Goal: Task Accomplishment & Management: Manage account settings

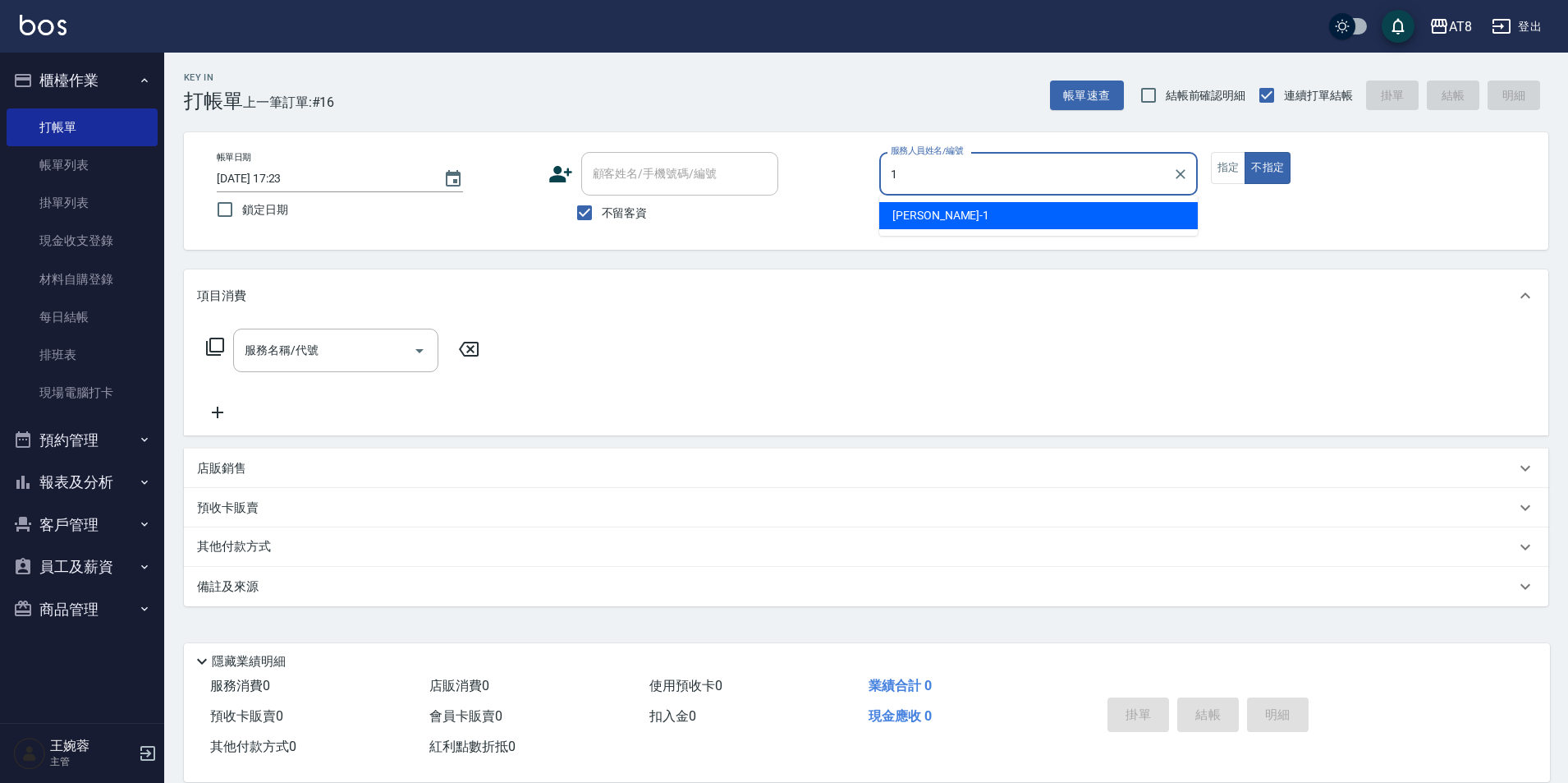
type input "YUKI-1"
type button "false"
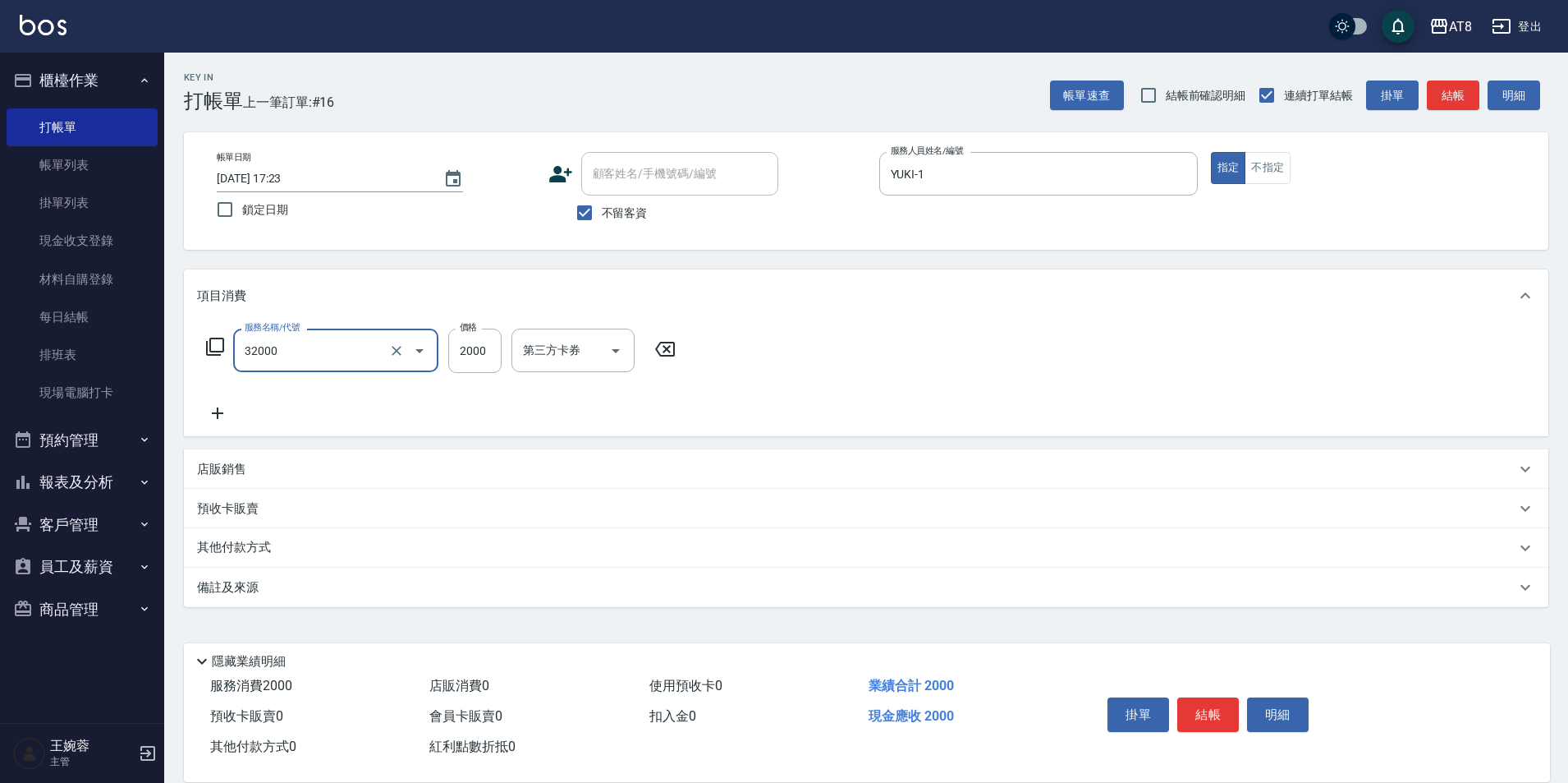
type input "燙髮(32000)"
click at [1219, 697] on button "結帳" at bounding box center [1208, 714] width 61 height 35
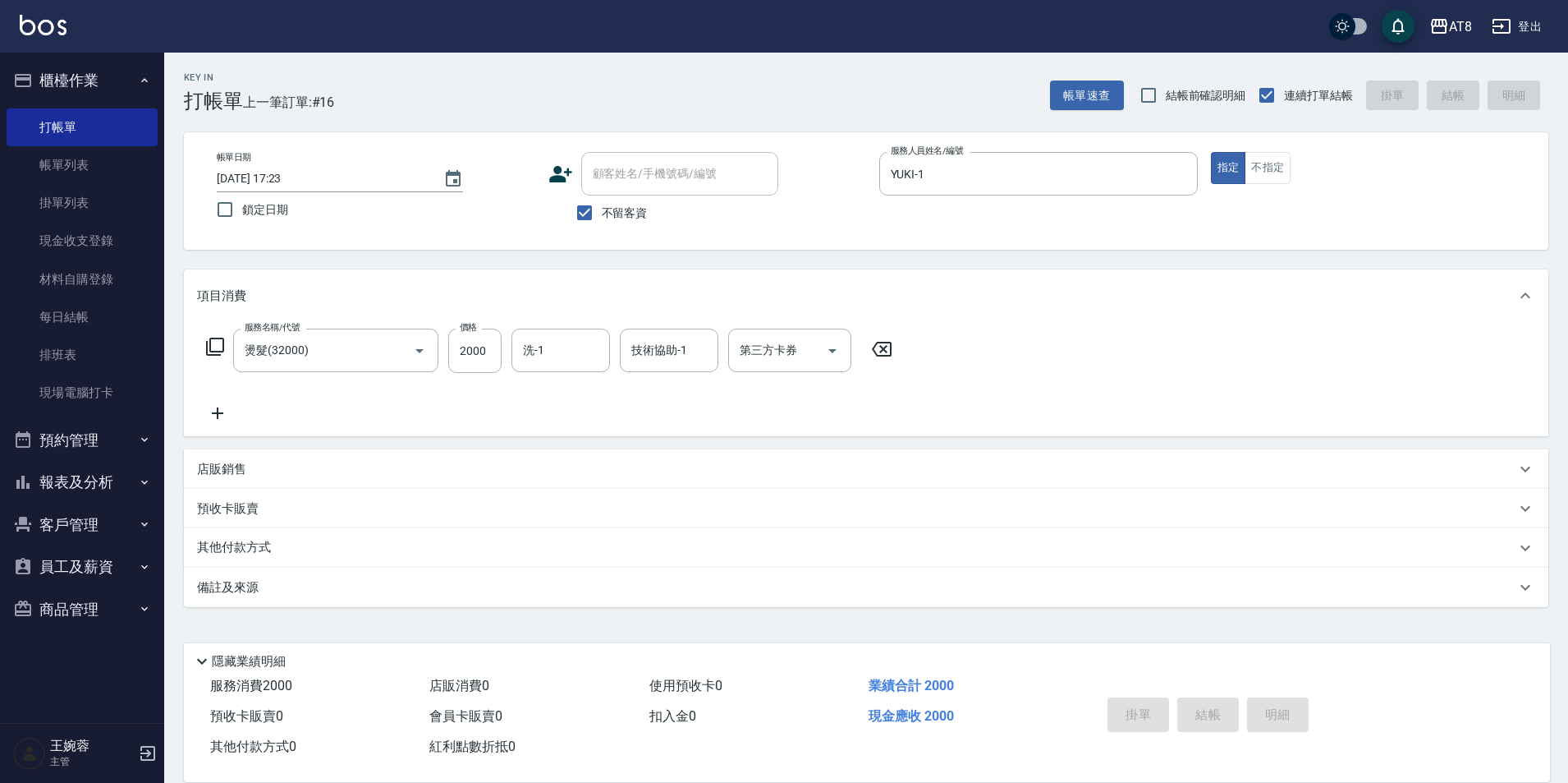
type input "[DATE] 18:54"
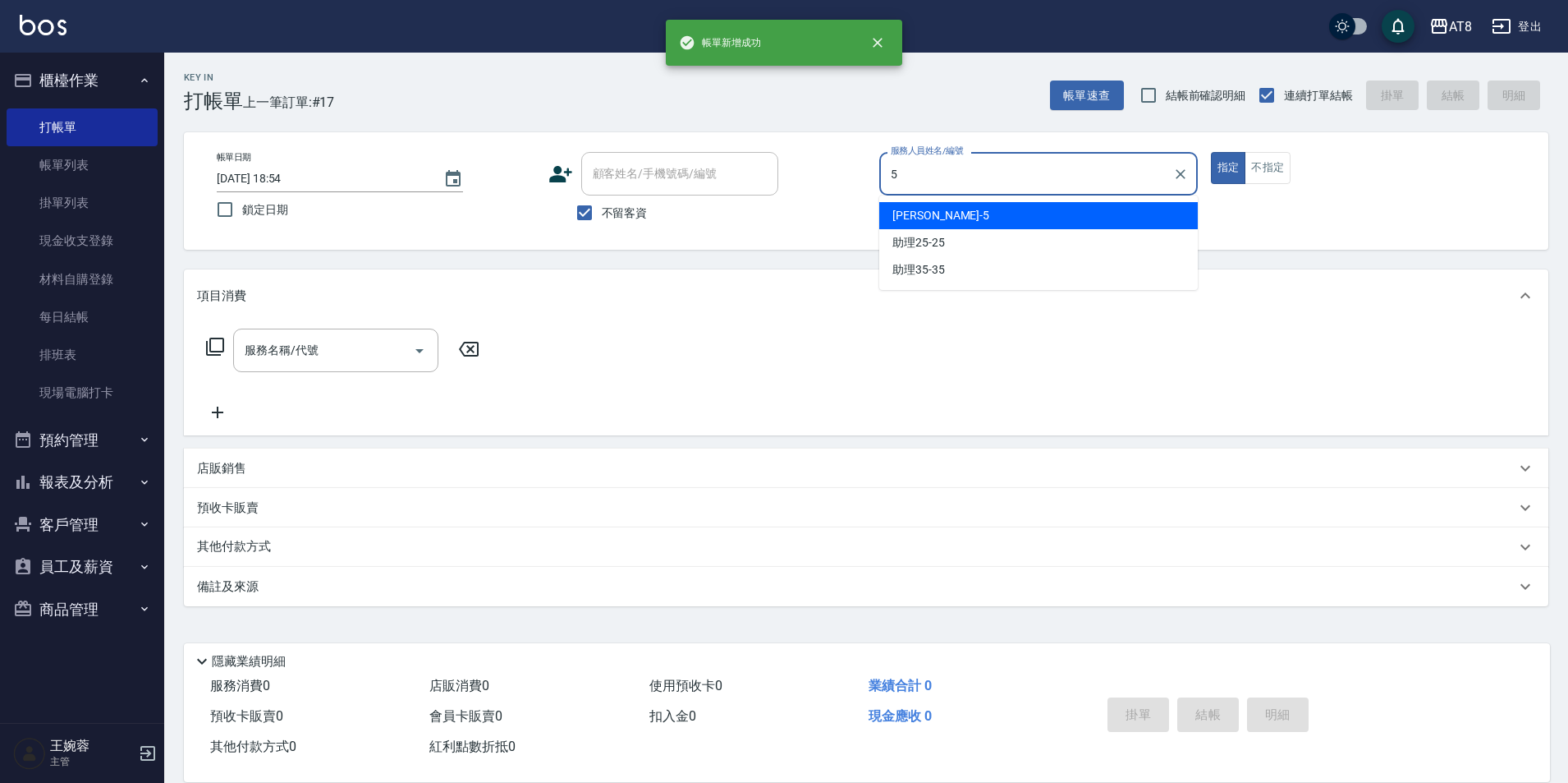
type input "HANK-5"
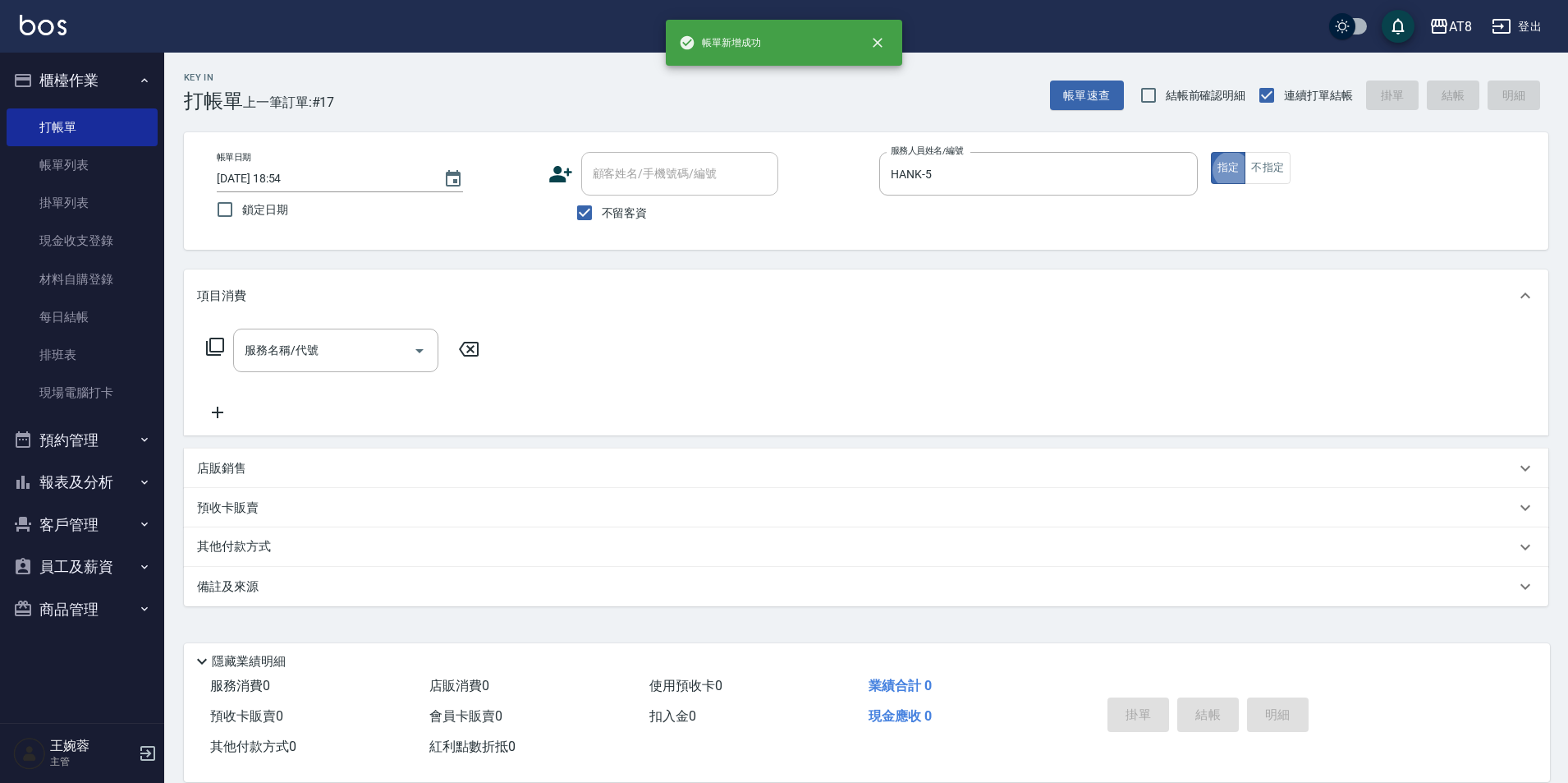
type button "true"
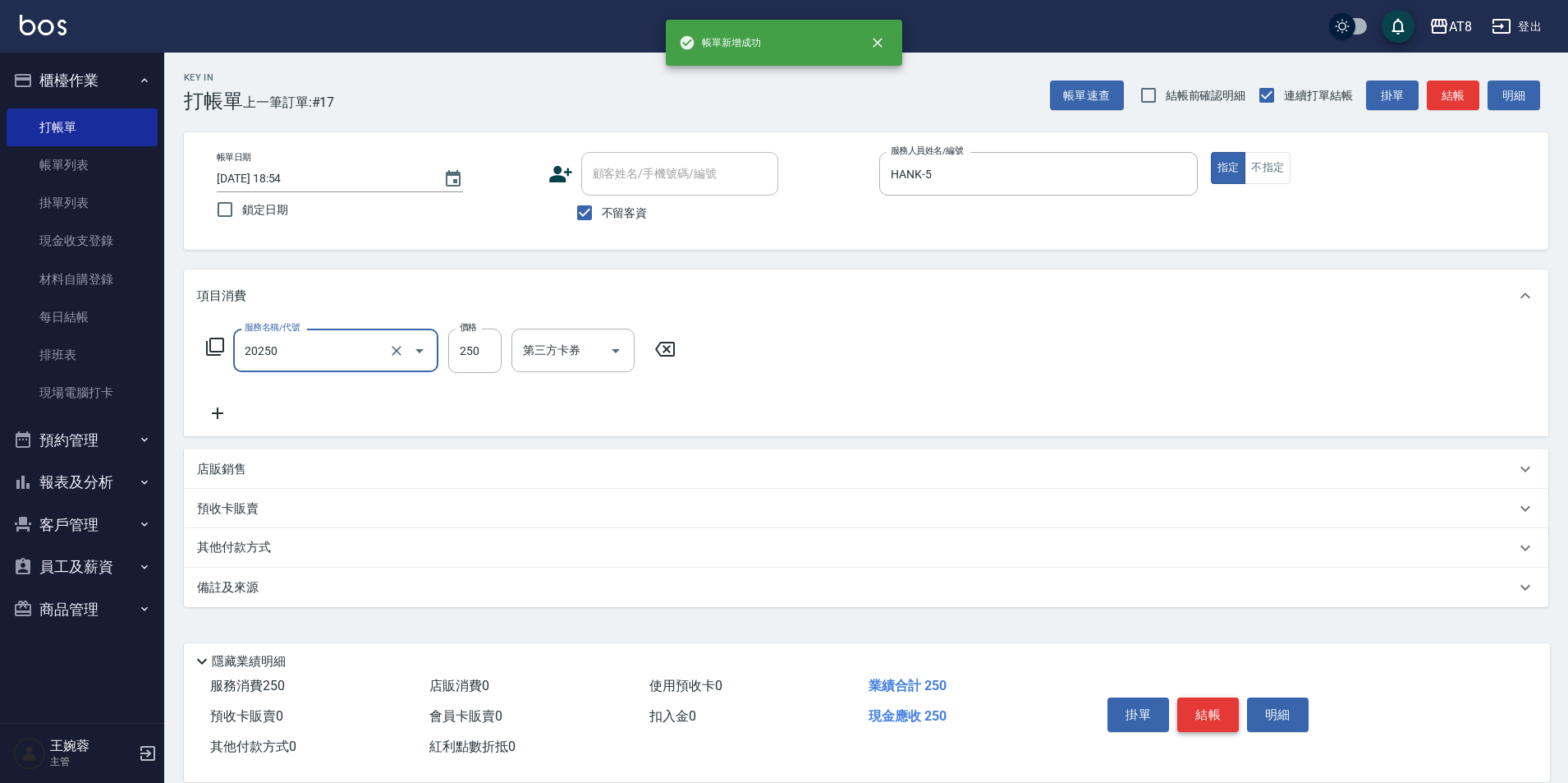
type input "入金剪250(20250)"
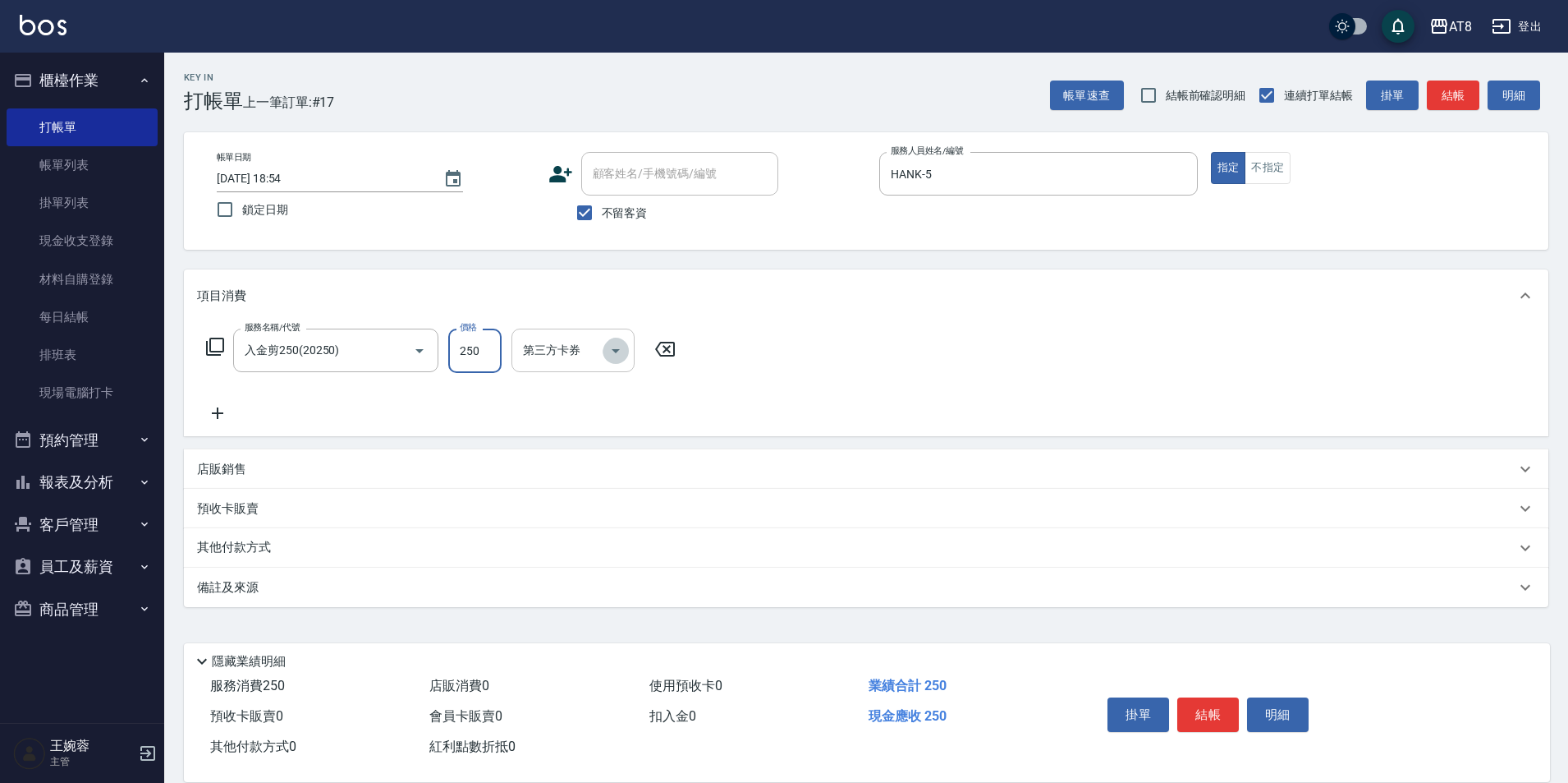
click at [626, 359] on icon "Open" at bounding box center [616, 351] width 20 height 20
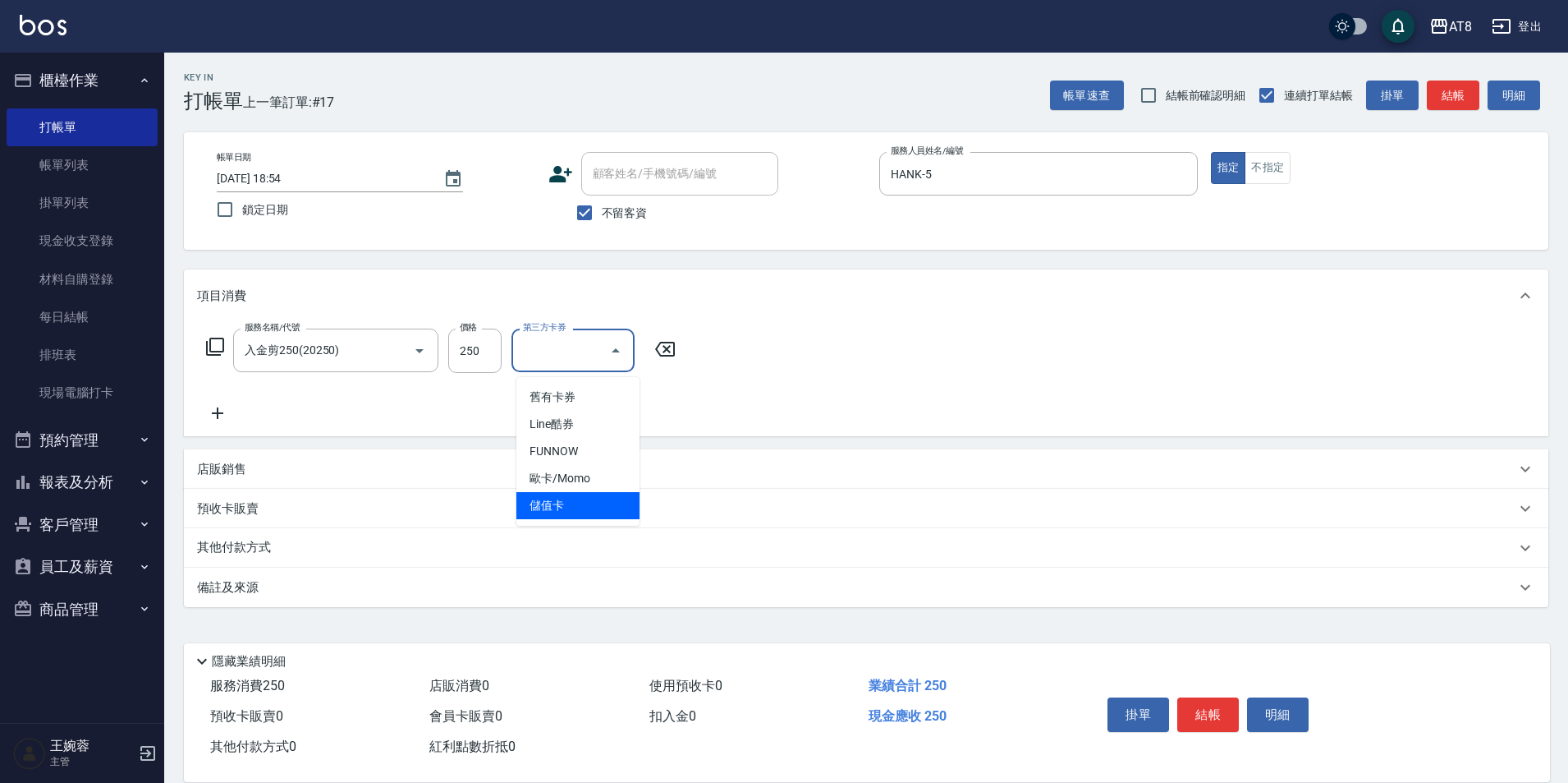
click at [607, 510] on span "儲值卡" at bounding box center [577, 505] width 123 height 27
type input "儲值卡"
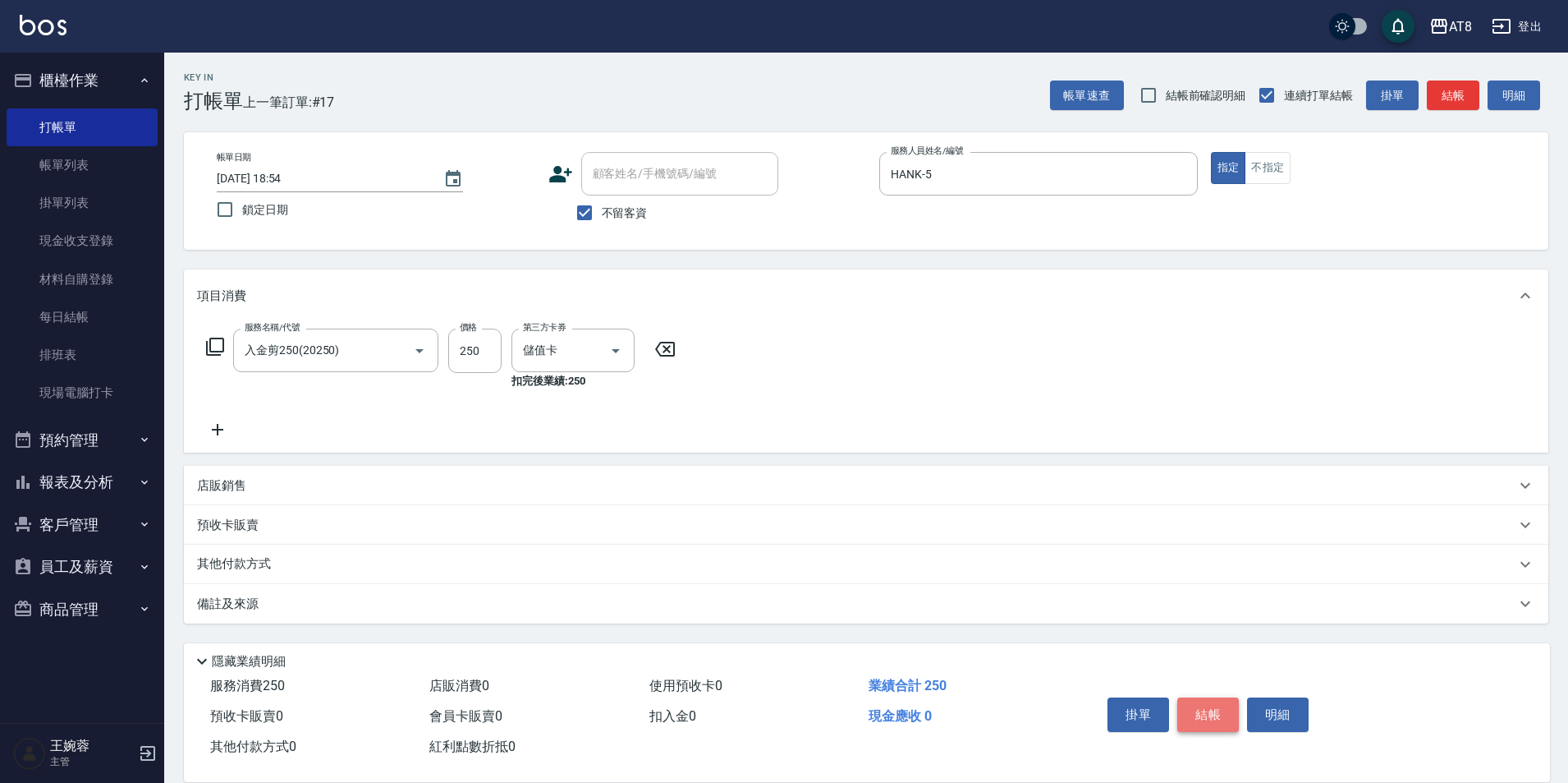
click at [1201, 700] on button "結帳" at bounding box center [1208, 714] width 61 height 35
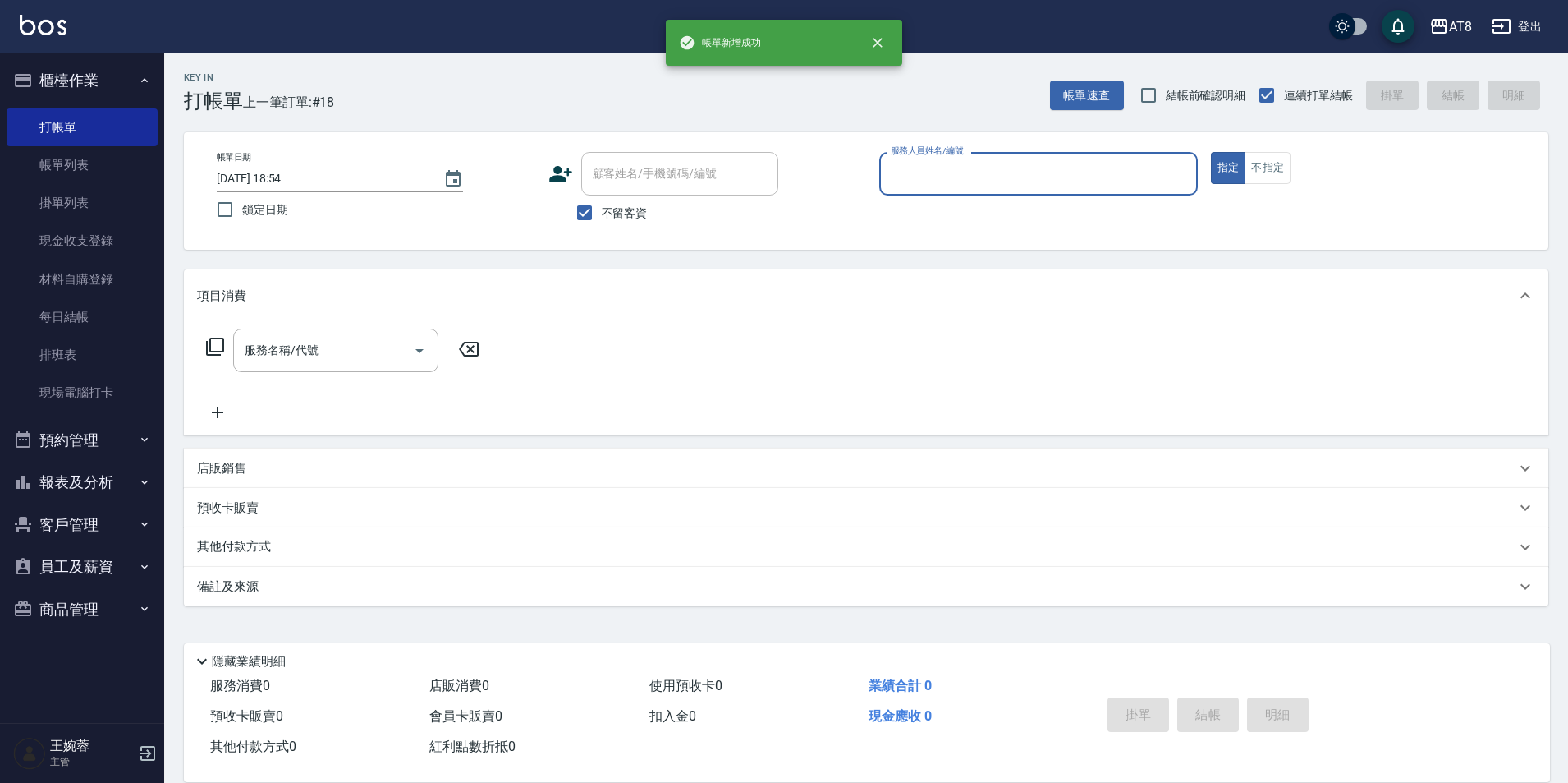
type input "3"
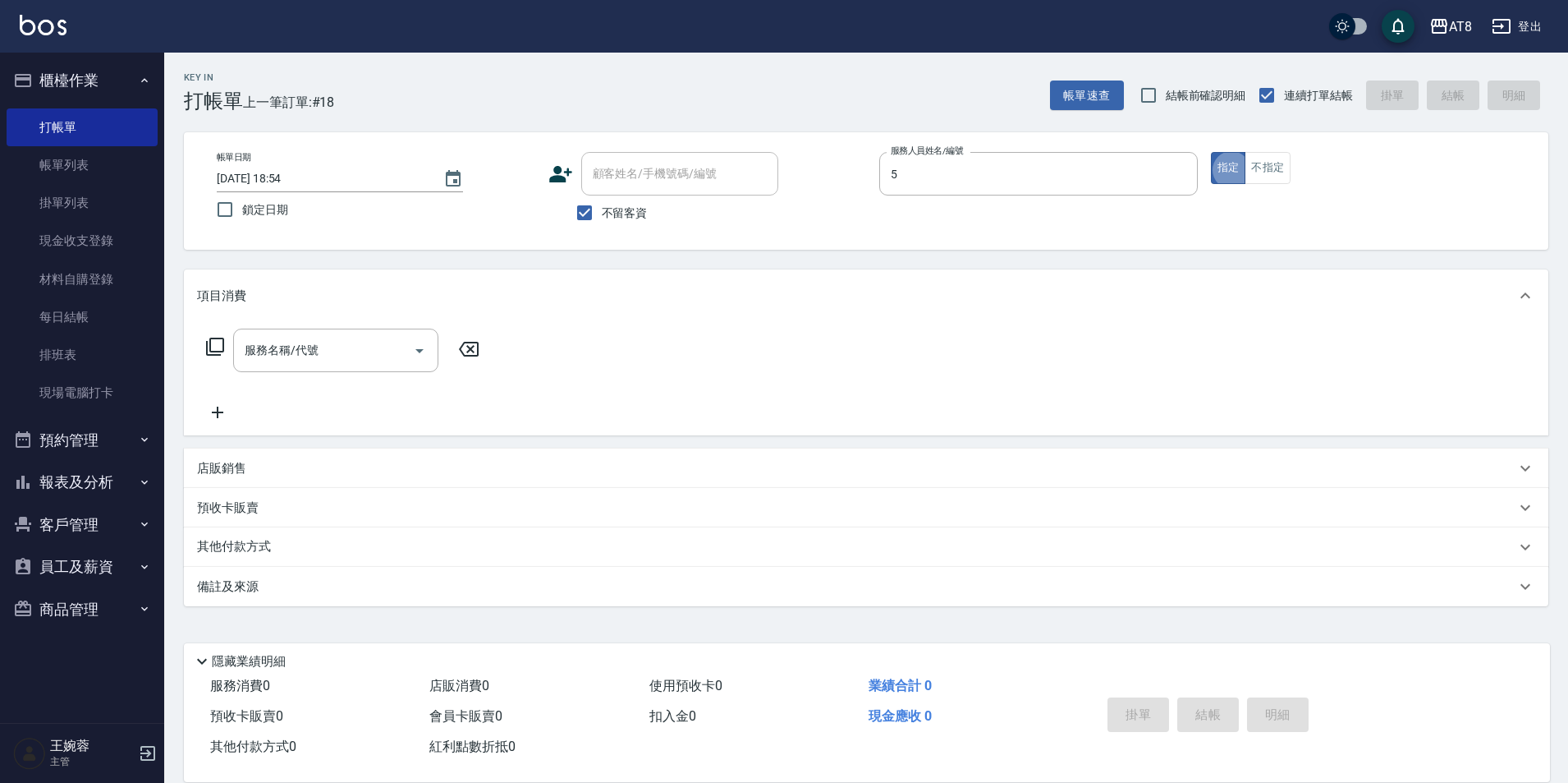
type input "HANK-5"
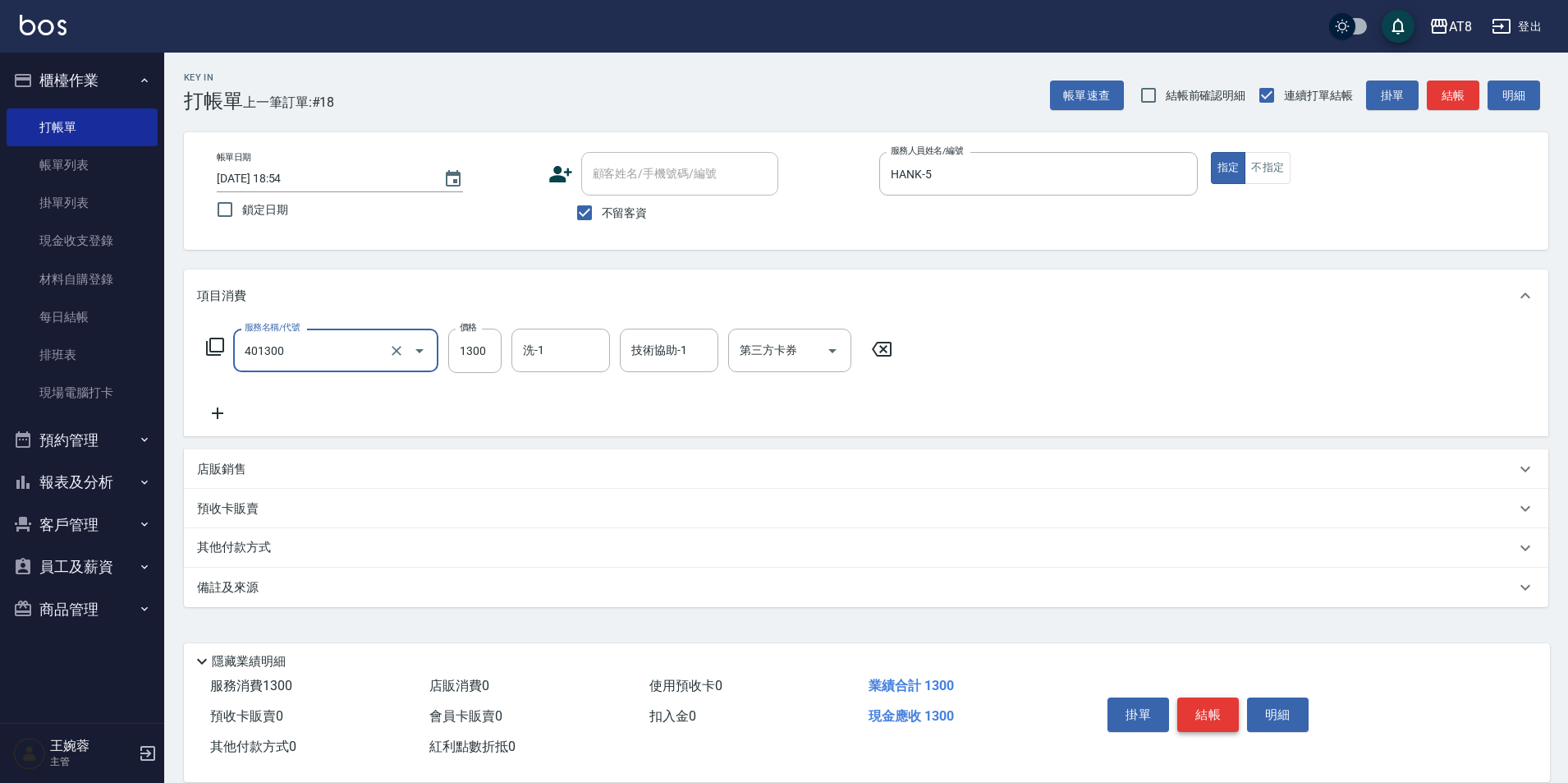
type input "入金染髮1300(401300)"
type input "1400"
type input "助理25-25"
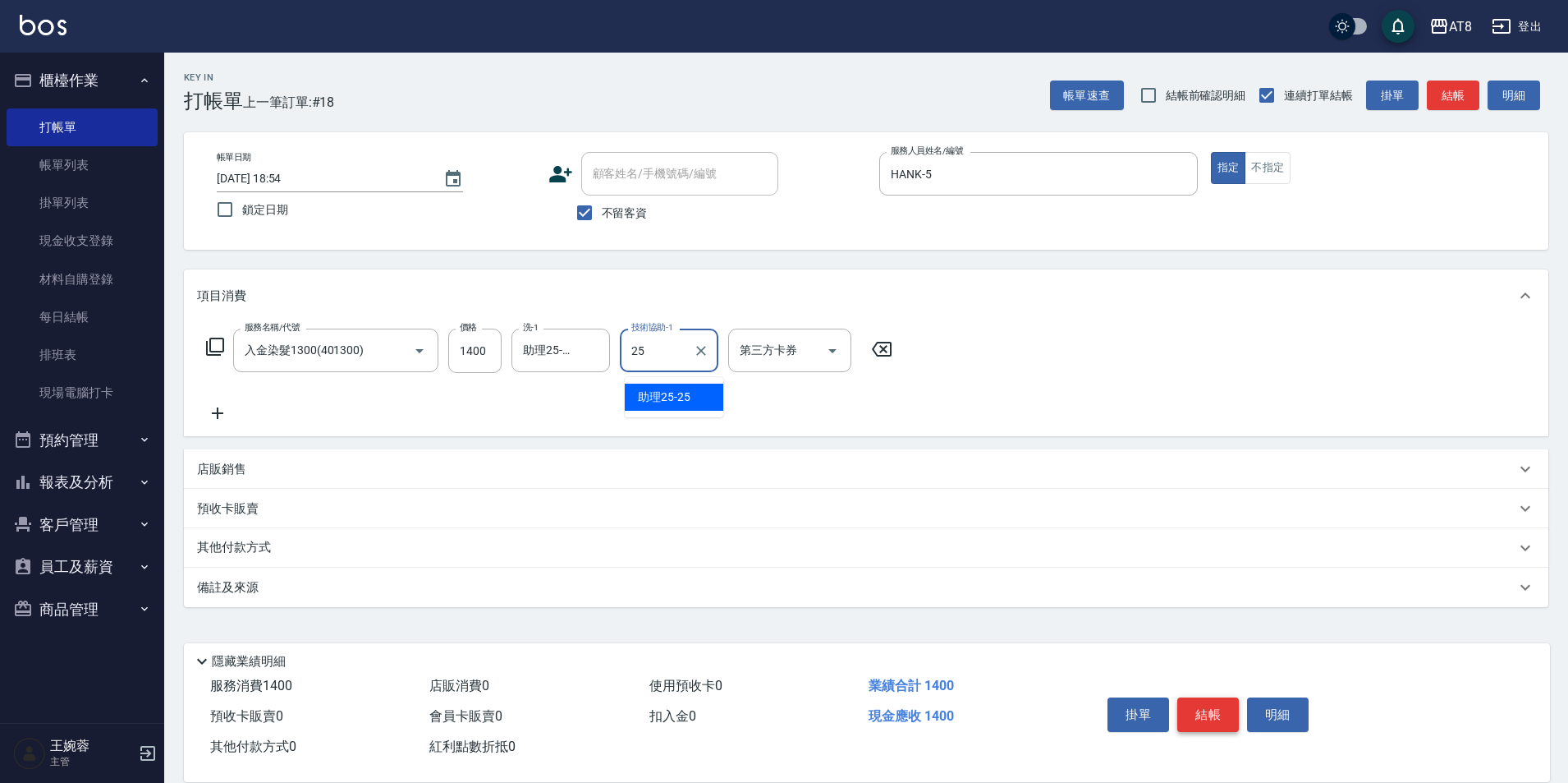
type input "助理25-25"
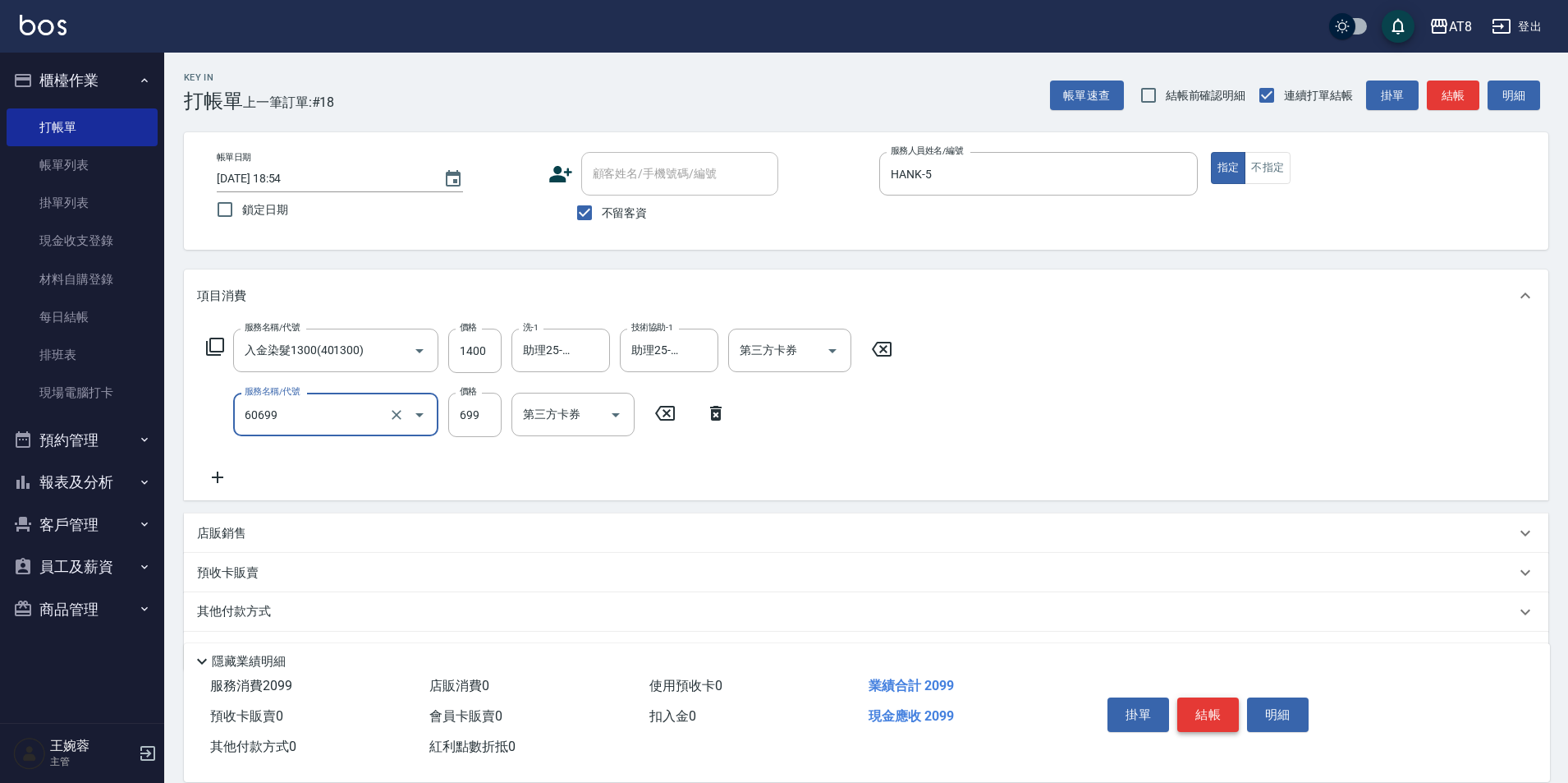
type input "入金SPA699(60699)"
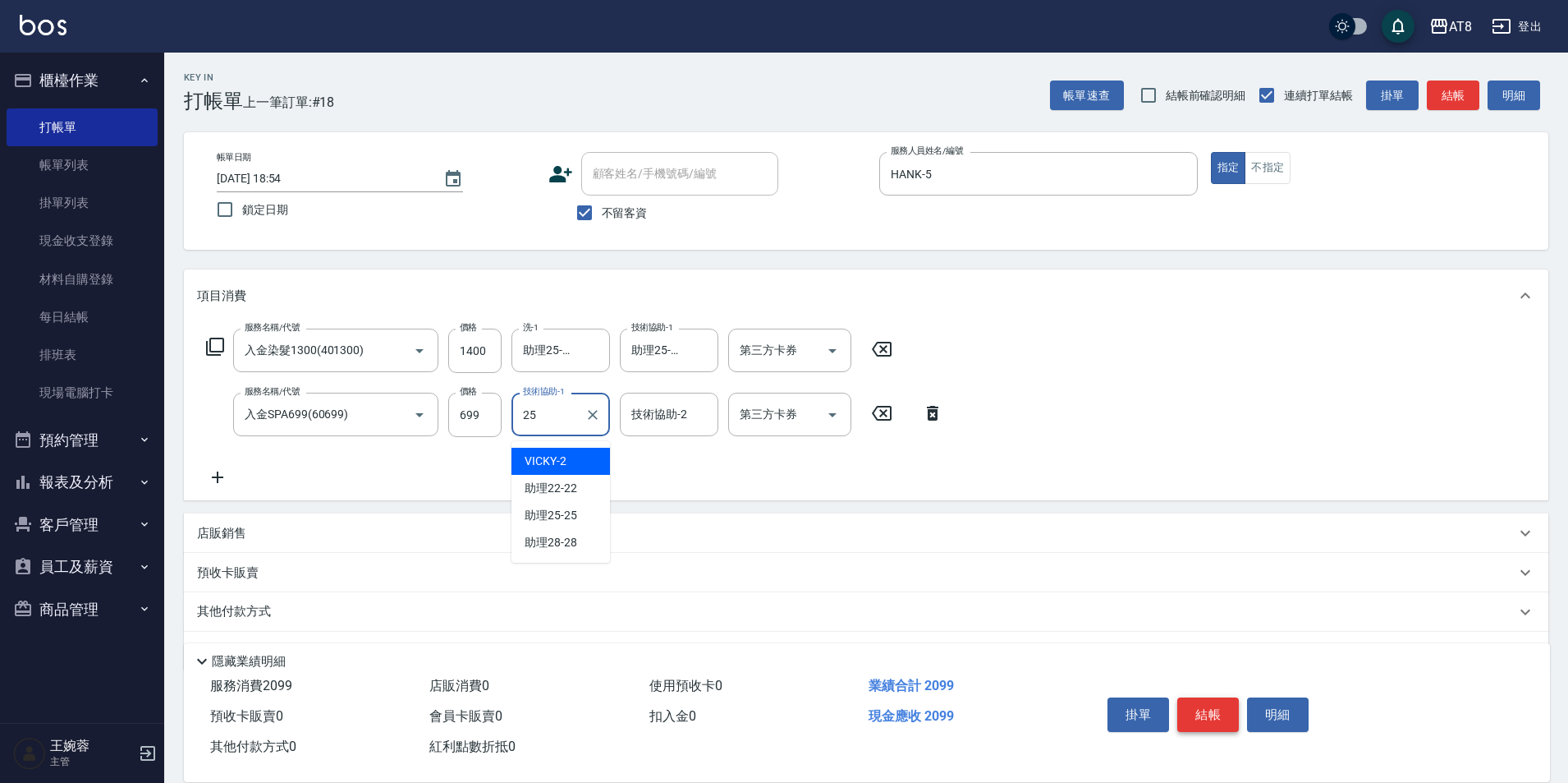
type input "助理25-25"
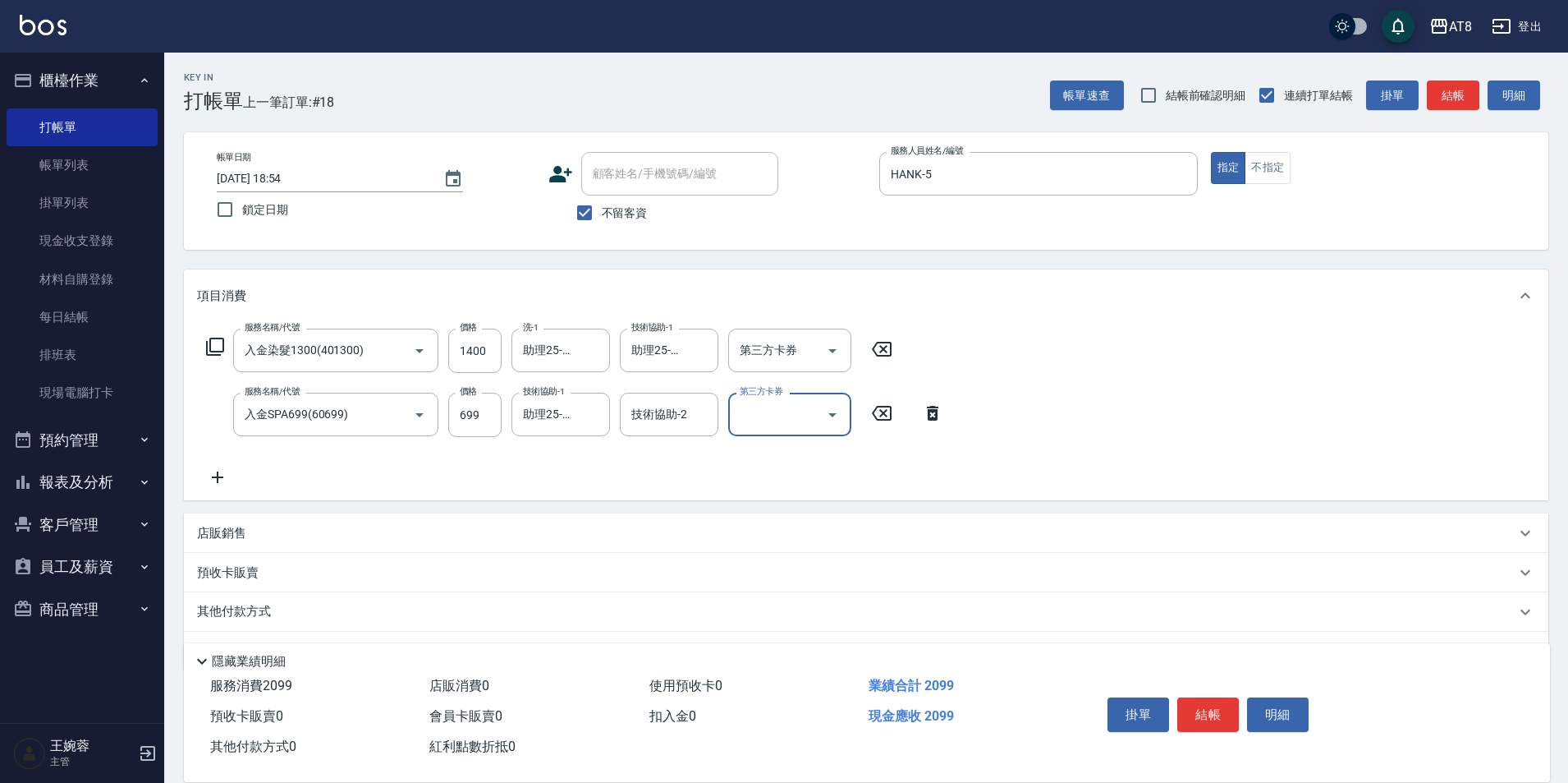
click at [206, 352] on icon at bounding box center [215, 347] width 20 height 20
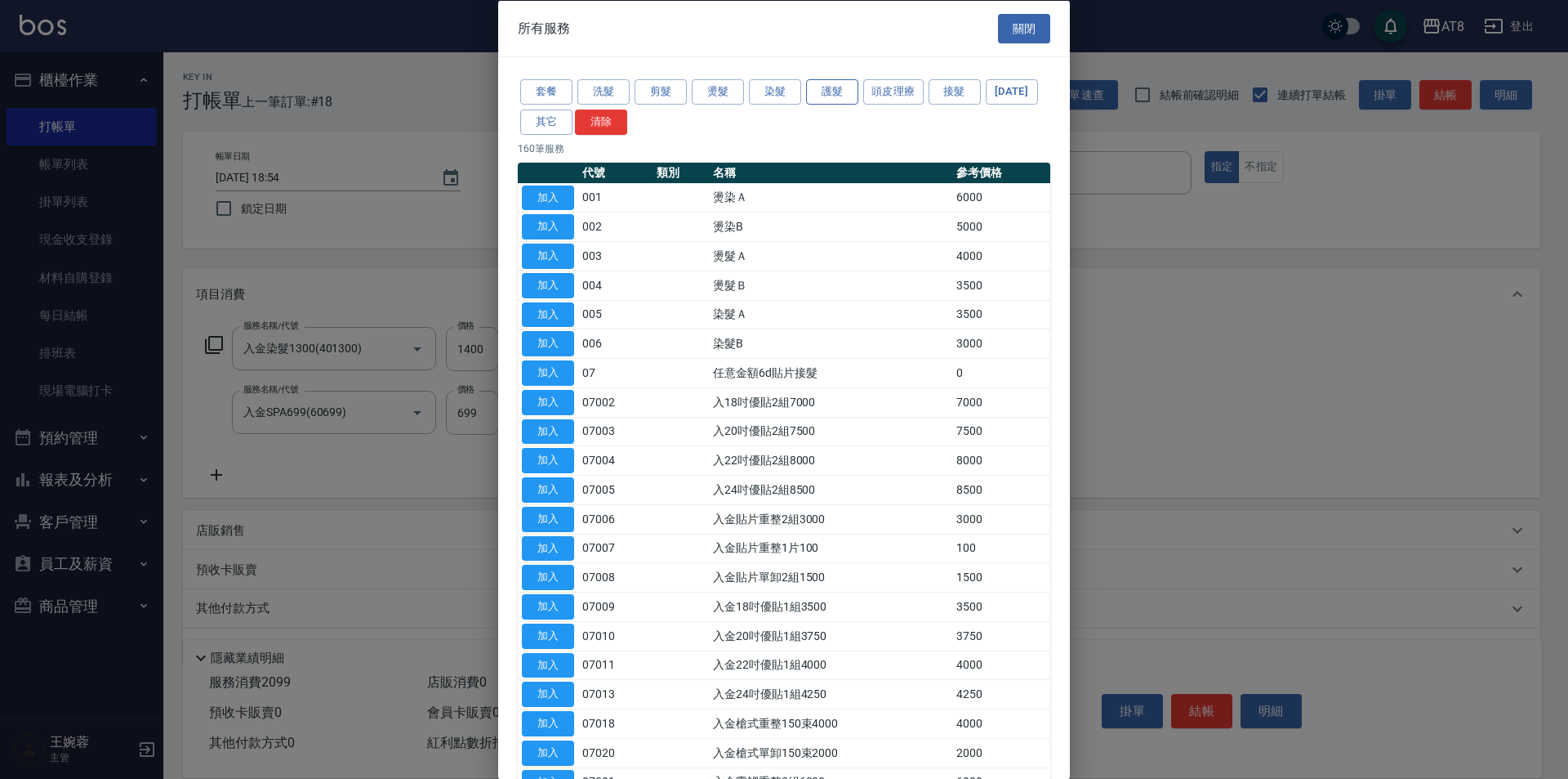
click at [841, 99] on button "護髮" at bounding box center [832, 92] width 52 height 26
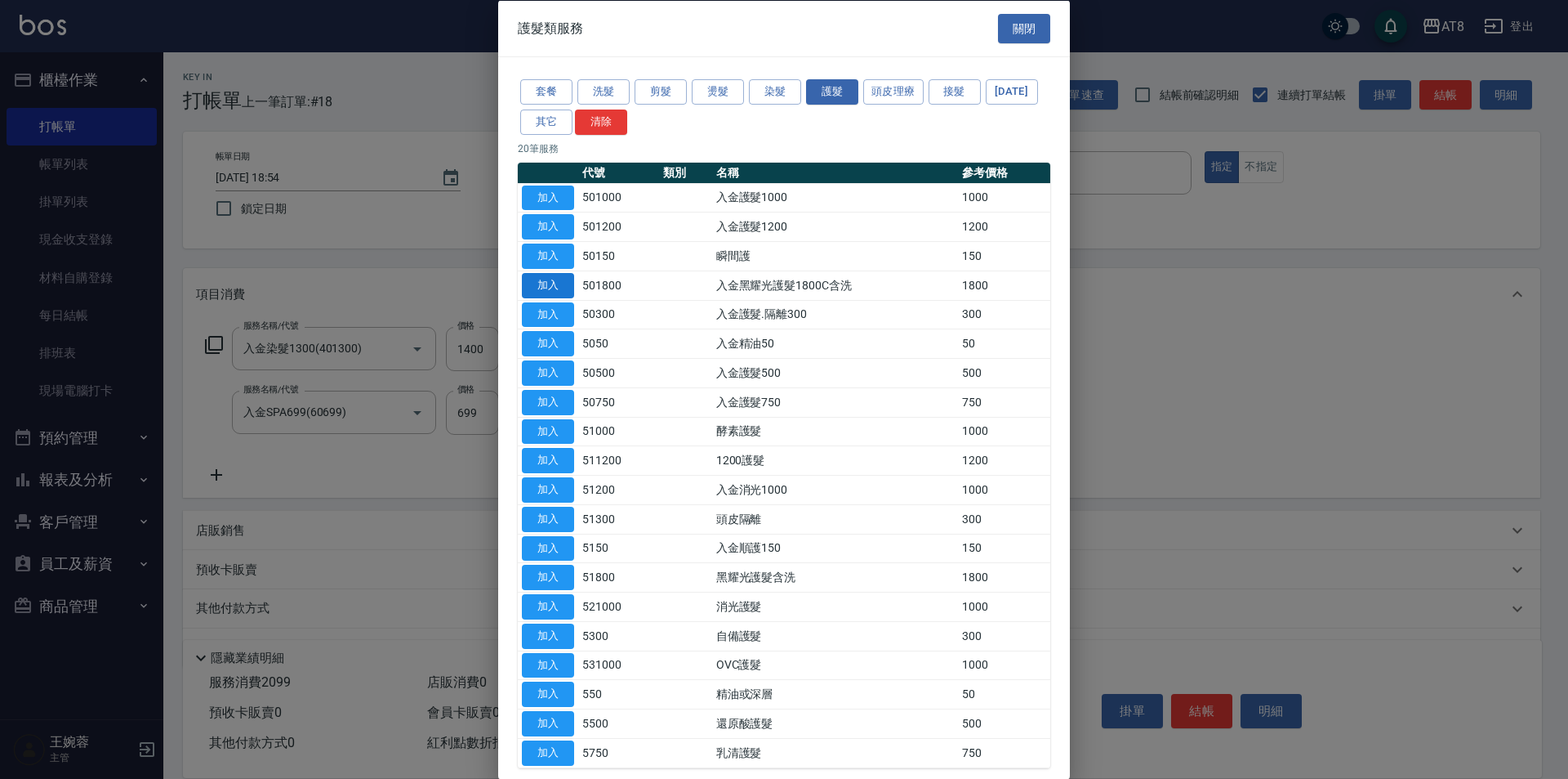
click at [535, 298] on button "加入" at bounding box center [547, 285] width 52 height 26
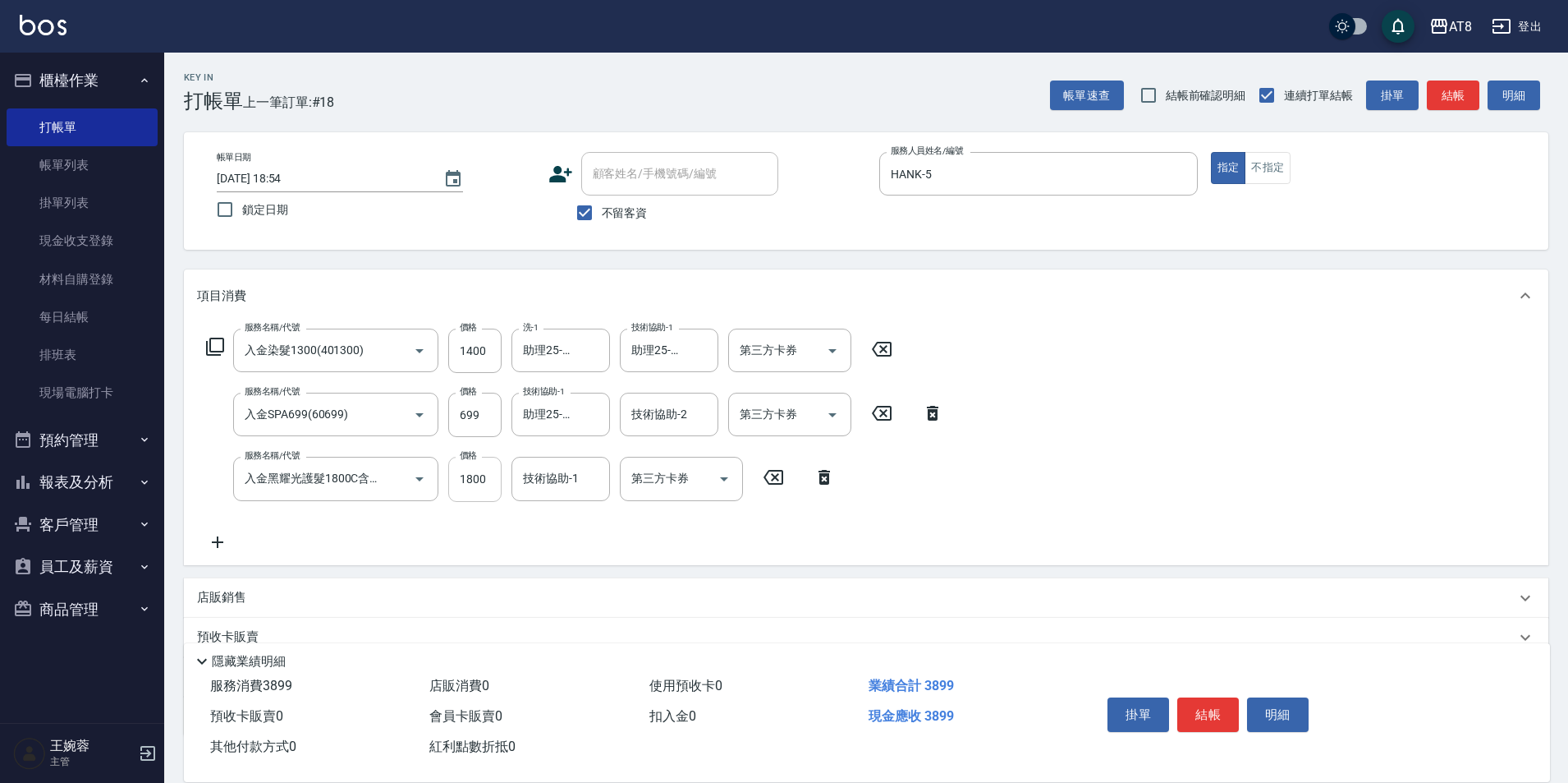
click at [459, 485] on input "1800" at bounding box center [475, 478] width 53 height 44
type input "1500"
type input "助理25-25"
click at [715, 476] on icon "Open" at bounding box center [724, 479] width 20 height 20
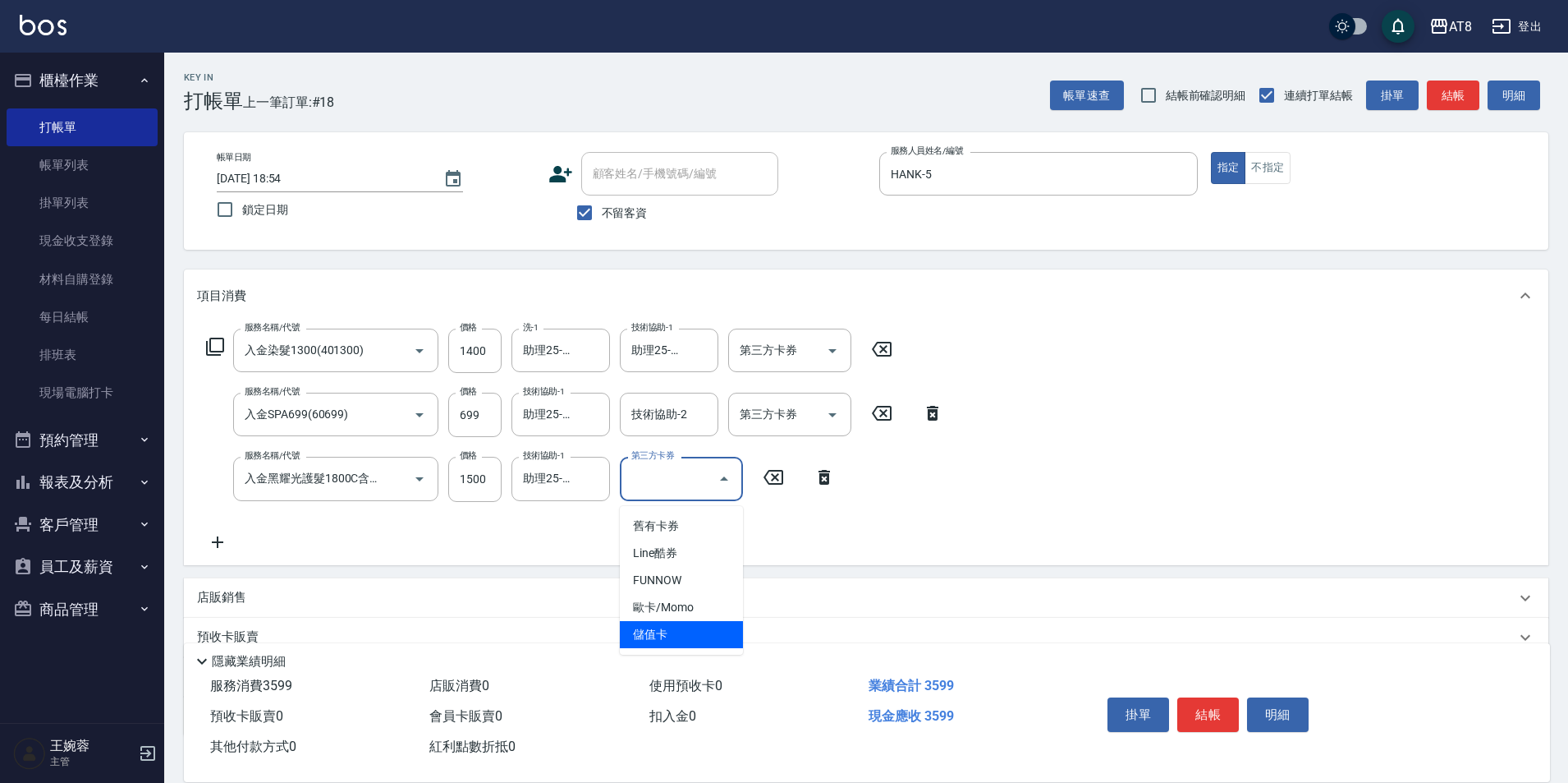
click at [699, 642] on span "儲值卡" at bounding box center [681, 634] width 123 height 27
type input "儲值卡"
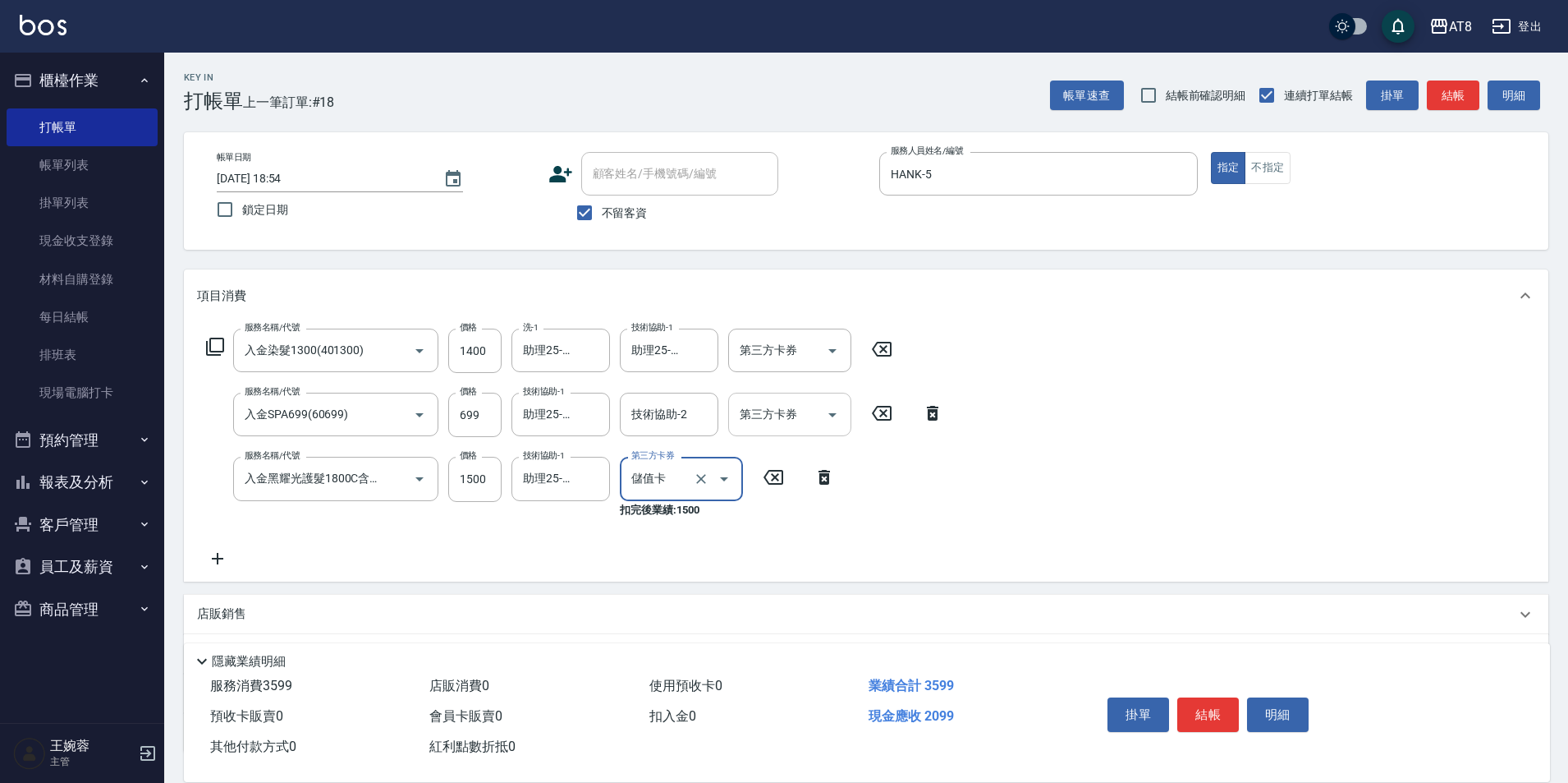
click at [822, 428] on button "Open" at bounding box center [832, 415] width 27 height 27
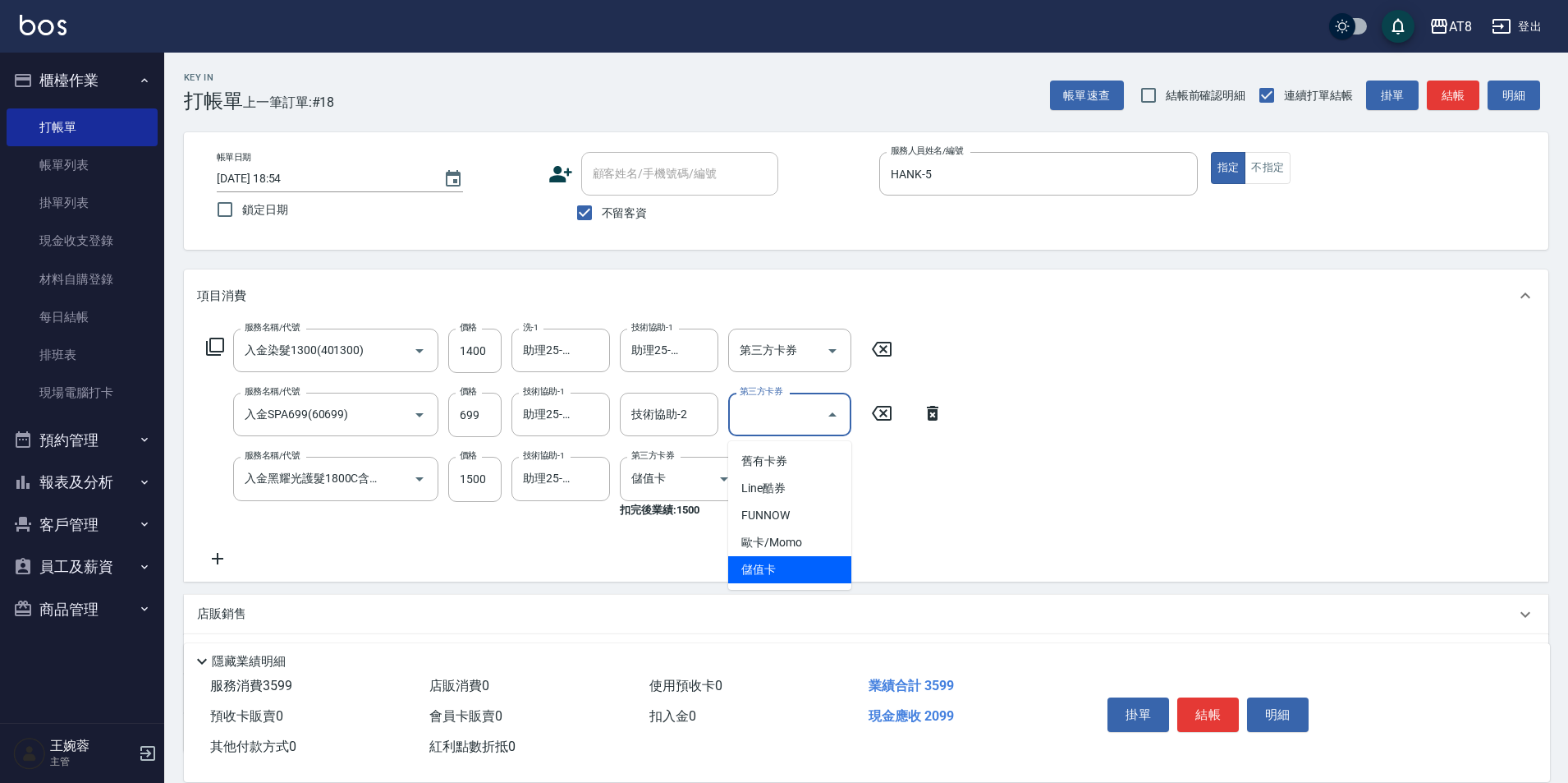
click at [813, 557] on span "儲值卡" at bounding box center [789, 569] width 123 height 27
type input "儲值卡"
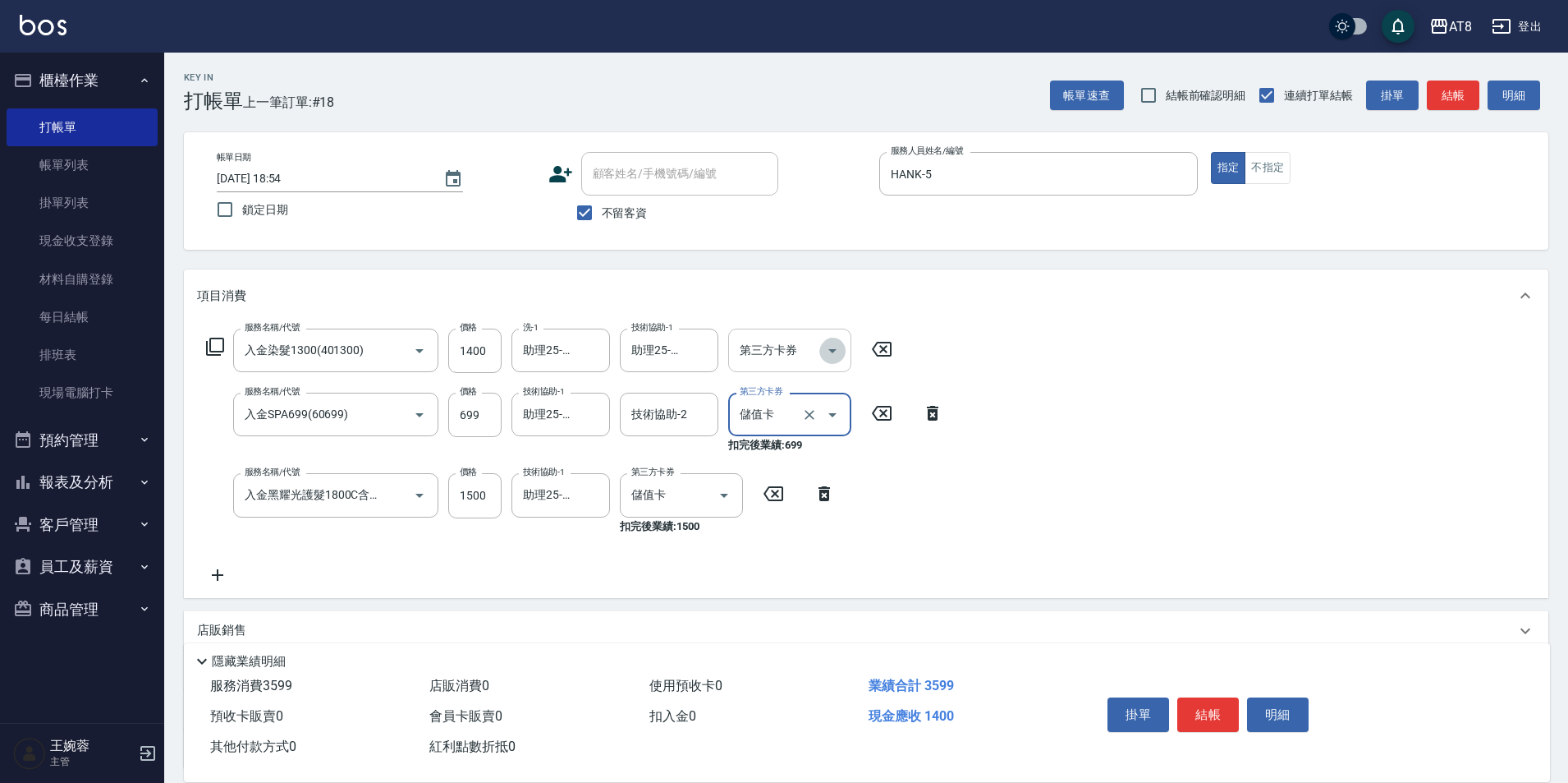
click at [839, 346] on icon "Open" at bounding box center [832, 351] width 20 height 20
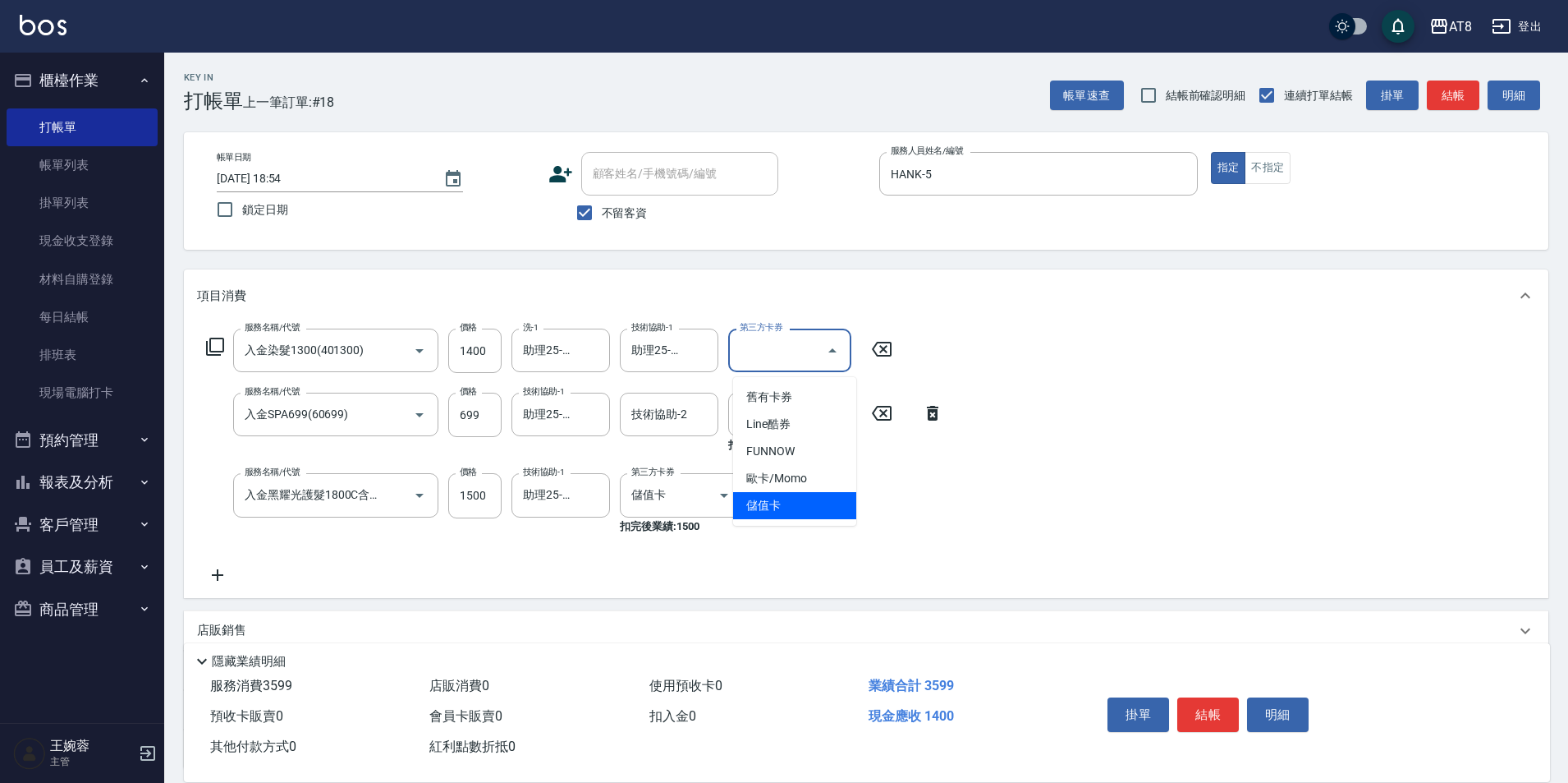
click at [827, 509] on span "儲值卡" at bounding box center [794, 505] width 123 height 27
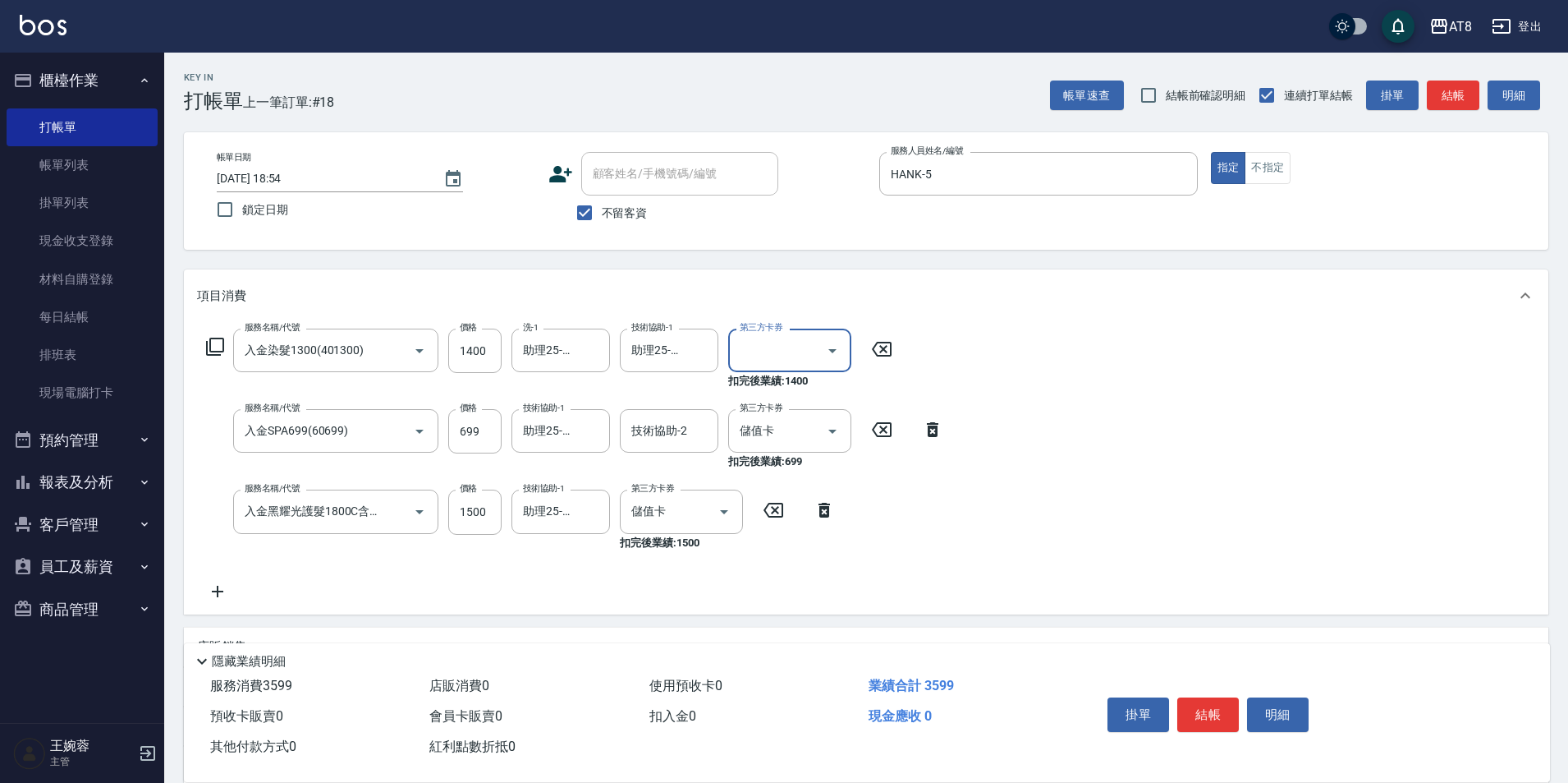
type input "儲值卡"
click at [227, 588] on icon at bounding box center [218, 591] width 41 height 20
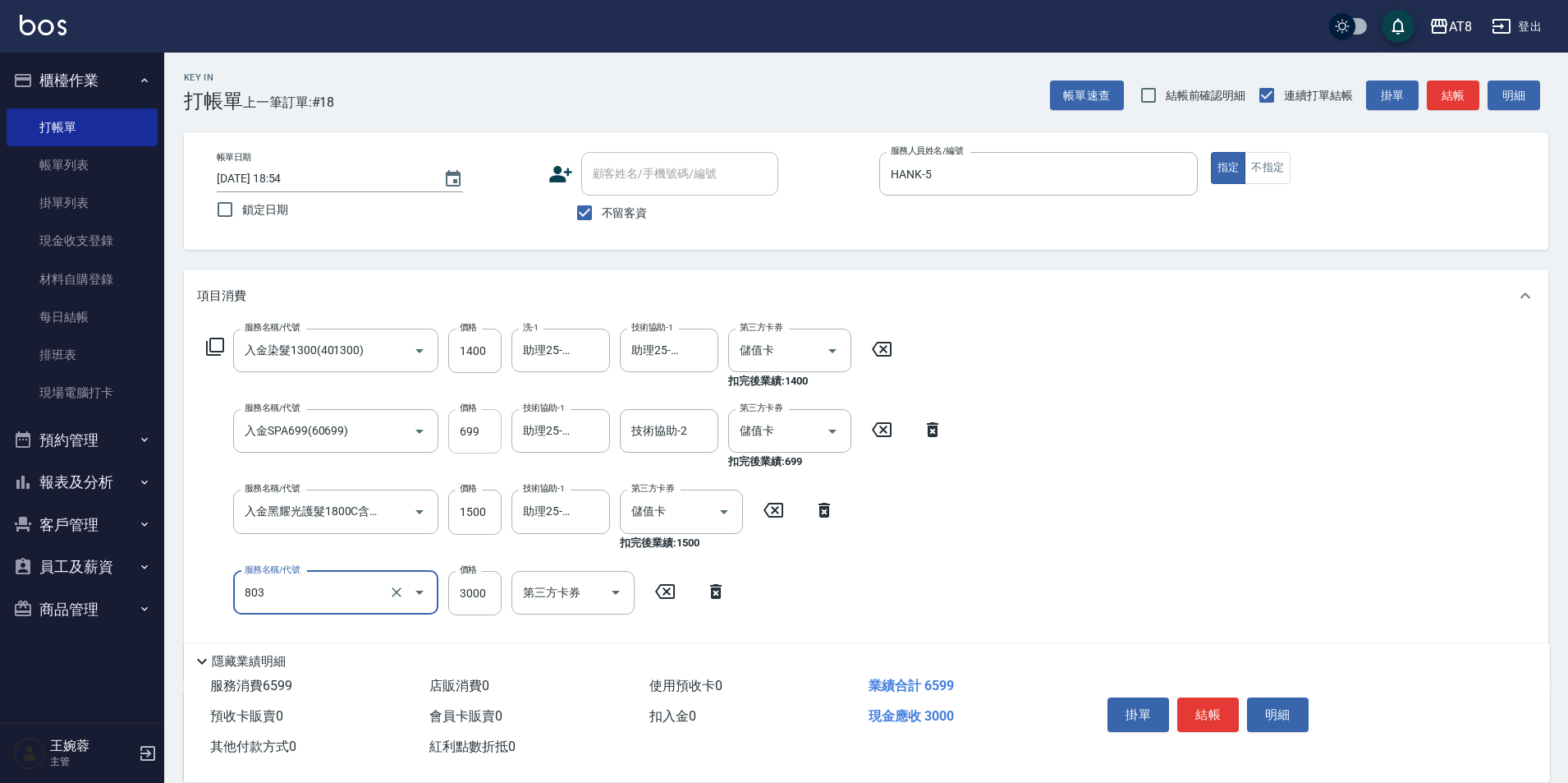
type input "頂級豪華3(803)"
type input "3044"
click at [1227, 697] on button "結帳" at bounding box center [1208, 714] width 61 height 35
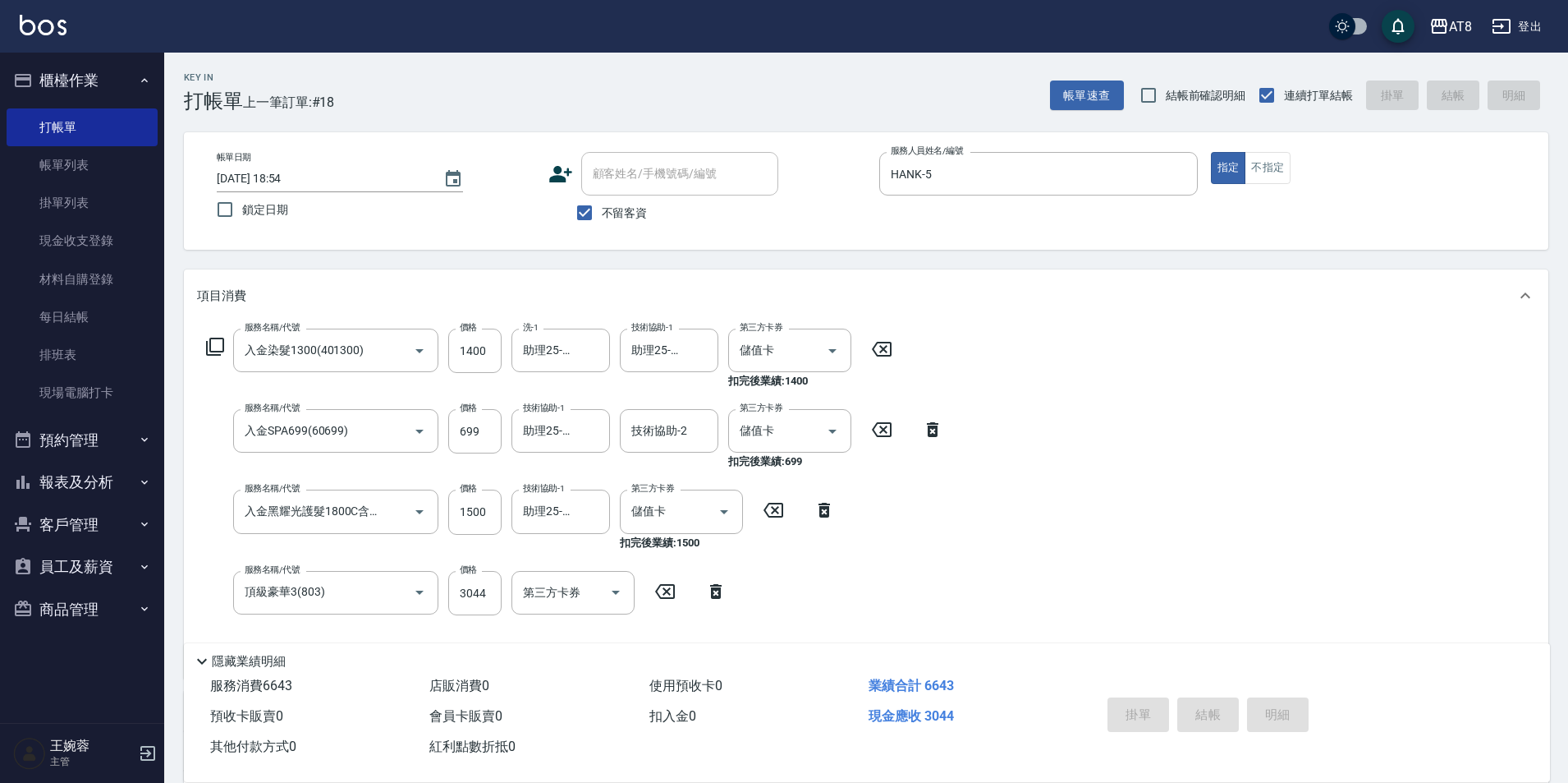
type input "[DATE] 18:55"
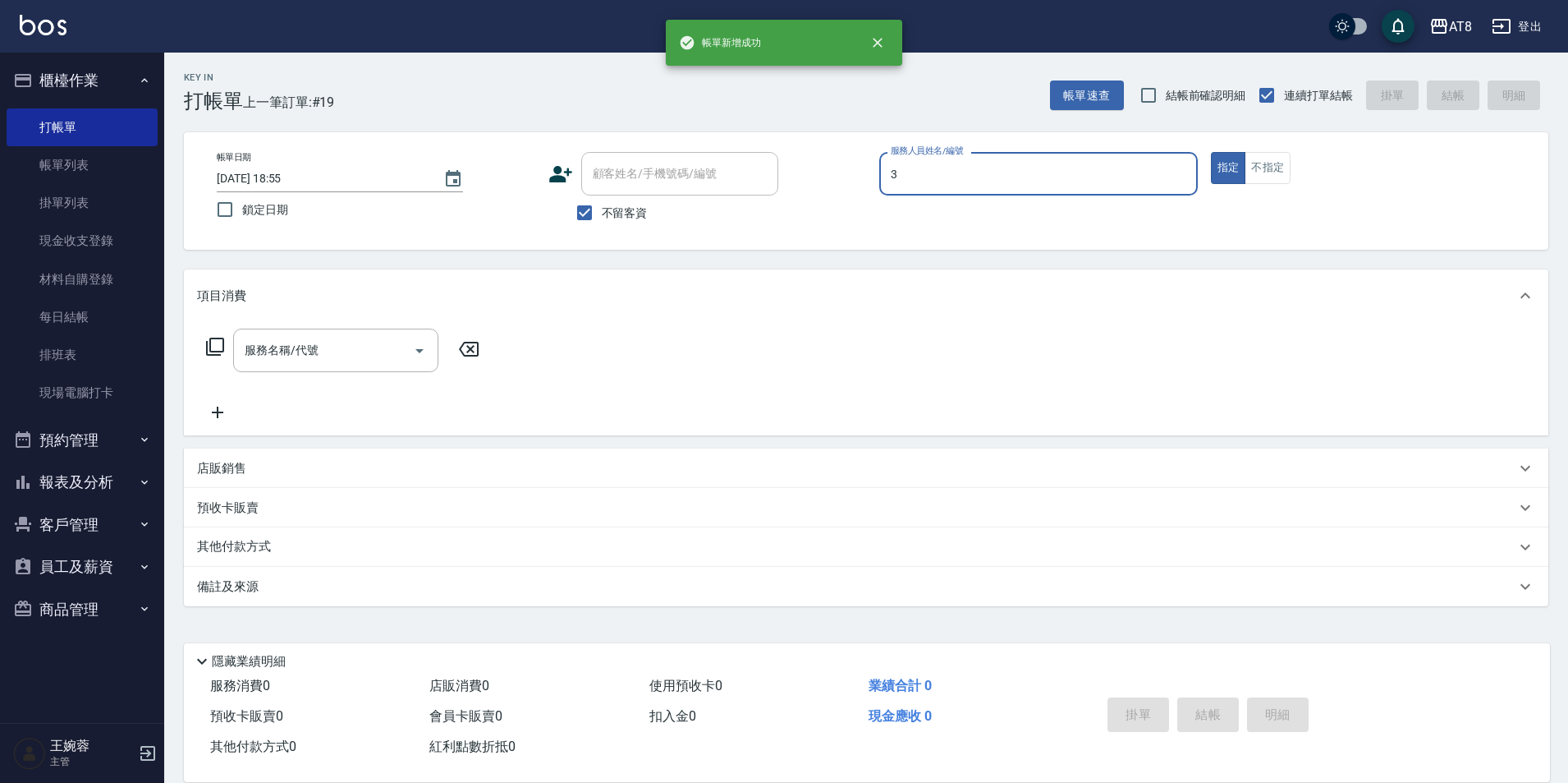
type input "[PERSON_NAME]-3"
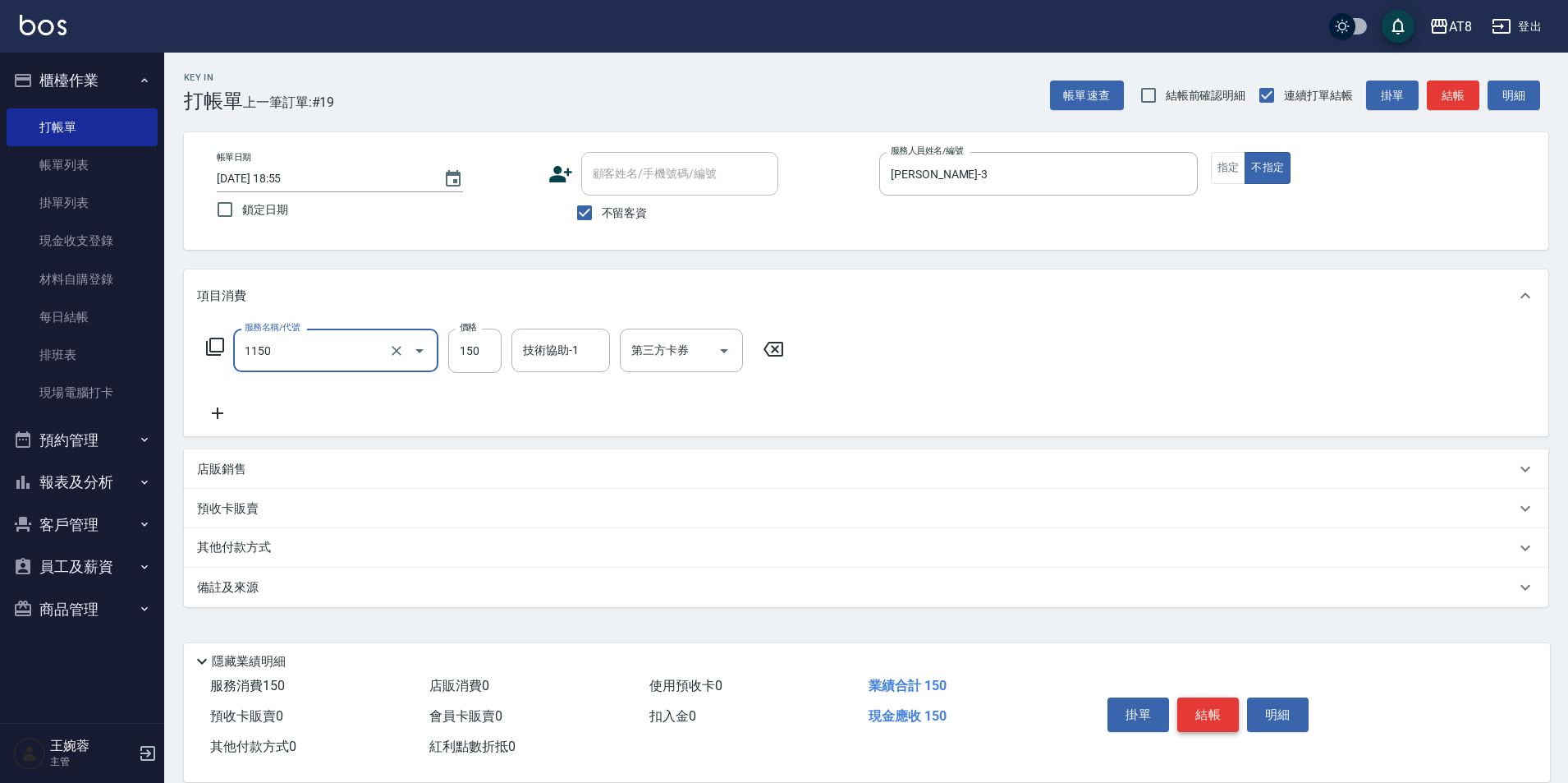
type input "洗髮(1150)"
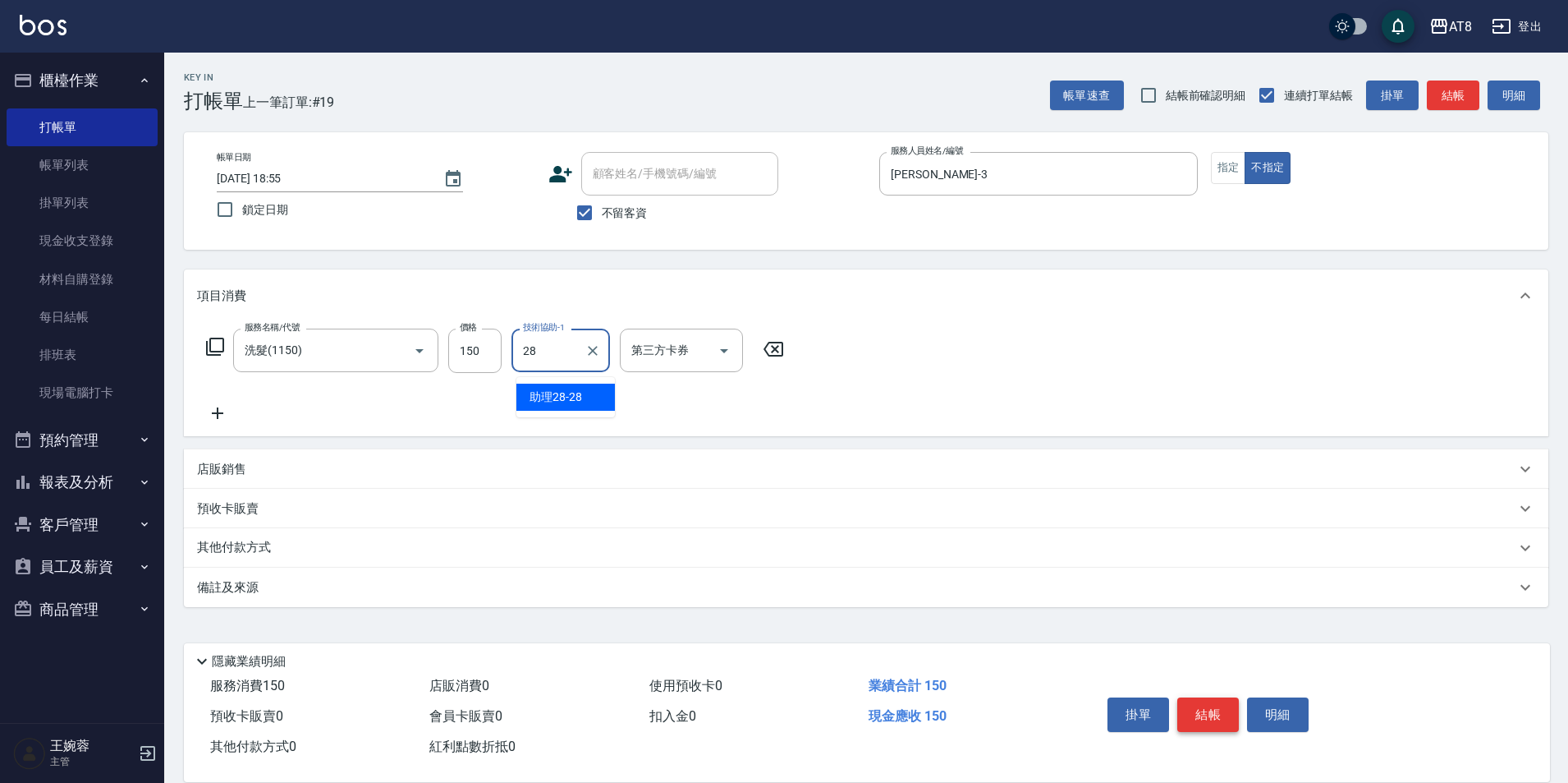
type input "助理28-28"
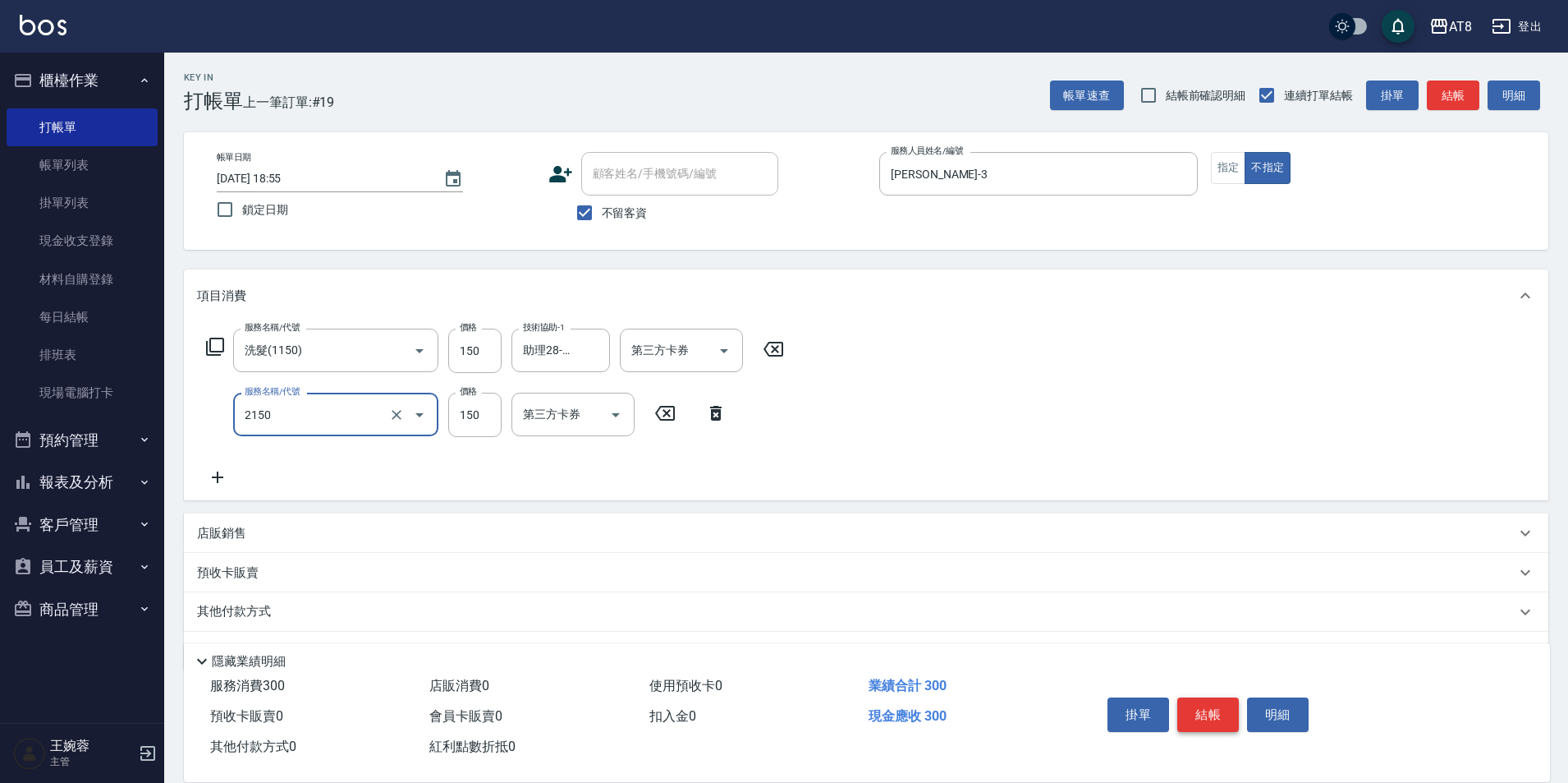
type input "剪髮(2150)"
click at [1227, 697] on button "結帳" at bounding box center [1208, 714] width 61 height 35
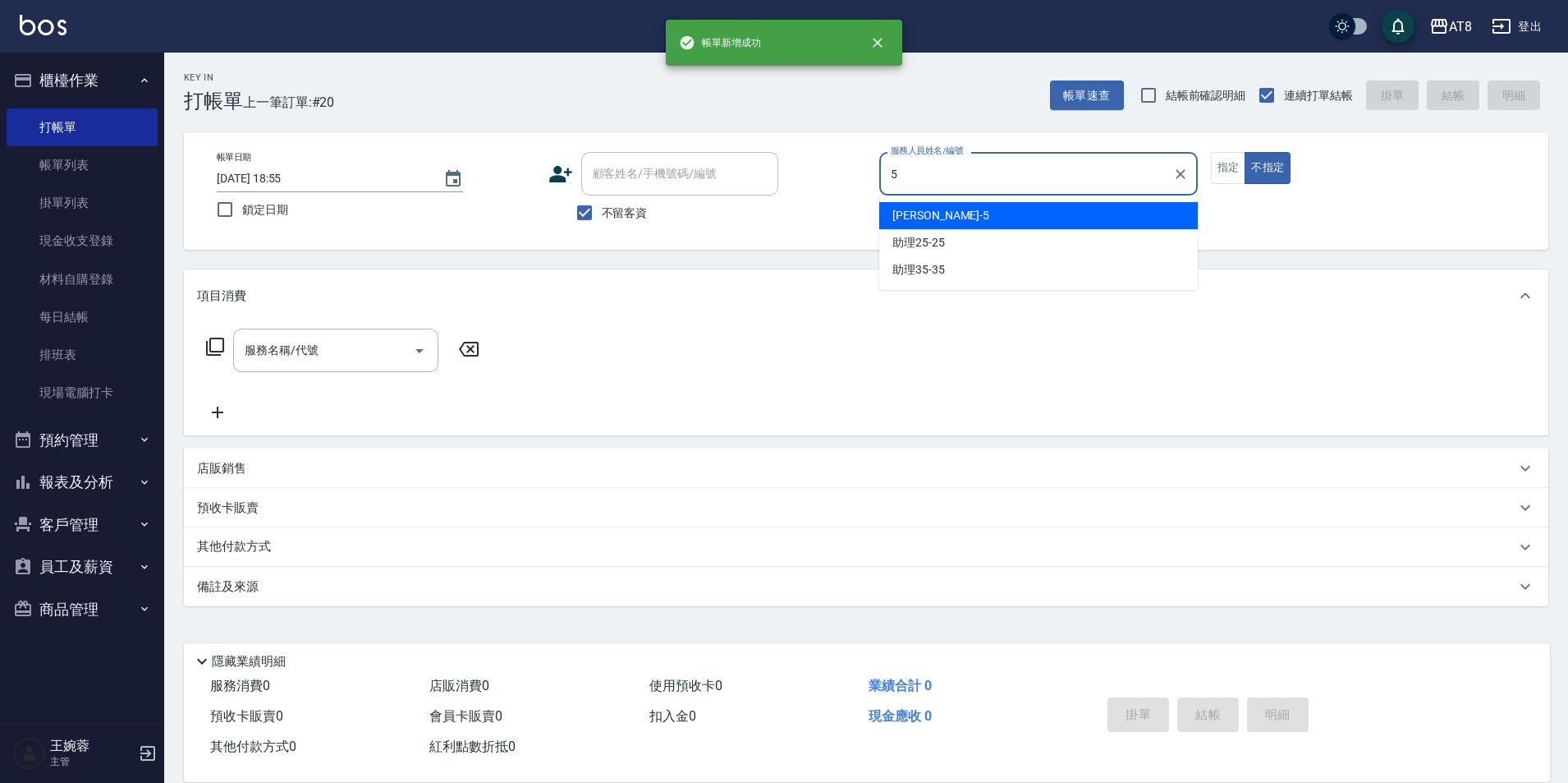
type input "HANK-5"
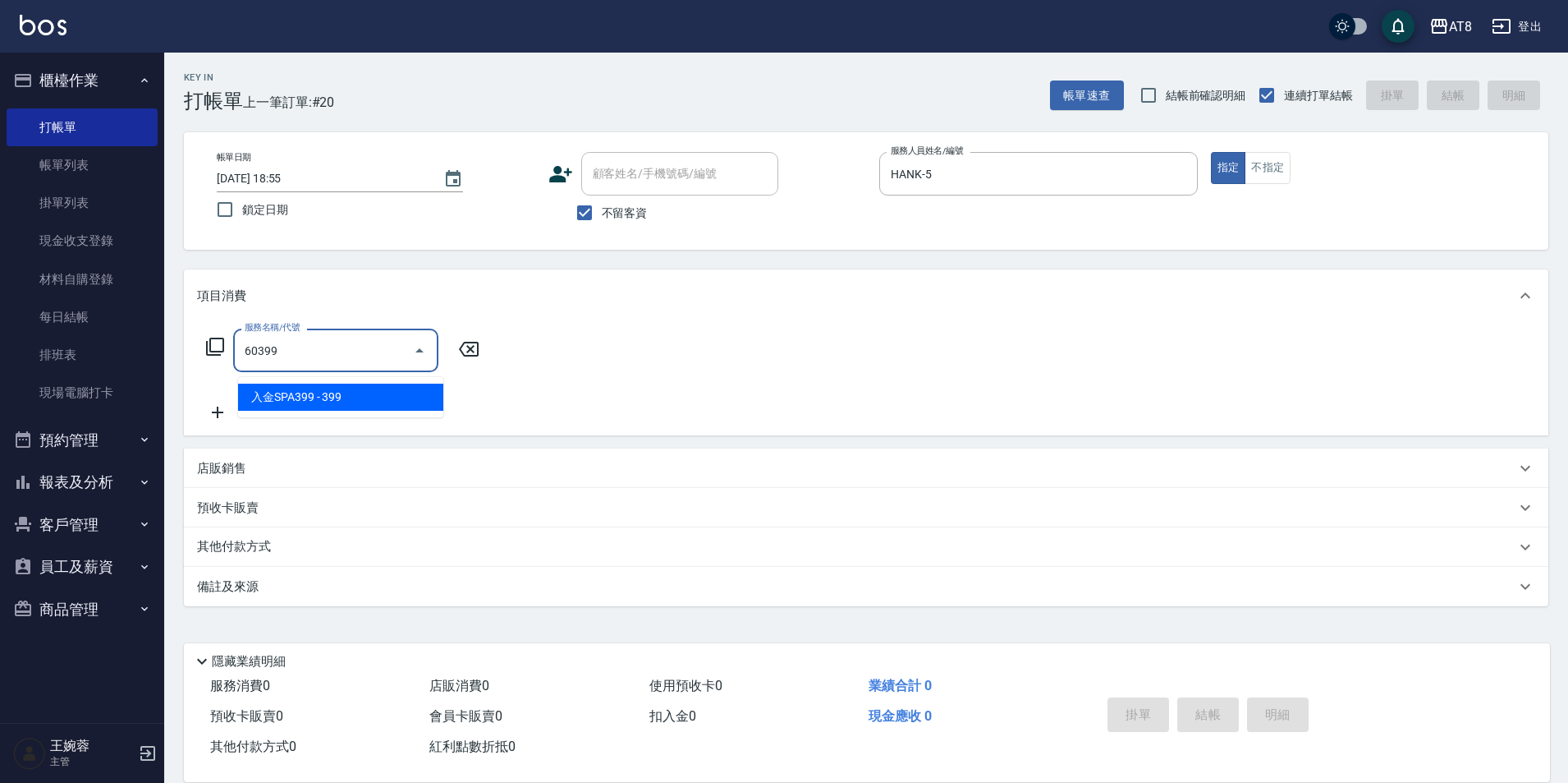
type input "入金SPA399(60399)"
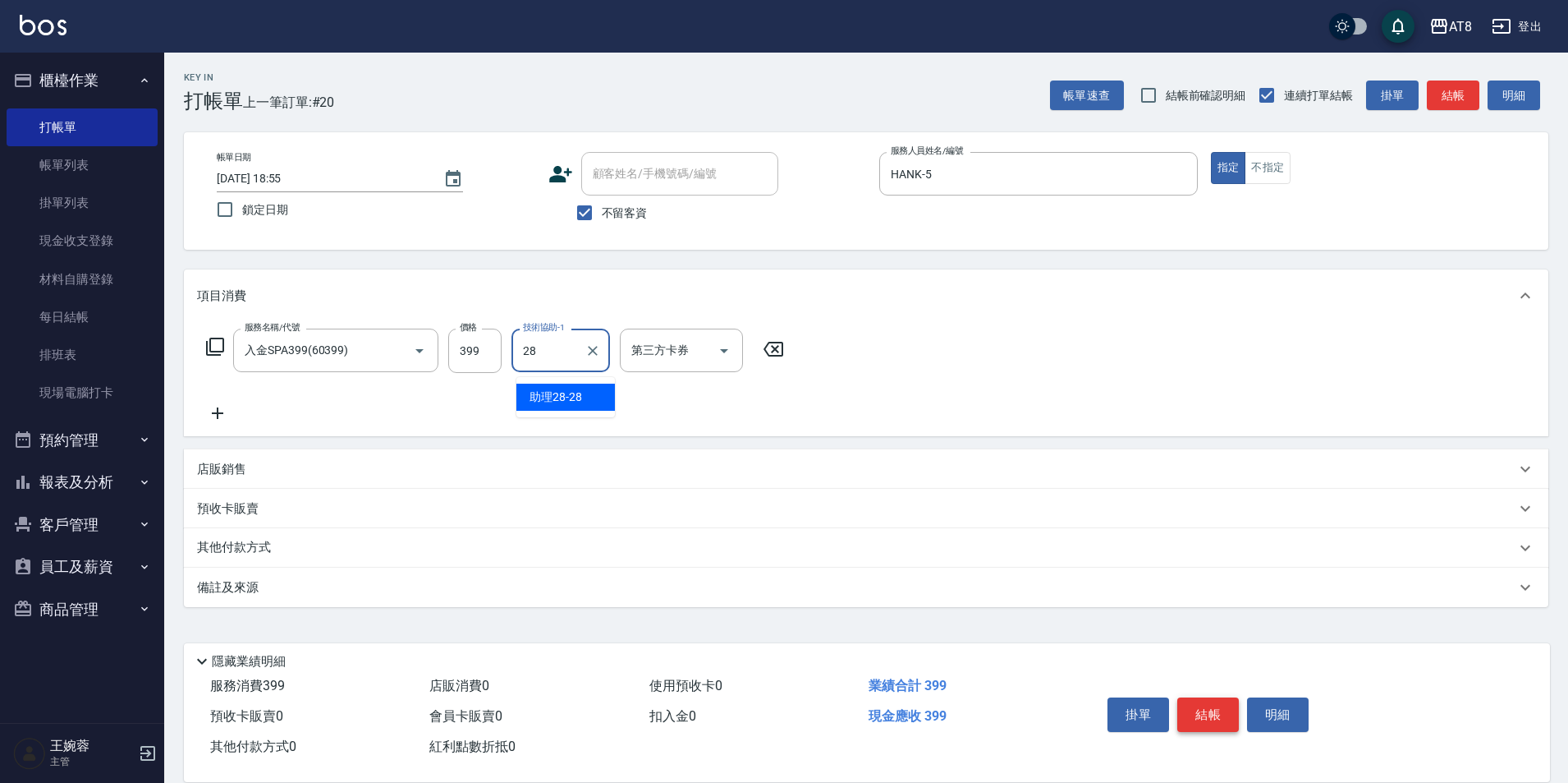
type input "助理28-28"
click at [735, 344] on div at bounding box center [722, 351] width 25 height 43
click at [735, 372] on div at bounding box center [722, 351] width 25 height 43
click at [716, 353] on icon "Open" at bounding box center [724, 351] width 20 height 20
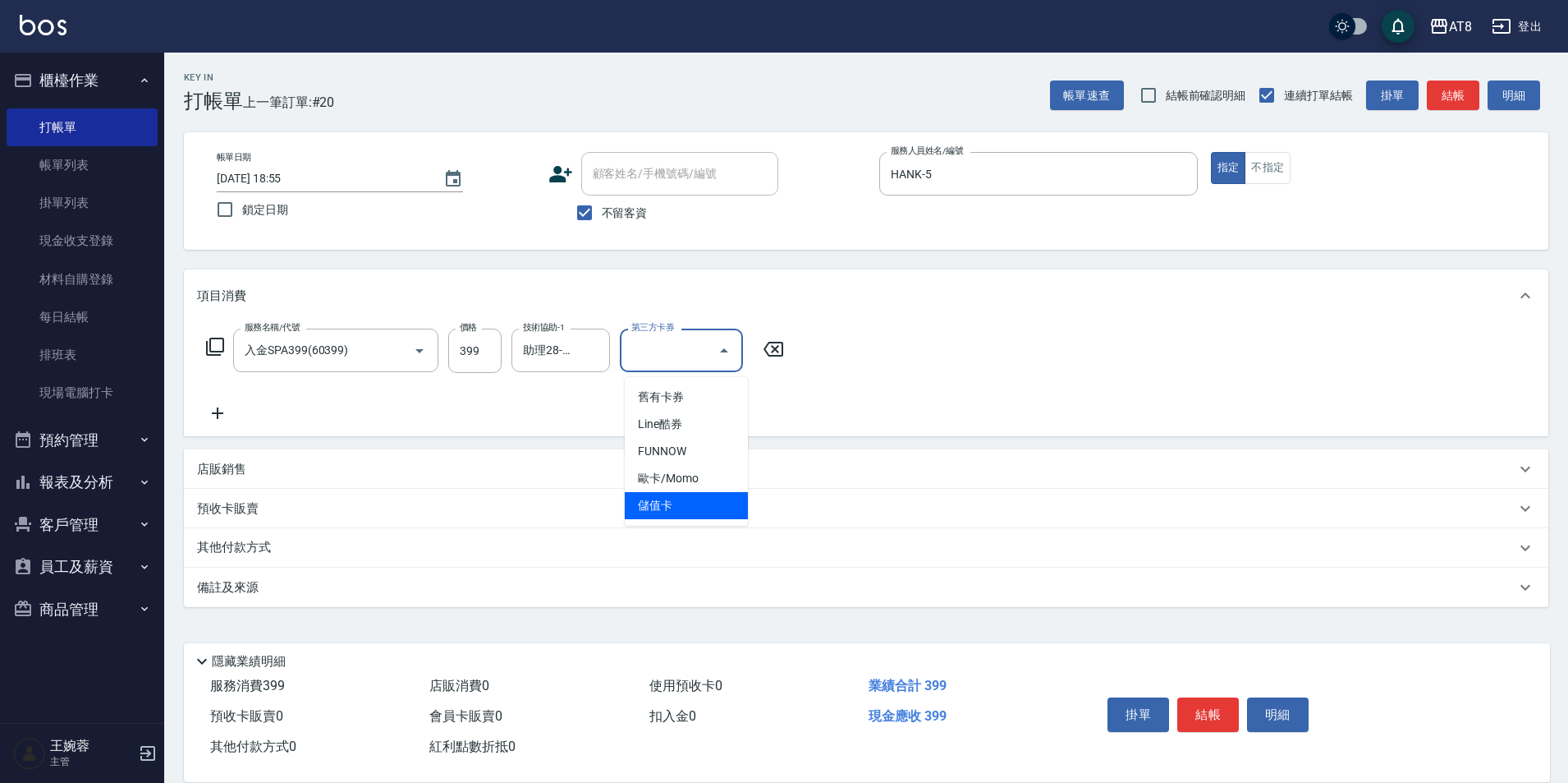
click at [698, 505] on span "儲值卡" at bounding box center [686, 505] width 123 height 27
type input "儲值卡"
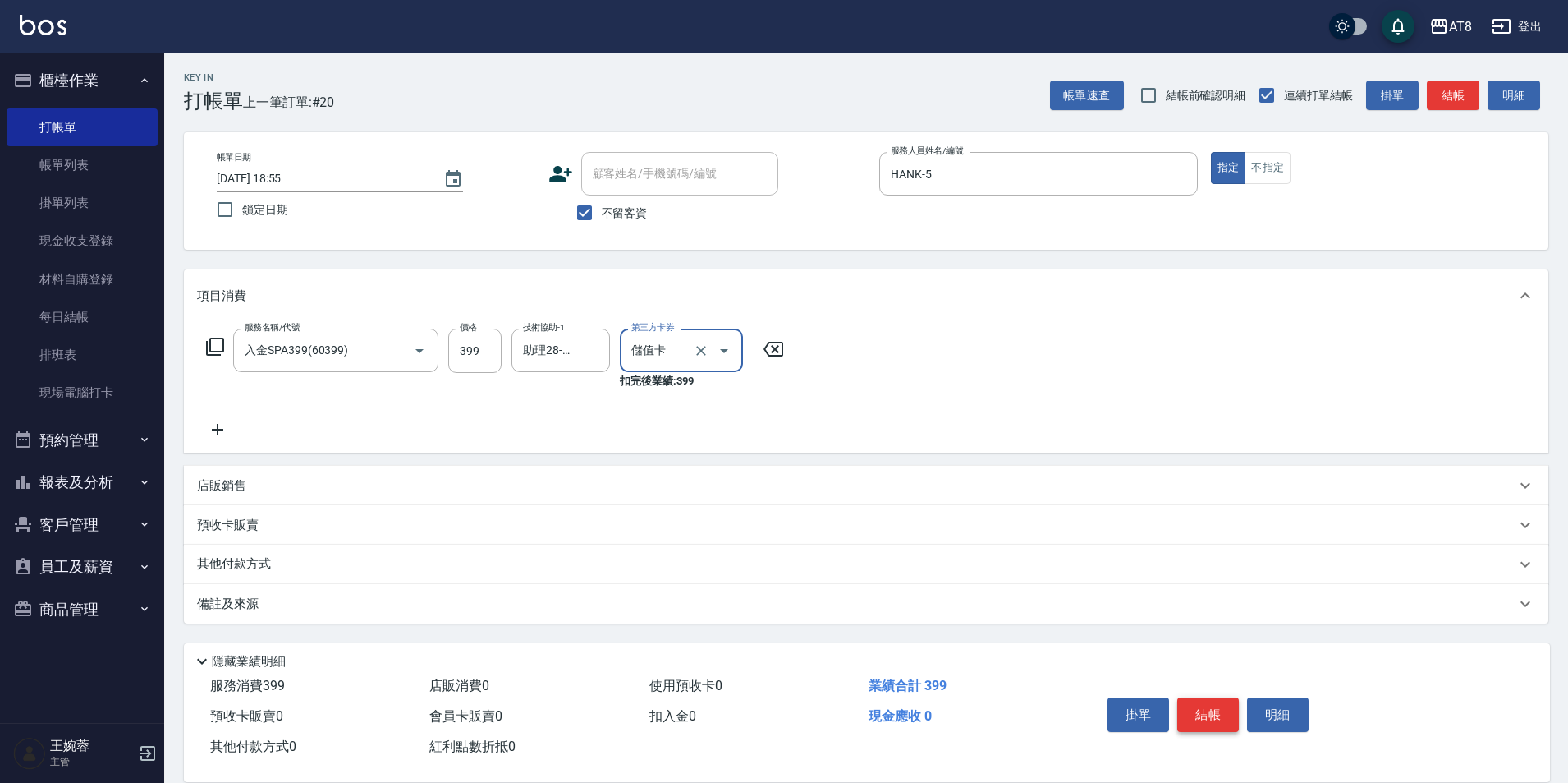
click at [1222, 697] on button "結帳" at bounding box center [1208, 714] width 61 height 35
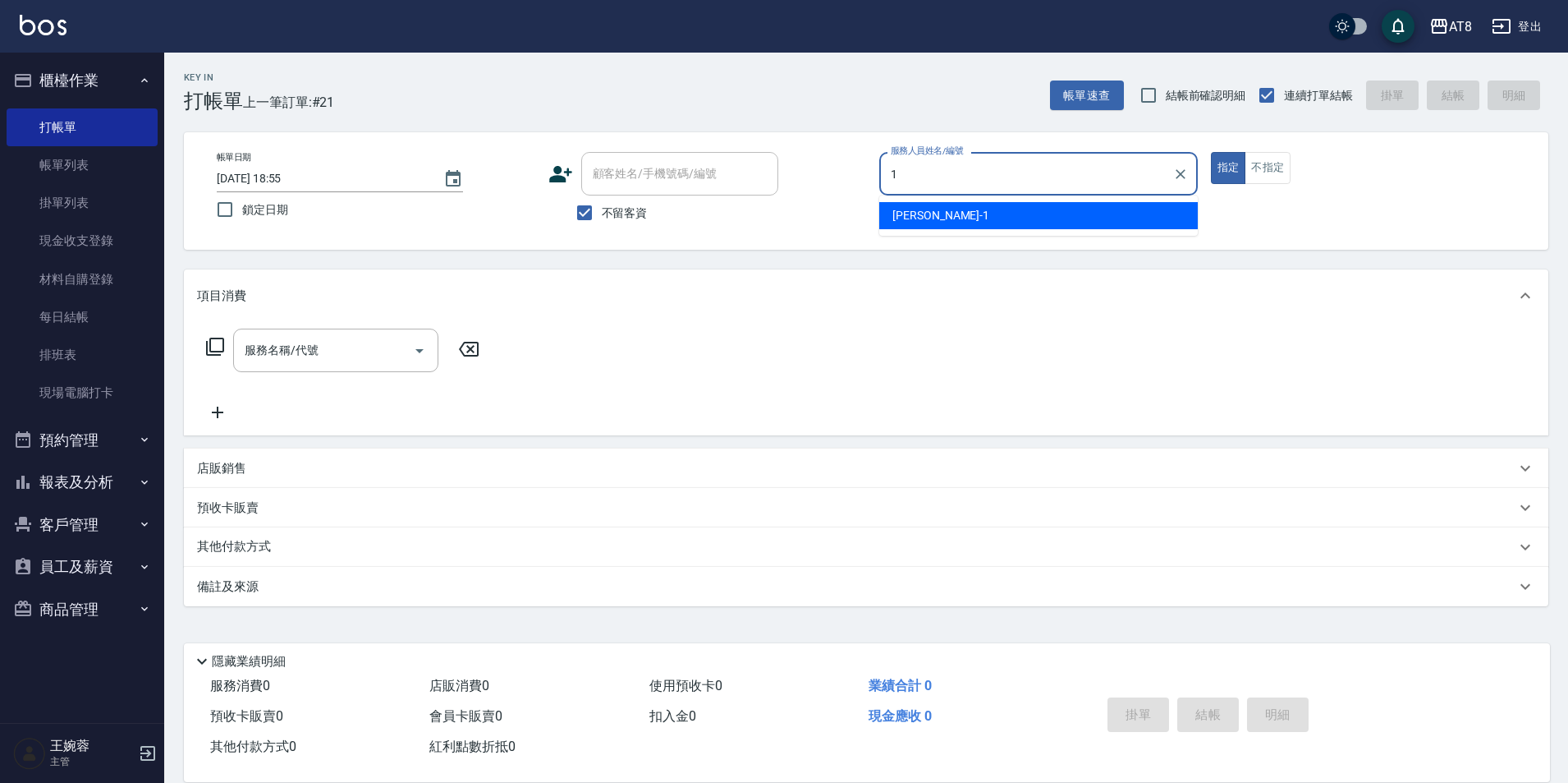
type input "YUKI-1"
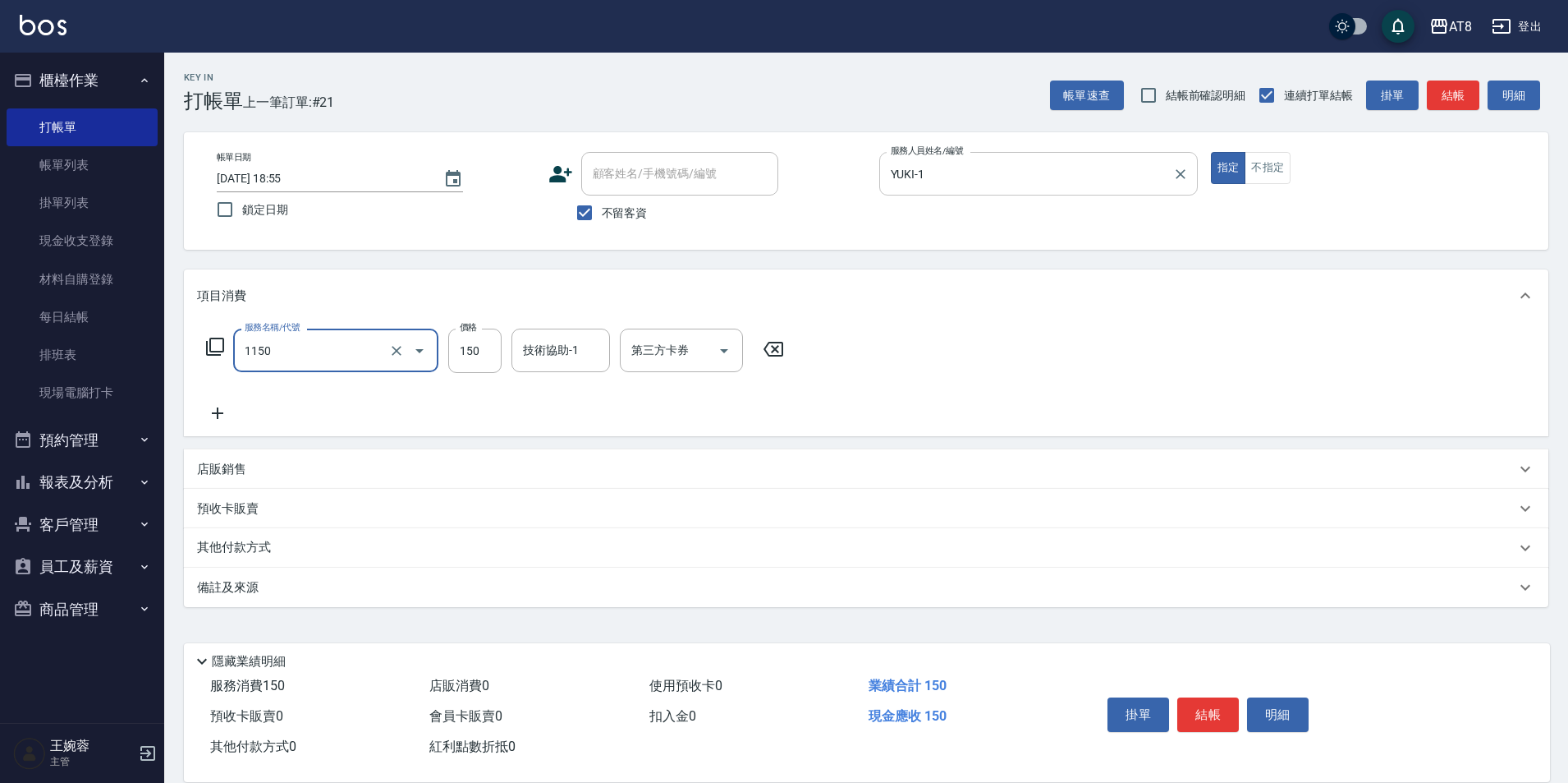
type input "洗髮(1150)"
type input "200"
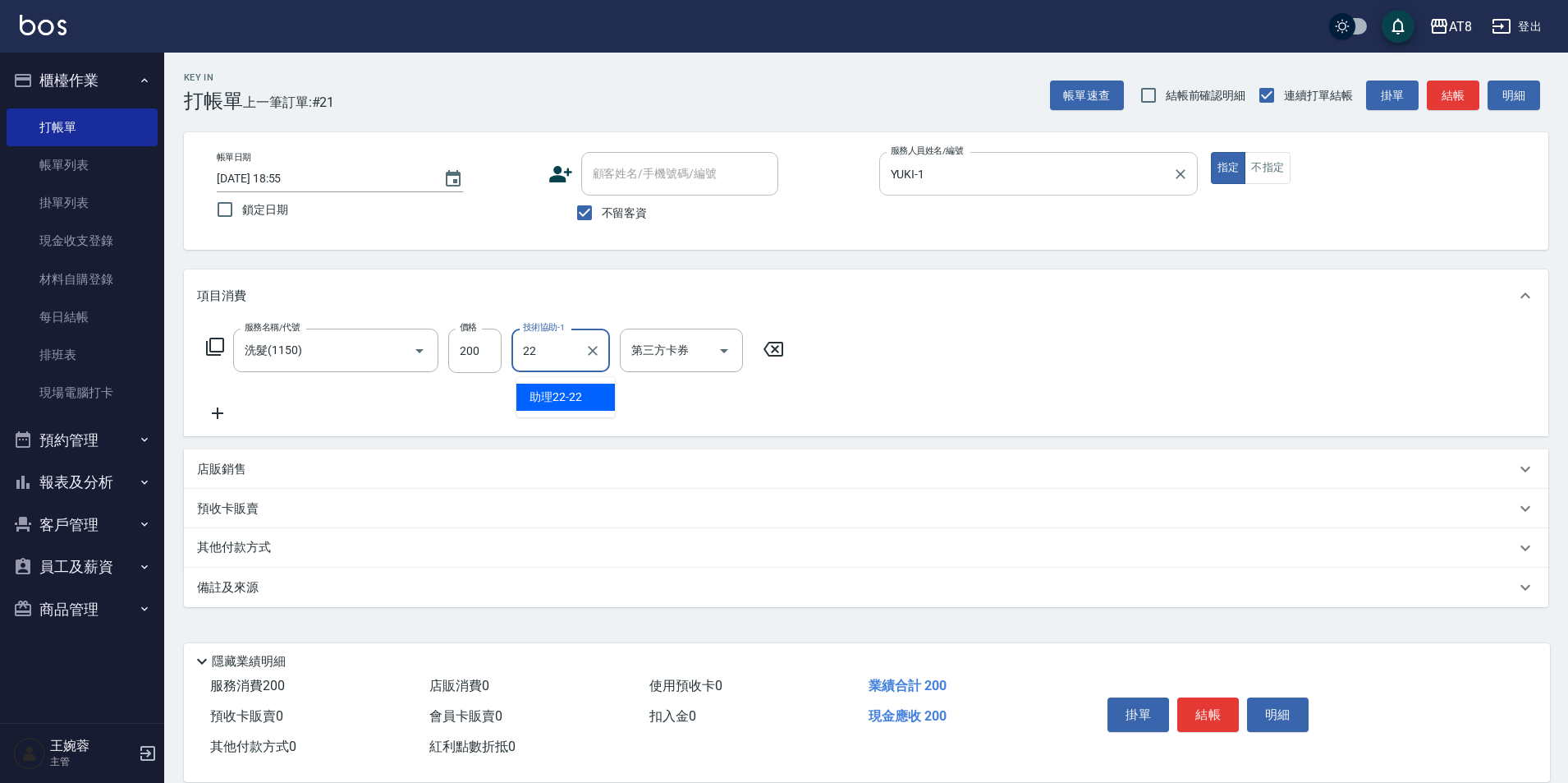
type input "助理22-22"
click at [1229, 711] on button "結帳" at bounding box center [1208, 714] width 61 height 35
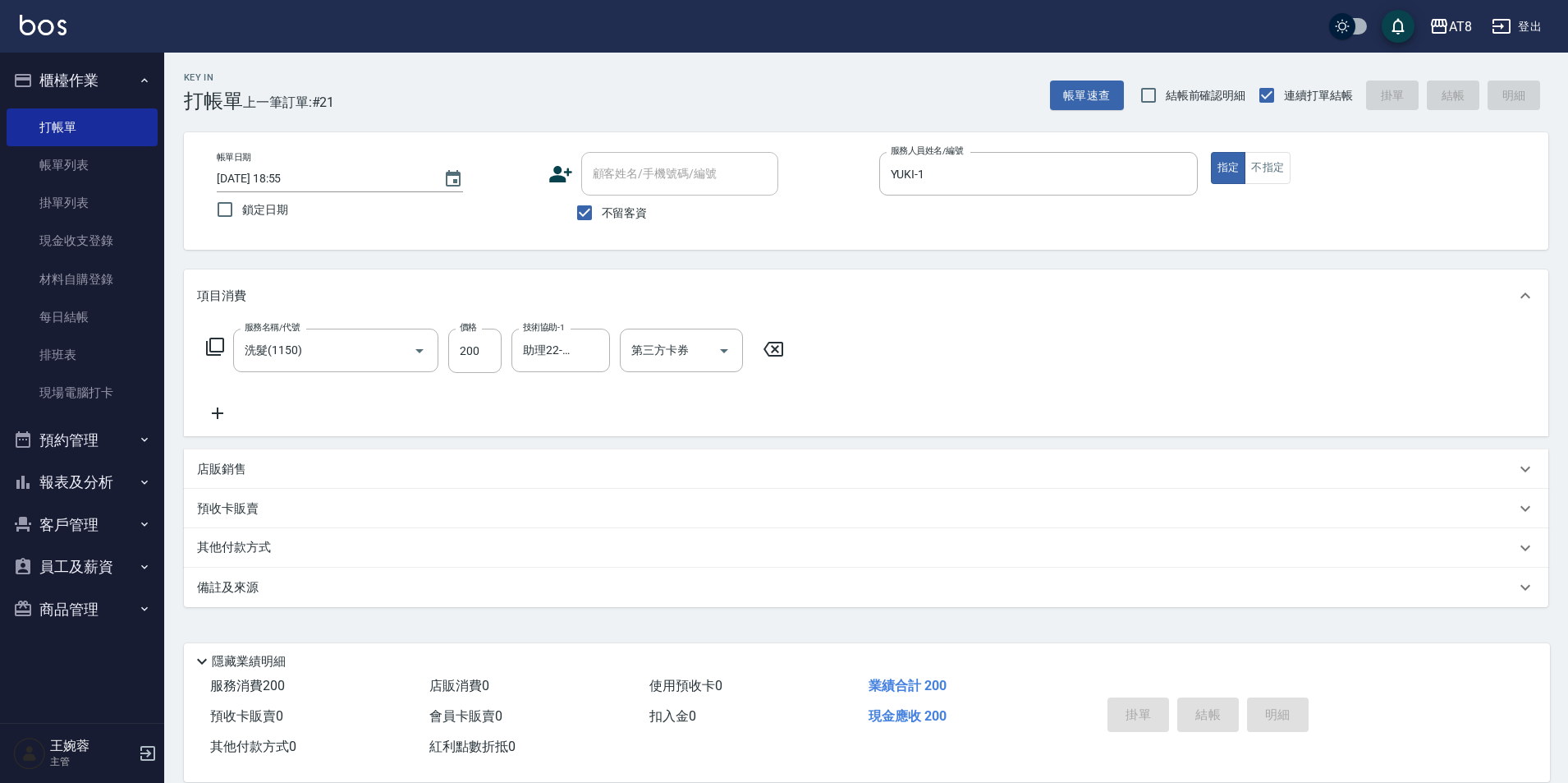
type input "[DATE] 19:19"
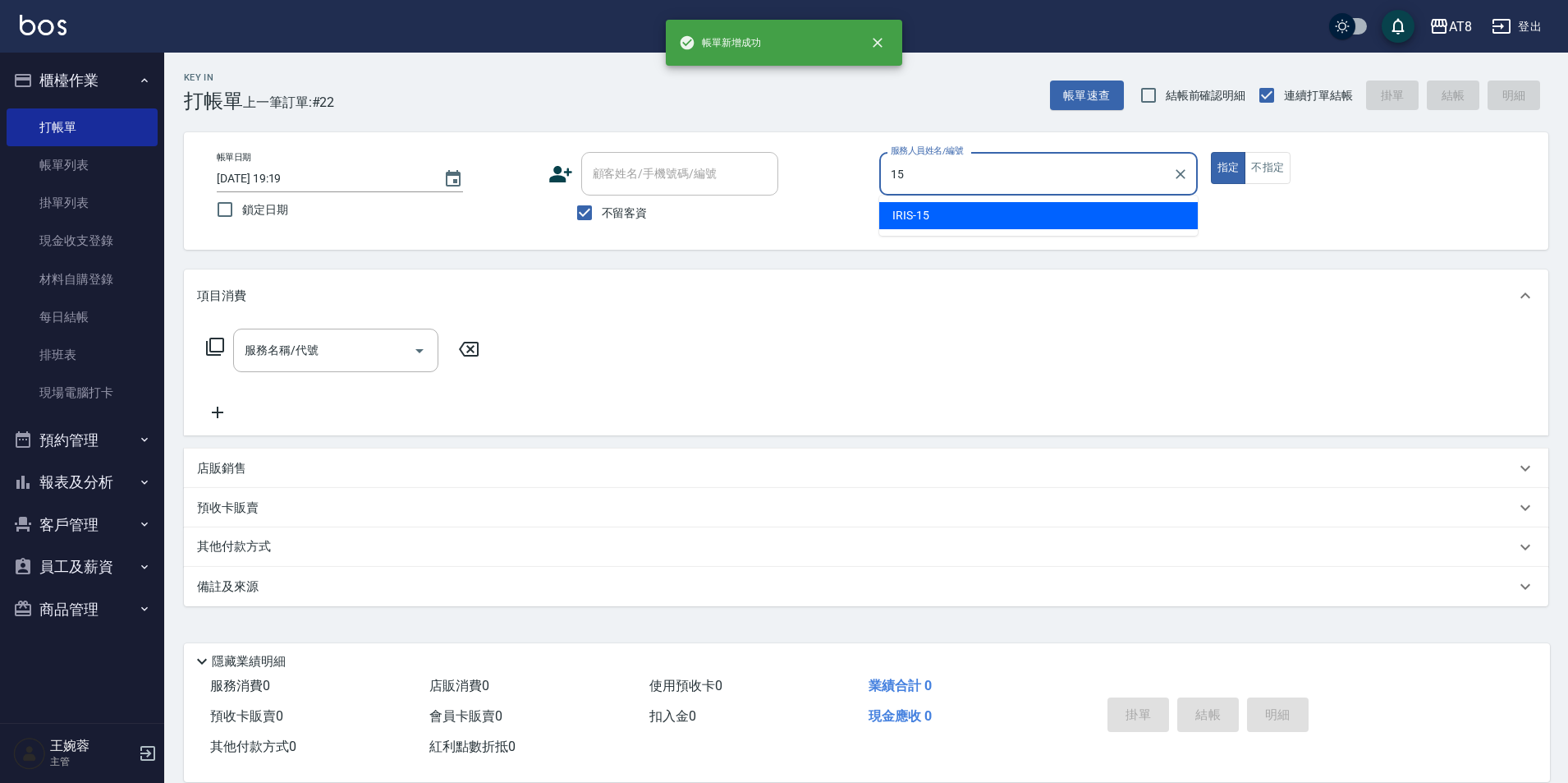
type input "IRIS-15"
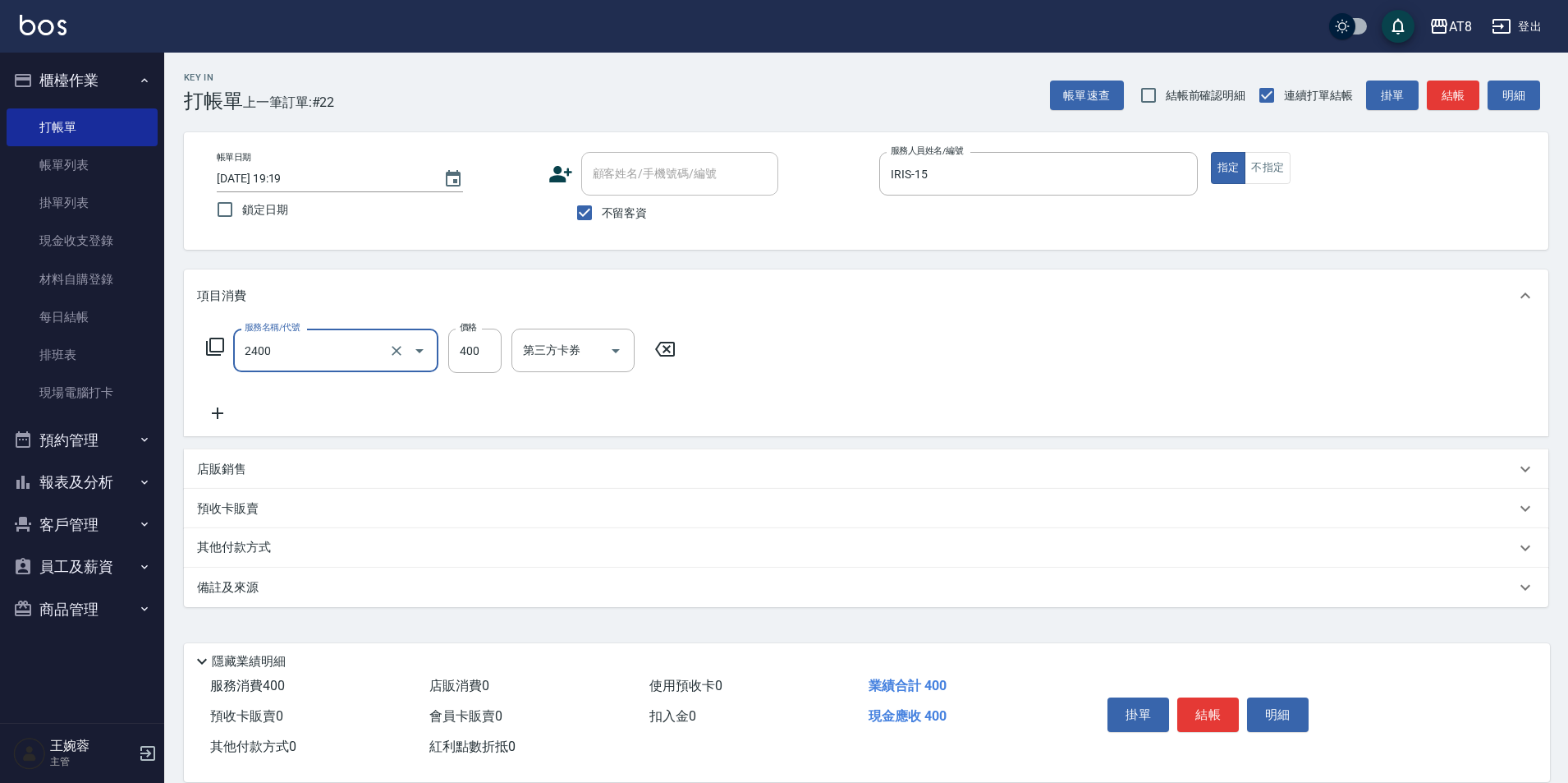
type input "入金洗剪400(2400)"
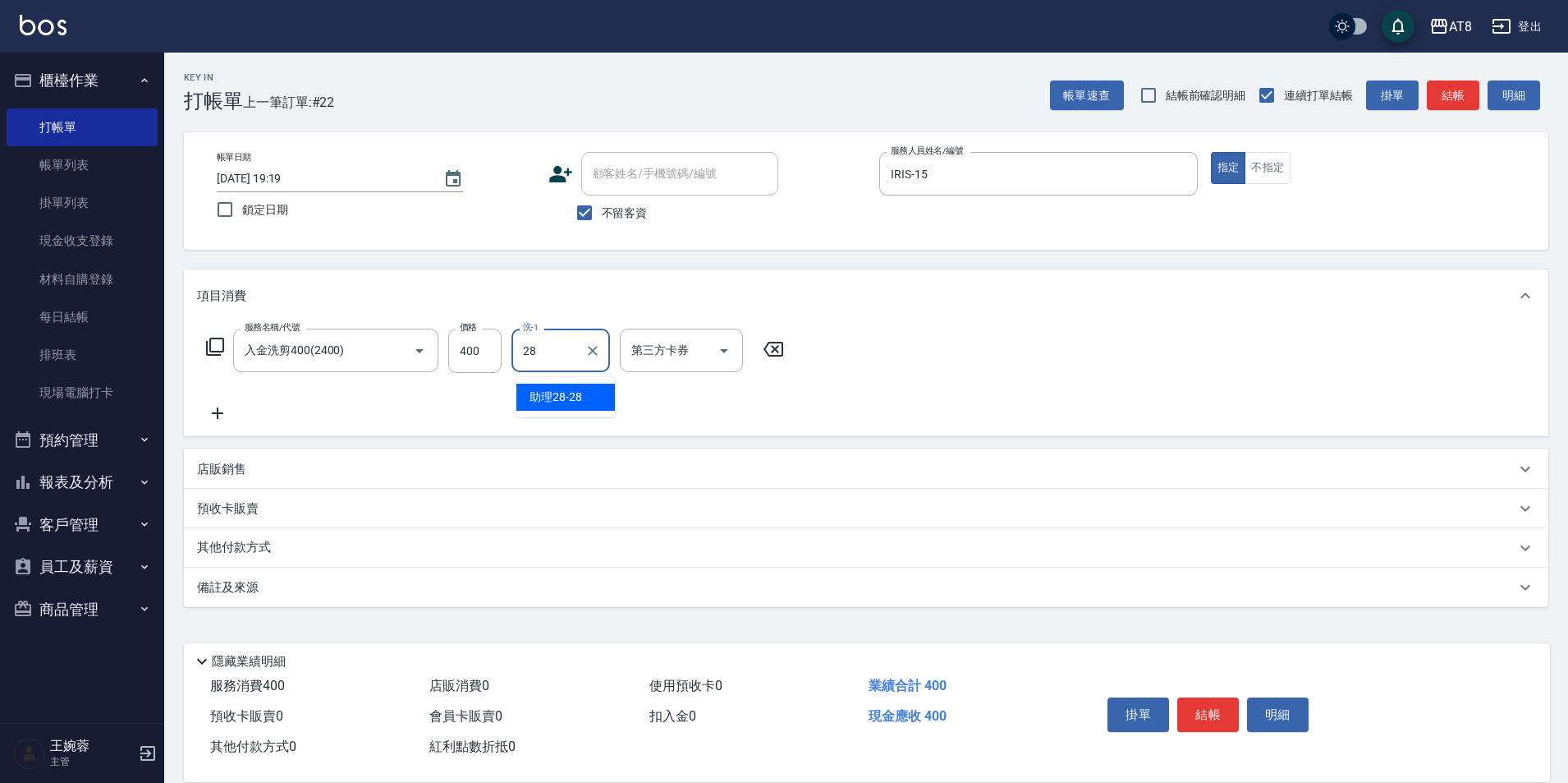
type input "助理28-28"
click at [734, 360] on icon "Open" at bounding box center [724, 351] width 20 height 20
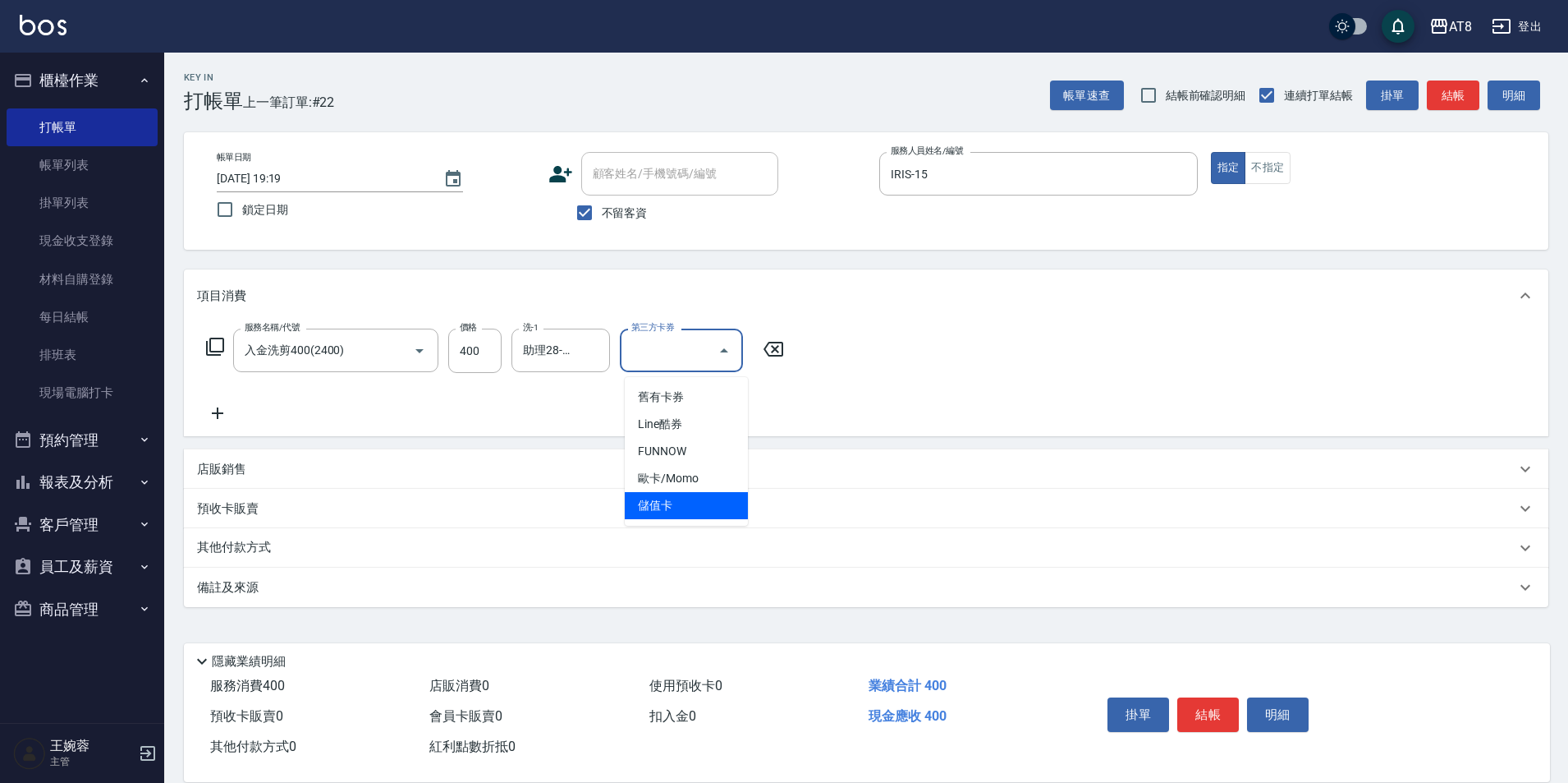
click at [725, 509] on span "儲值卡" at bounding box center [686, 505] width 123 height 27
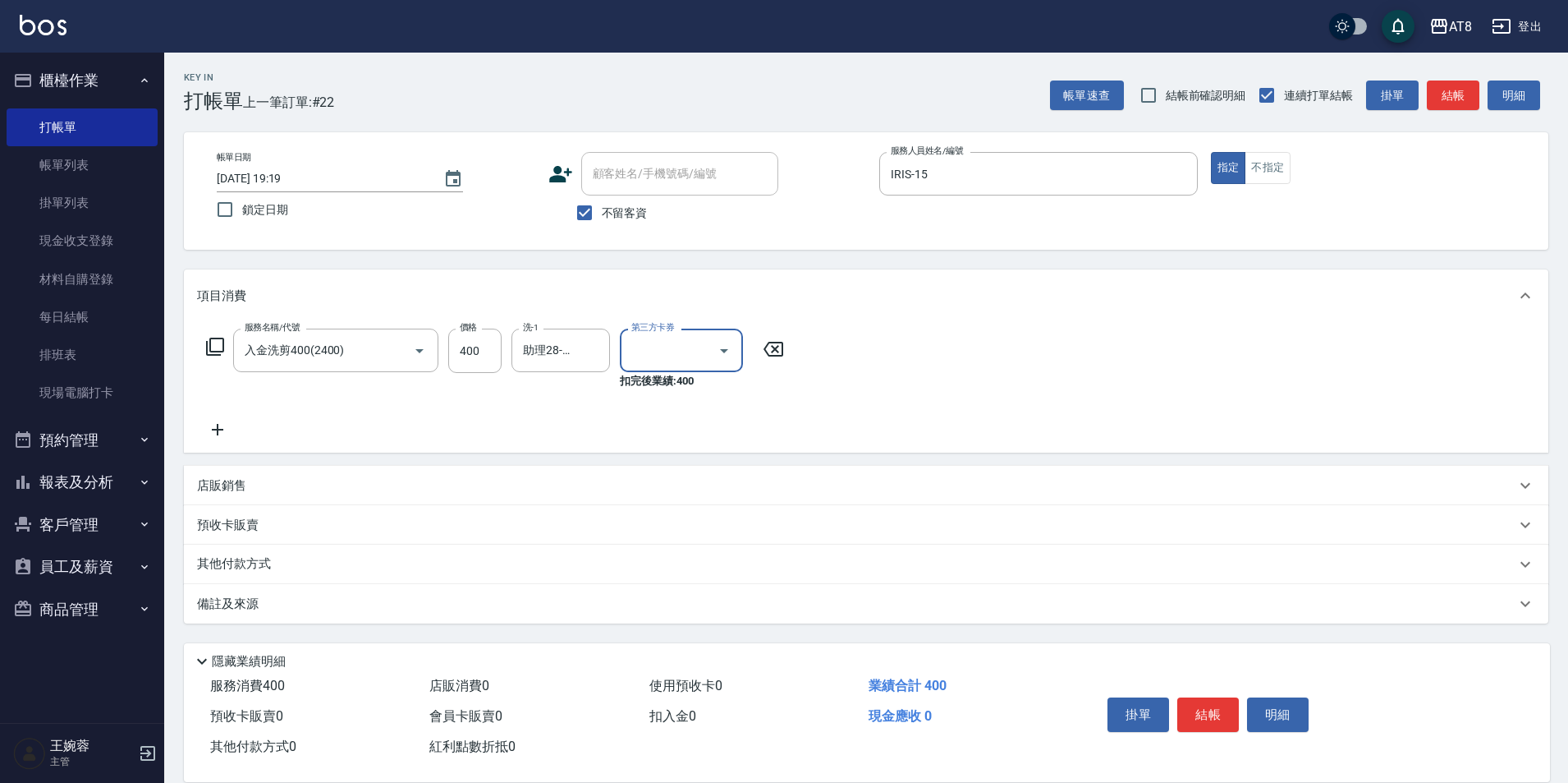
type input "儲值卡"
click at [1197, 697] on button "結帳" at bounding box center [1208, 714] width 61 height 35
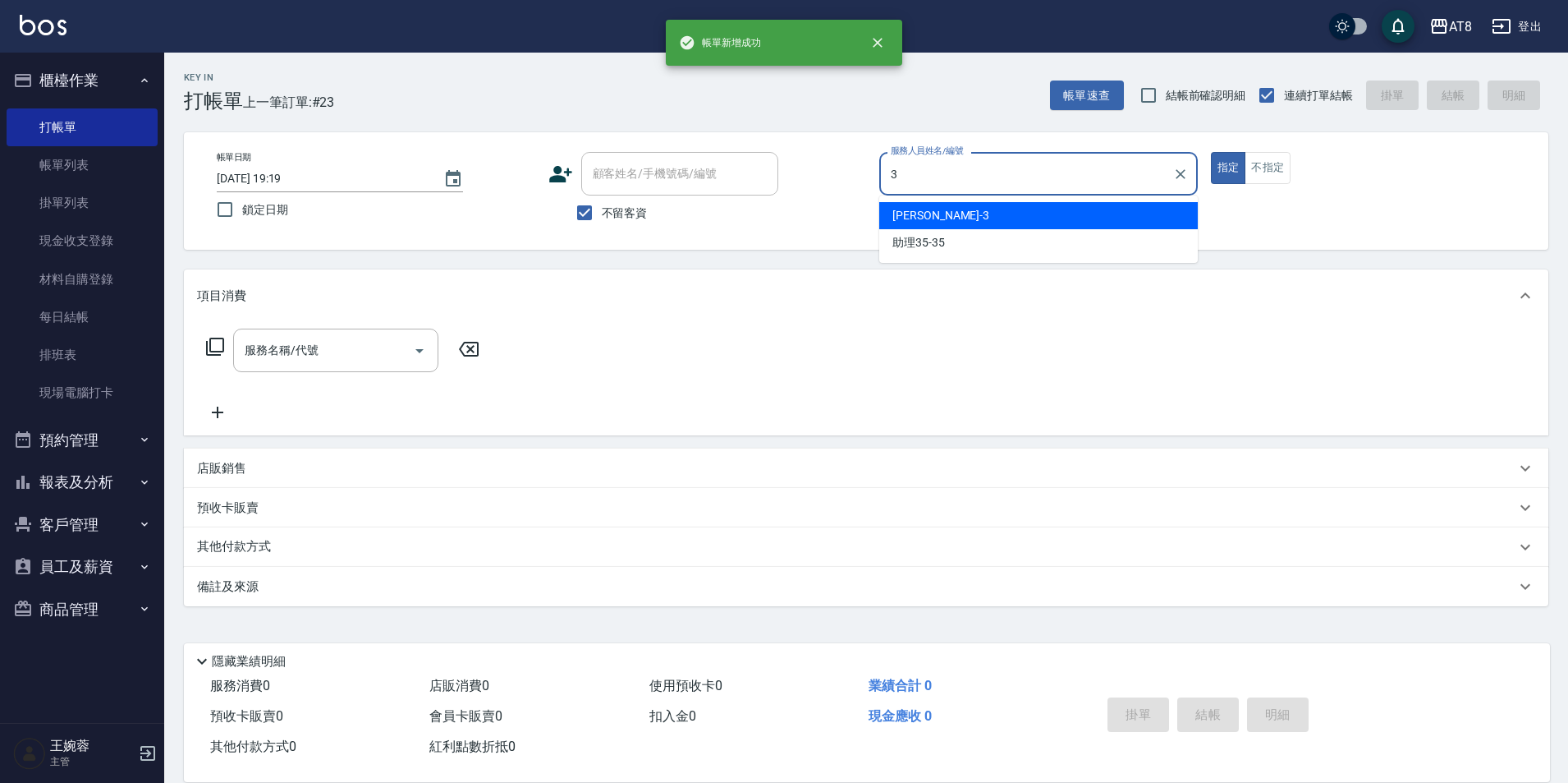
type input "[PERSON_NAME]-3"
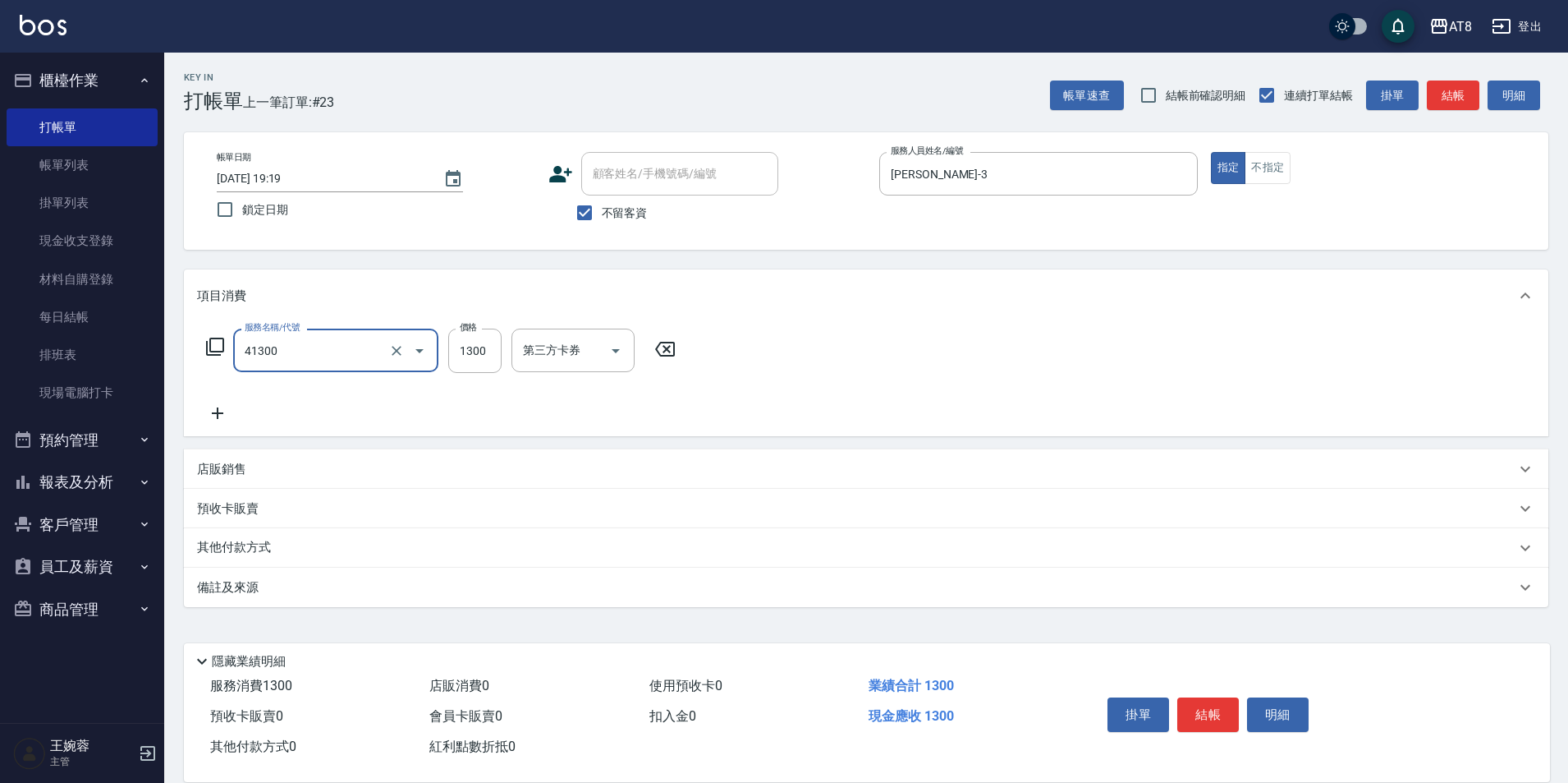
type input "染髮(41300)"
click at [1225, 697] on button "結帳" at bounding box center [1208, 714] width 61 height 35
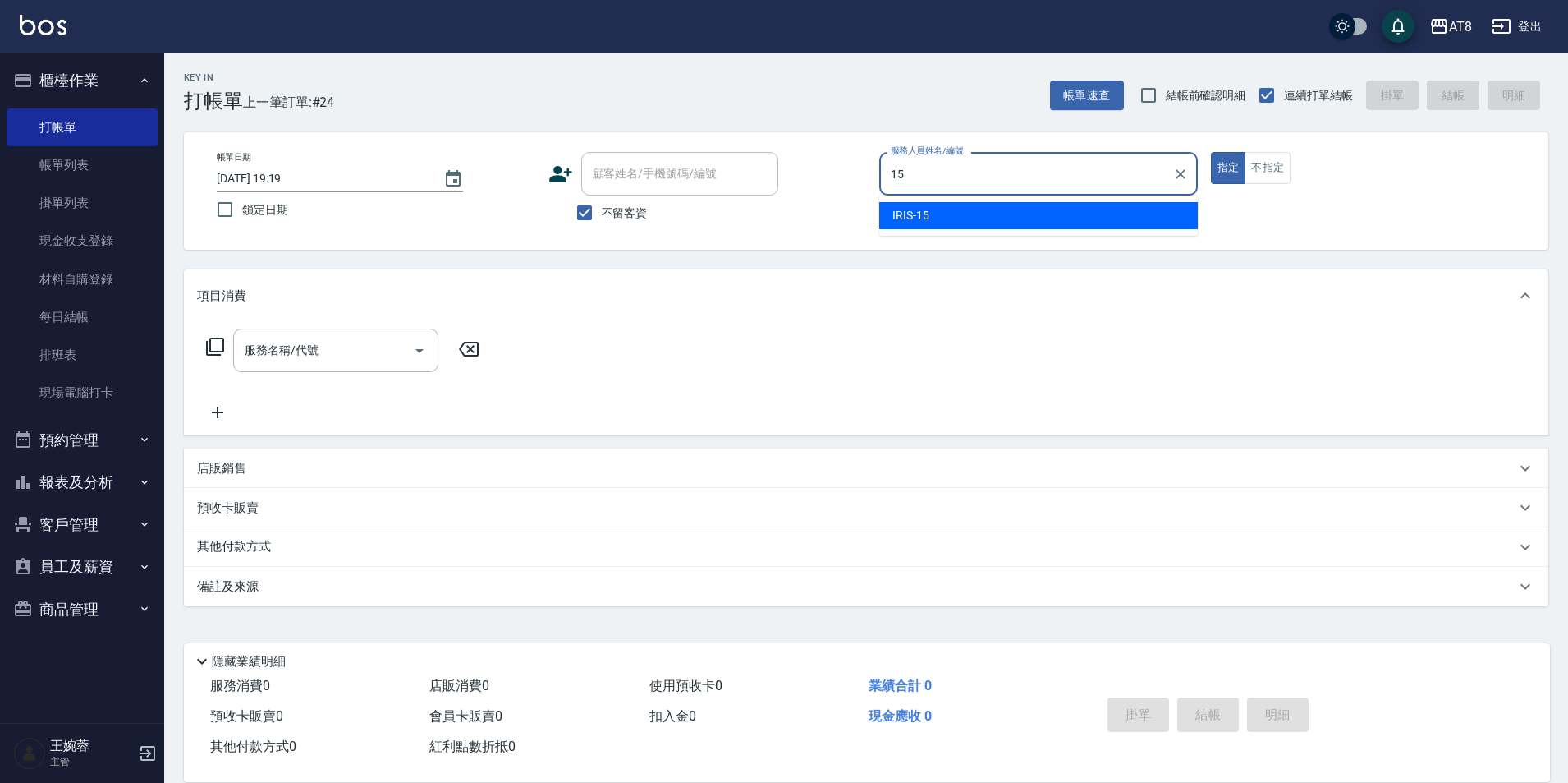
type input "IRIS-15"
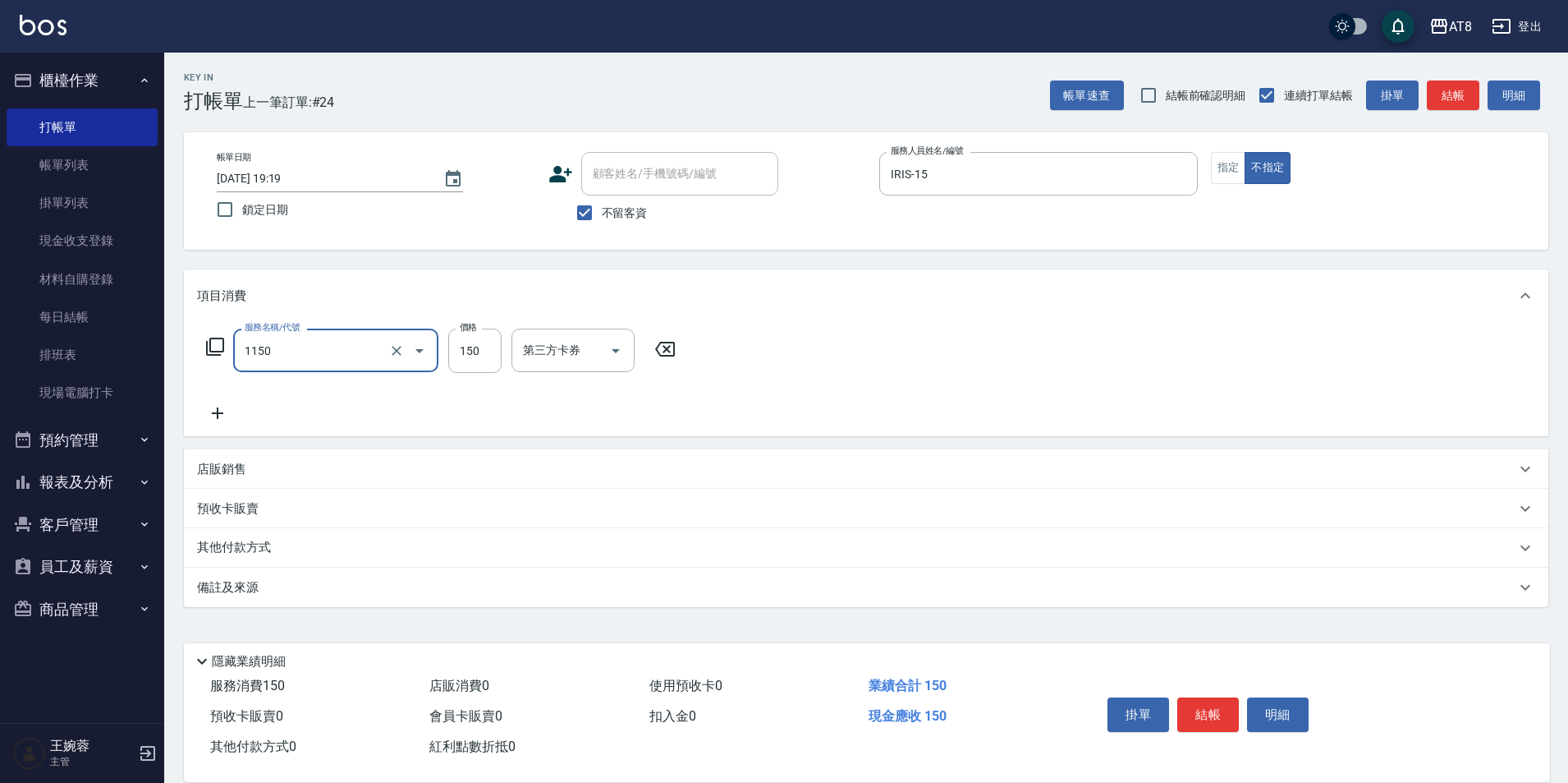
type input "洗髮(1150)"
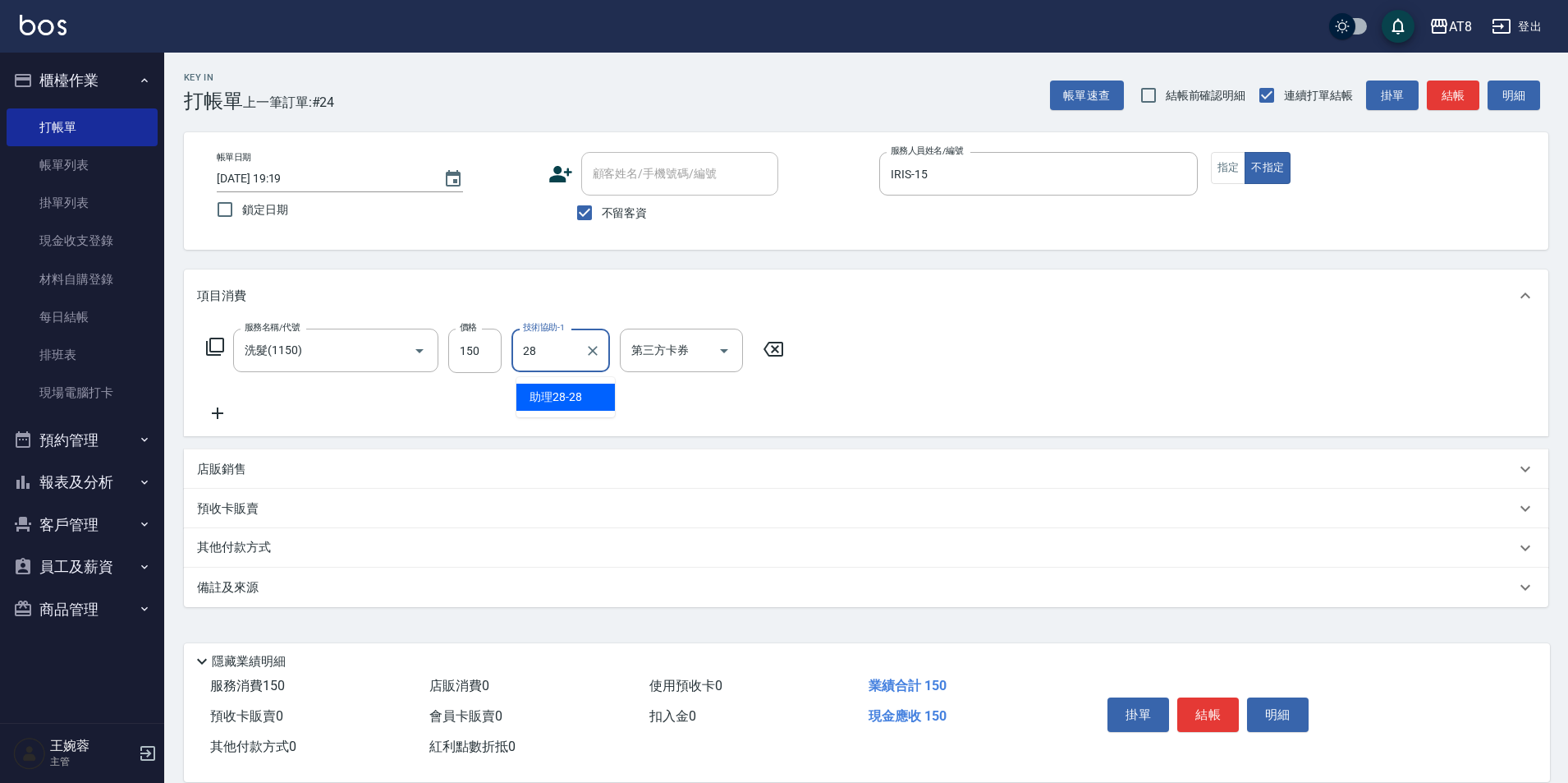
type input "助理28-28"
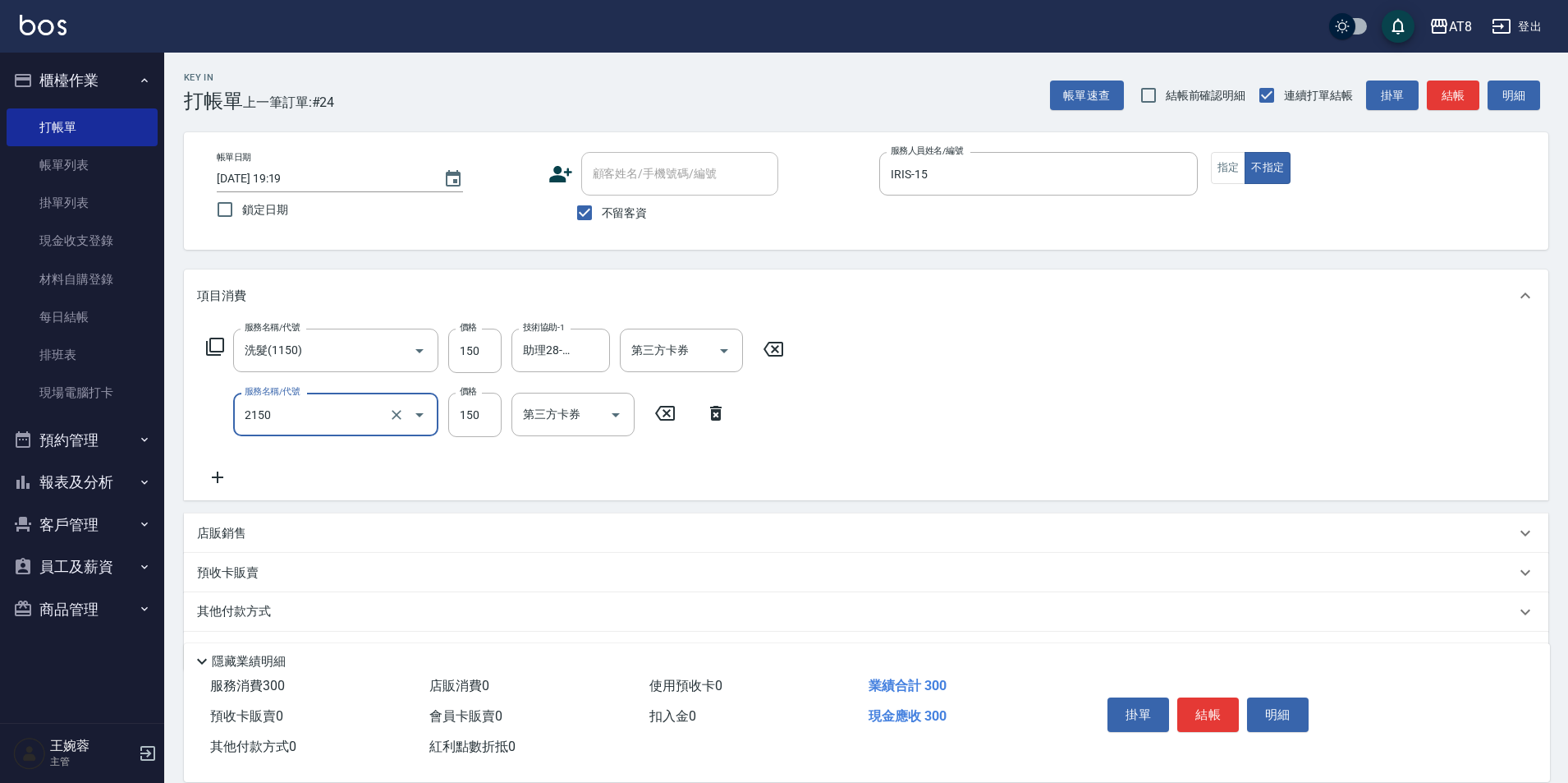
type input "剪髮(2150)"
click at [1200, 701] on button "結帳" at bounding box center [1208, 714] width 61 height 35
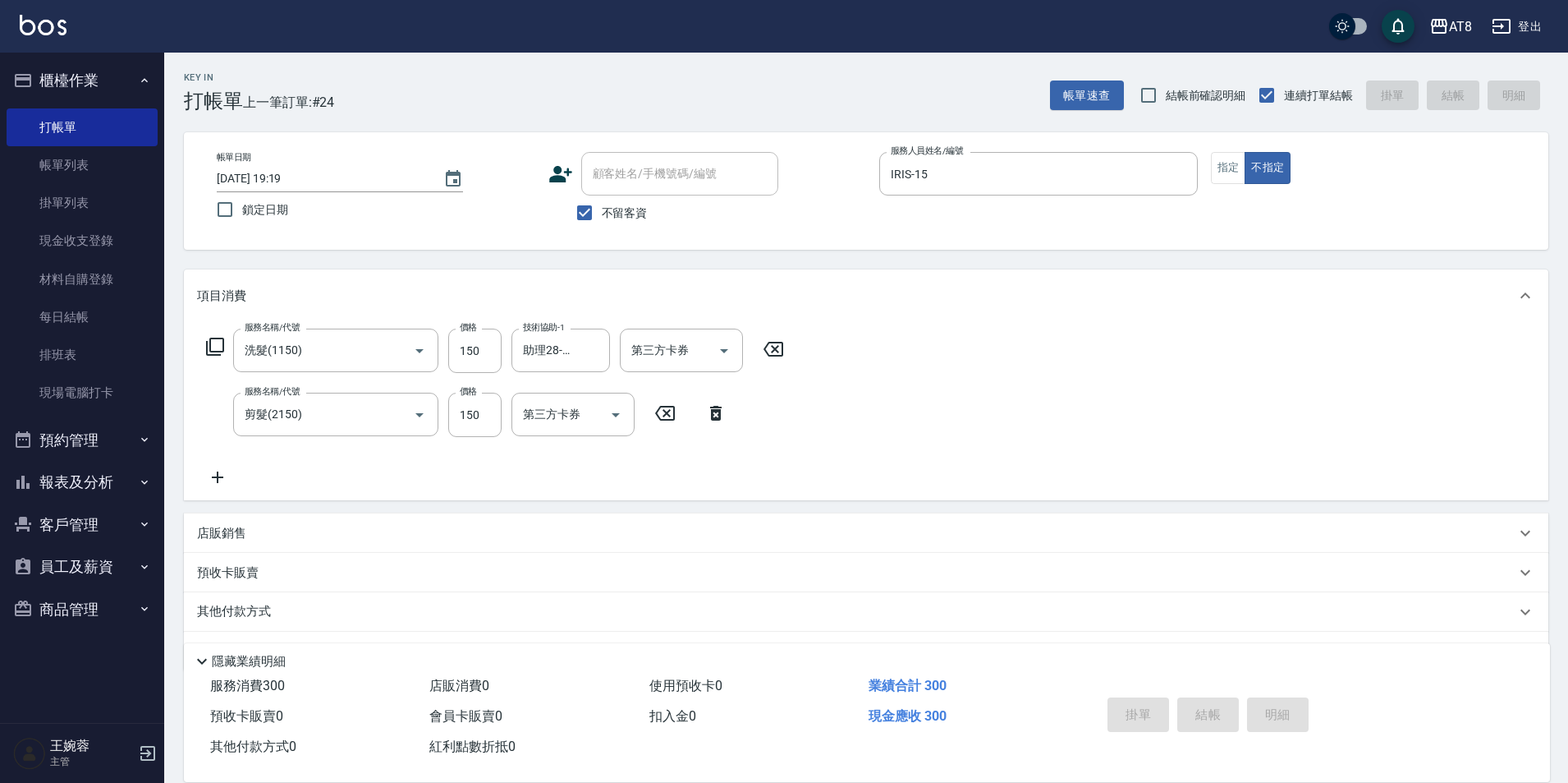
type input "[DATE] 19:31"
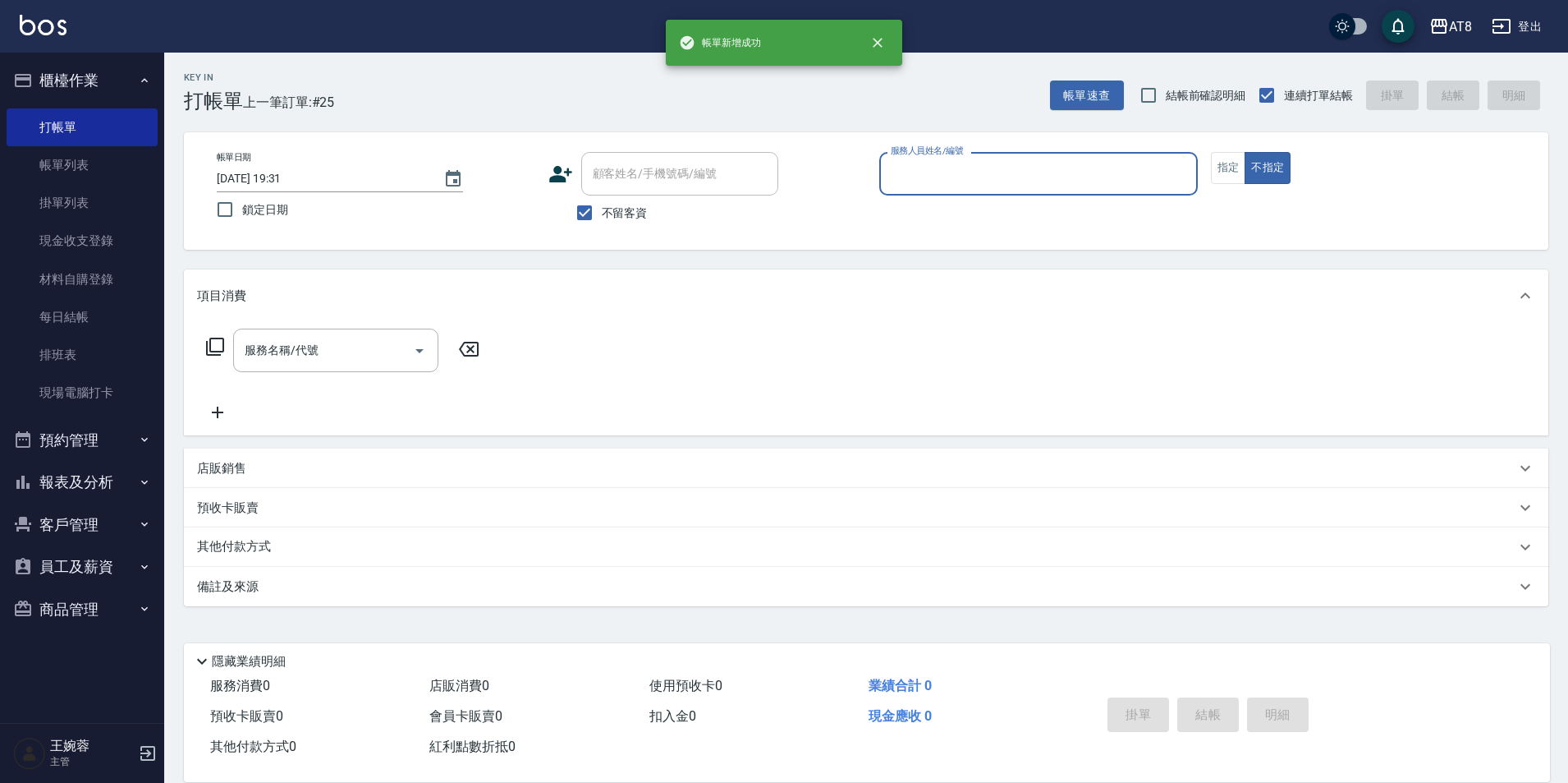
click at [92, 482] on button "報表及分析" at bounding box center [82, 482] width 151 height 42
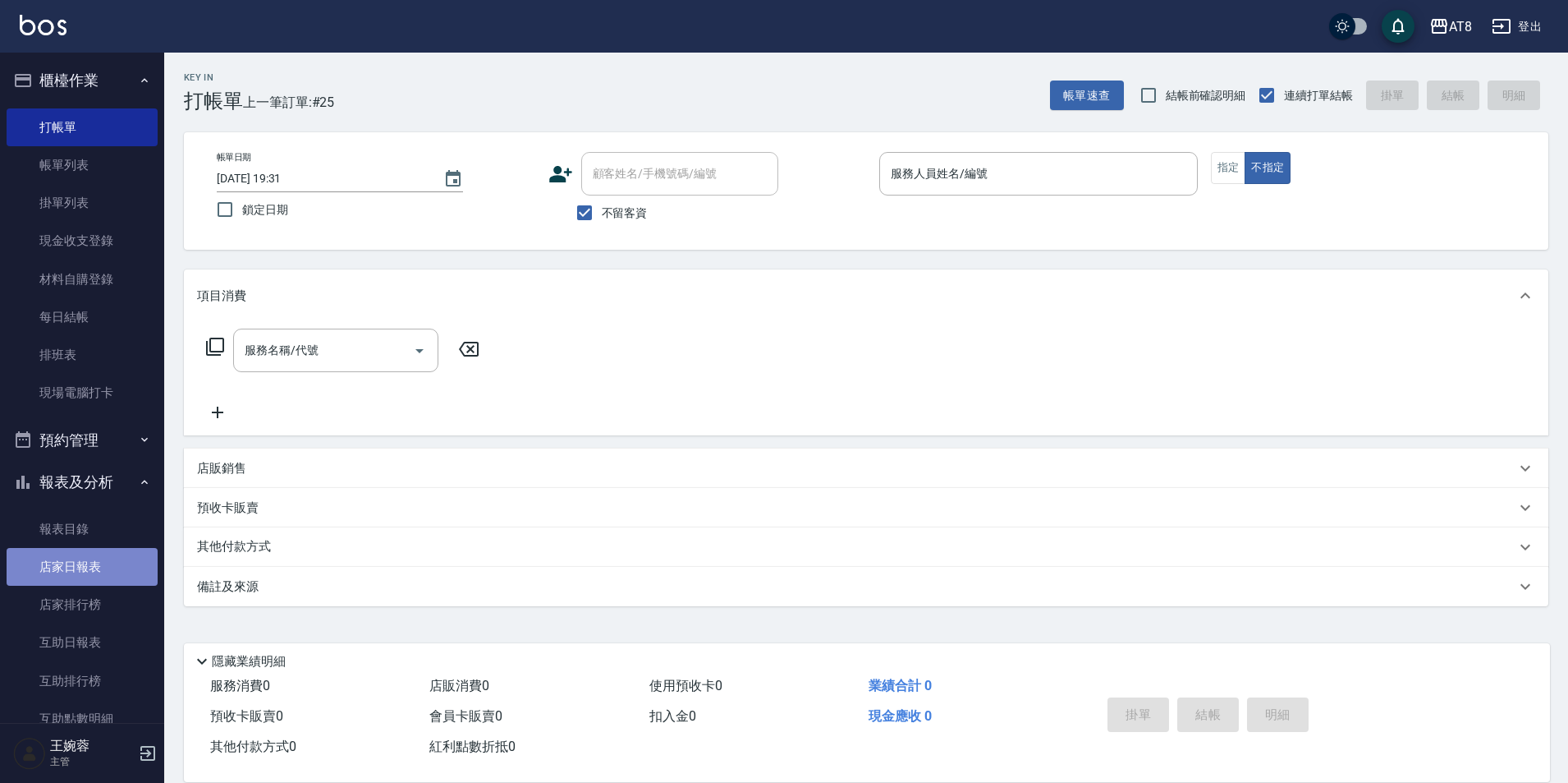
click at [99, 575] on link "店家日報表" at bounding box center [82, 567] width 151 height 38
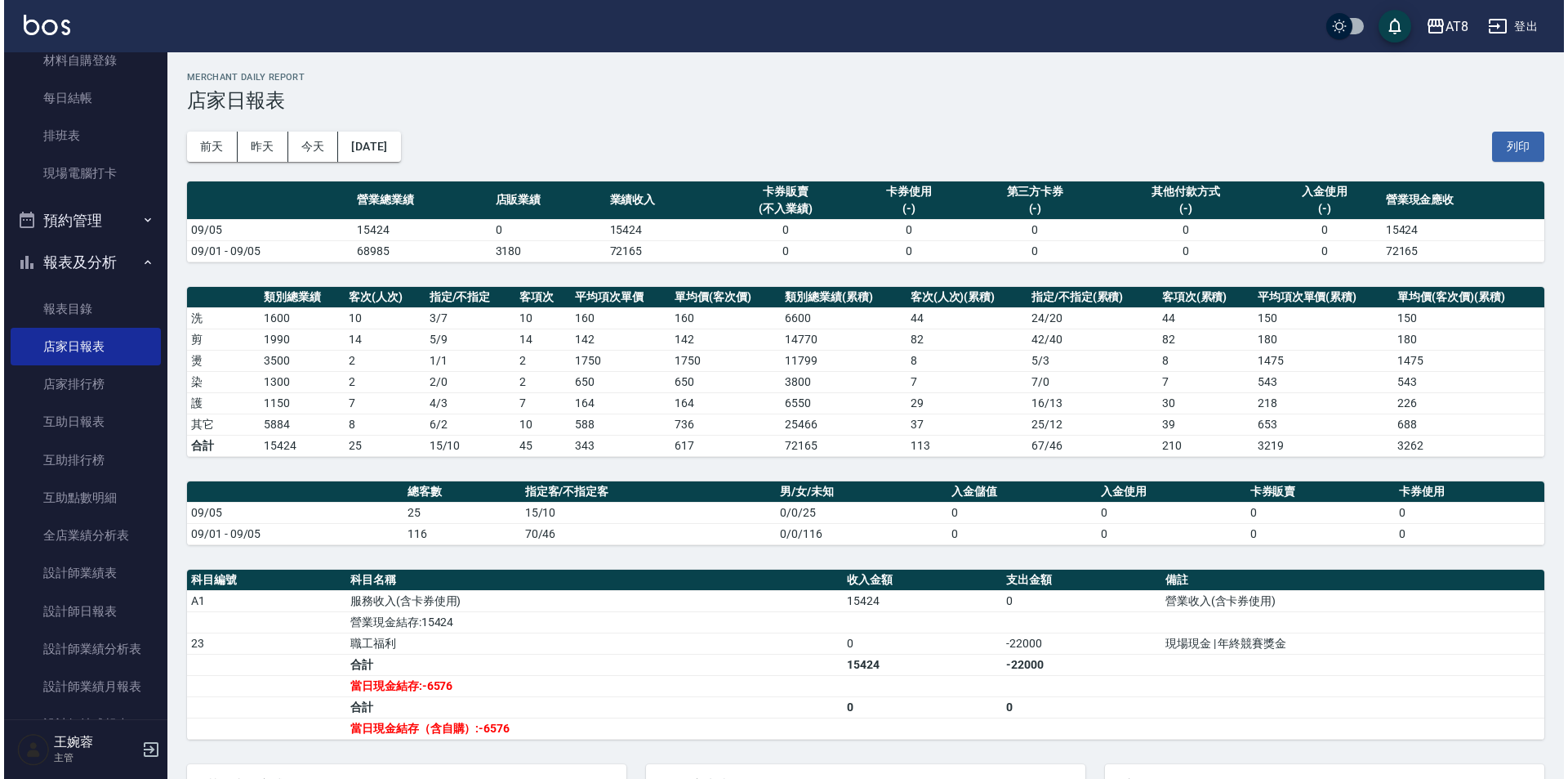
scroll to position [225, 0]
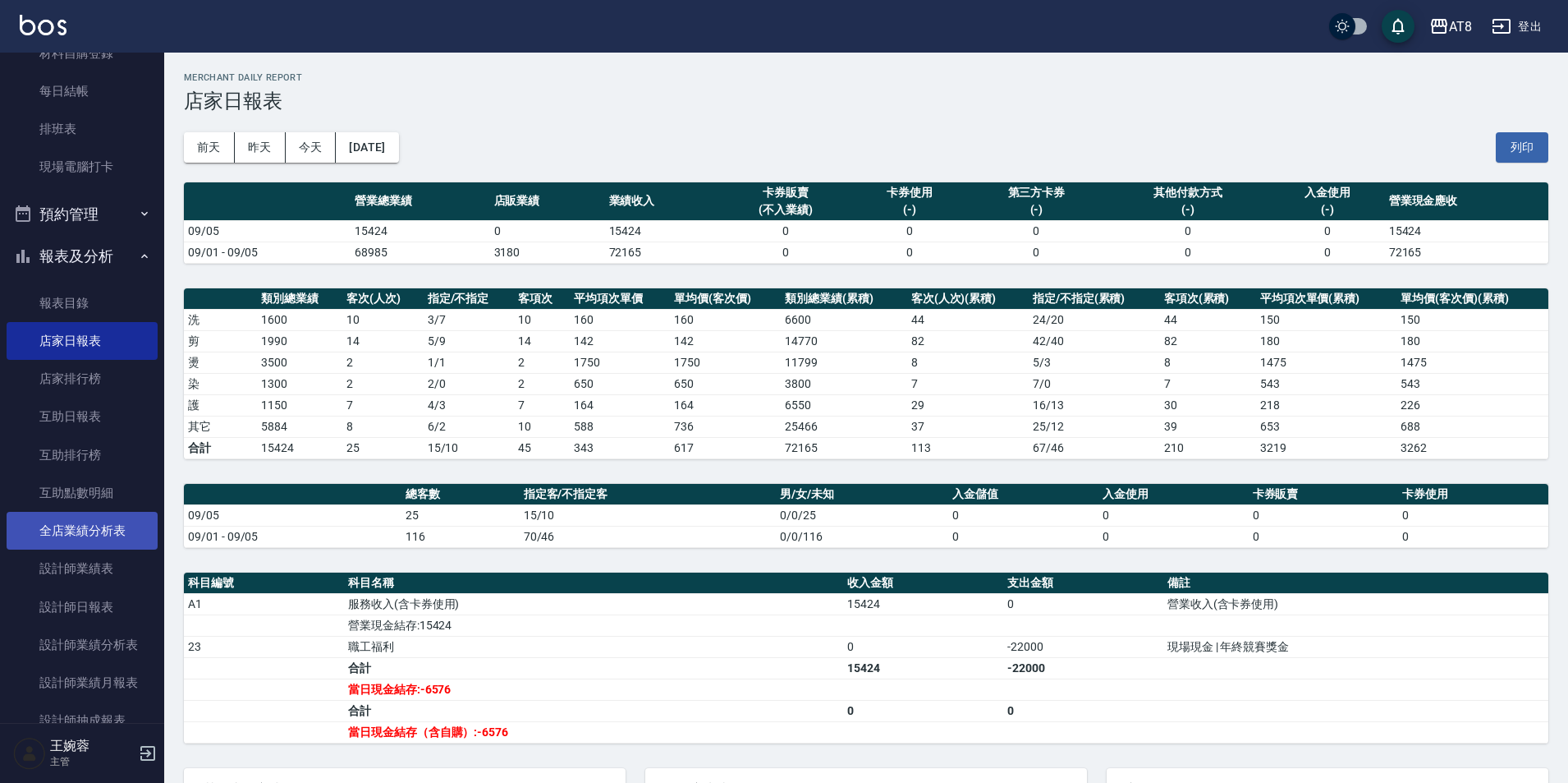
click at [86, 526] on link "全店業績分析表" at bounding box center [82, 530] width 151 height 38
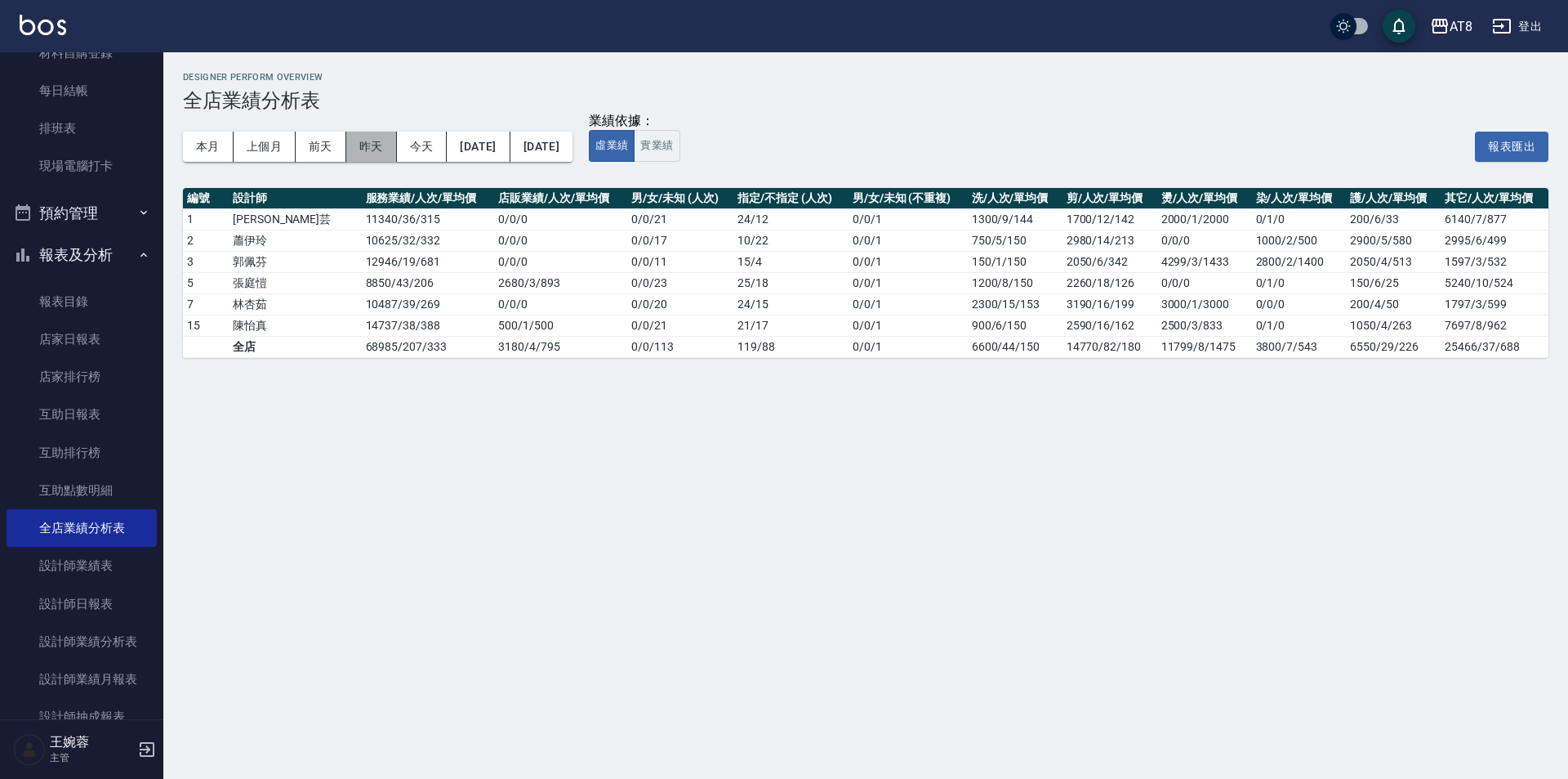
click at [365, 148] on button "昨天" at bounding box center [372, 146] width 51 height 30
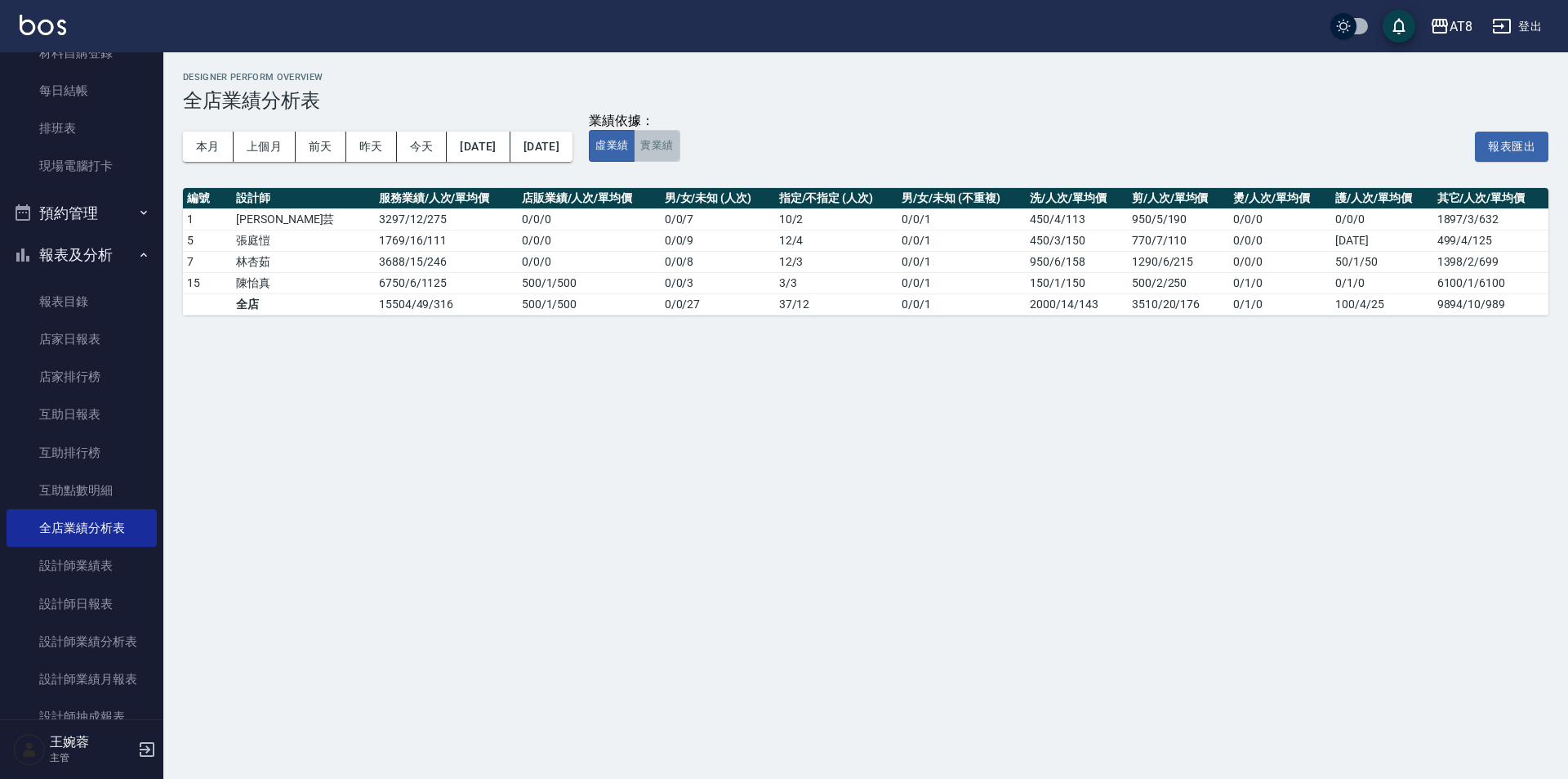
click at [679, 153] on button "實業績" at bounding box center [656, 145] width 46 height 31
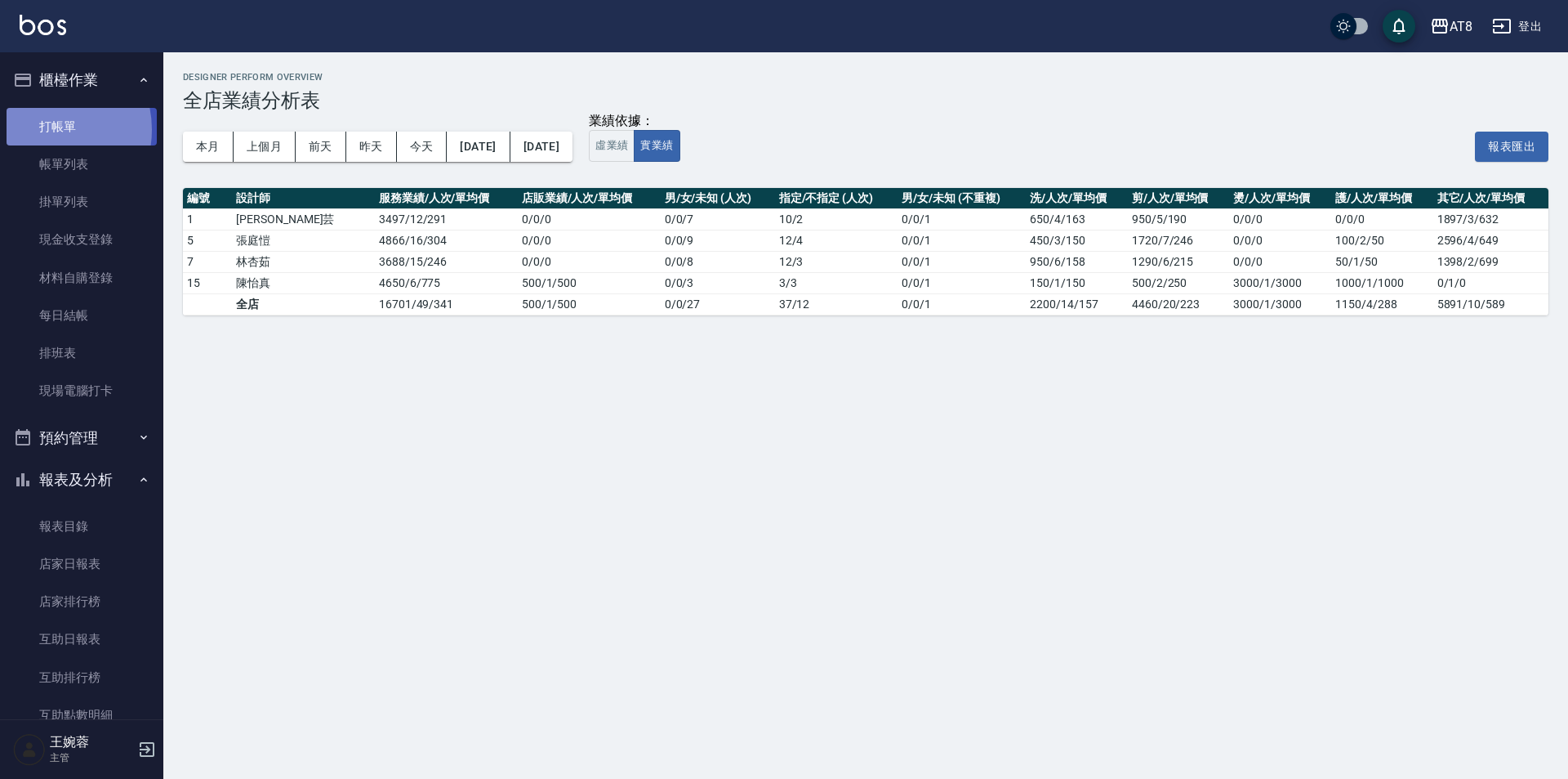
click at [46, 129] on link "打帳單" at bounding box center [81, 127] width 150 height 37
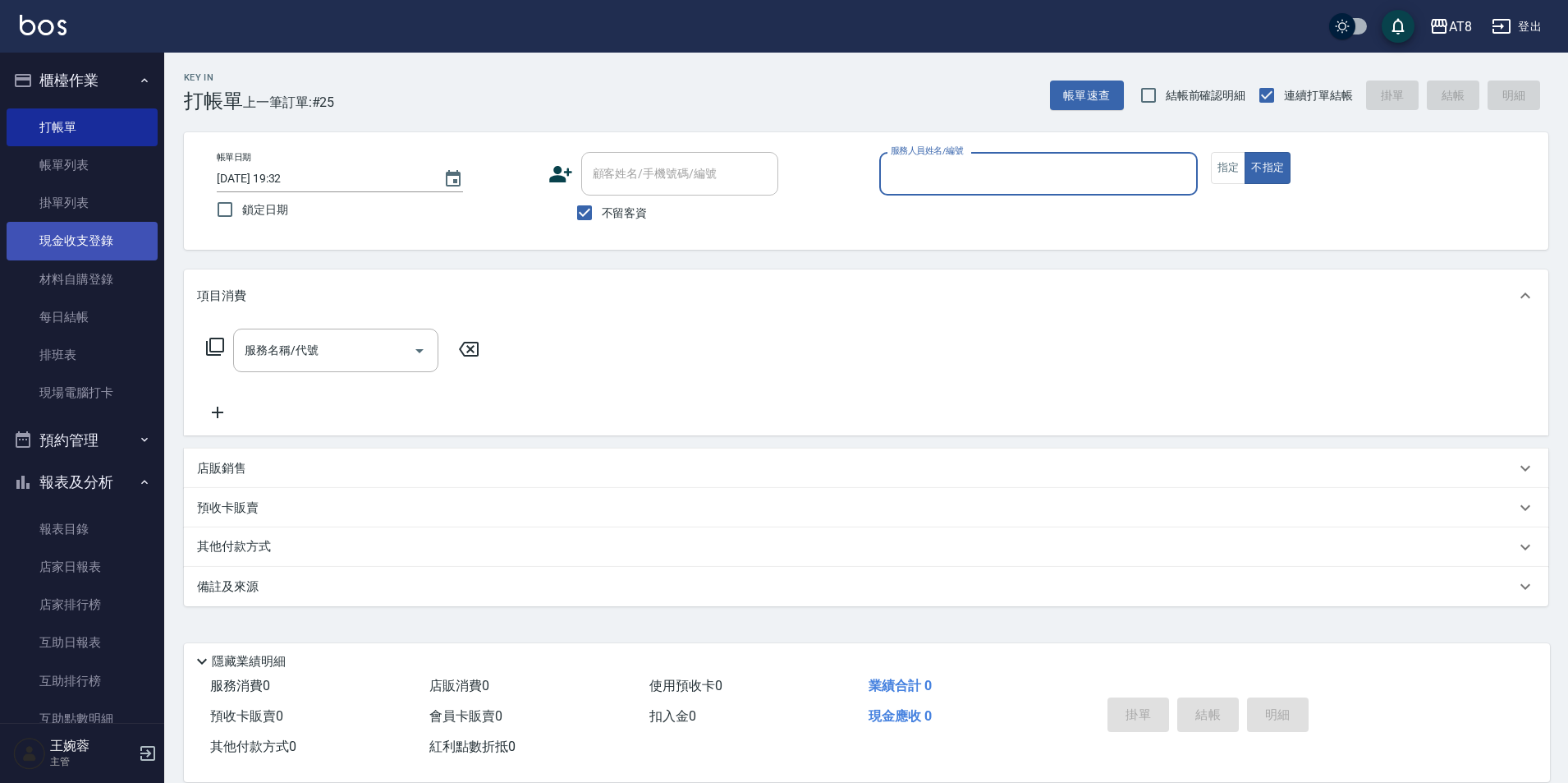
click at [79, 249] on link "現金收支登錄" at bounding box center [82, 241] width 151 height 38
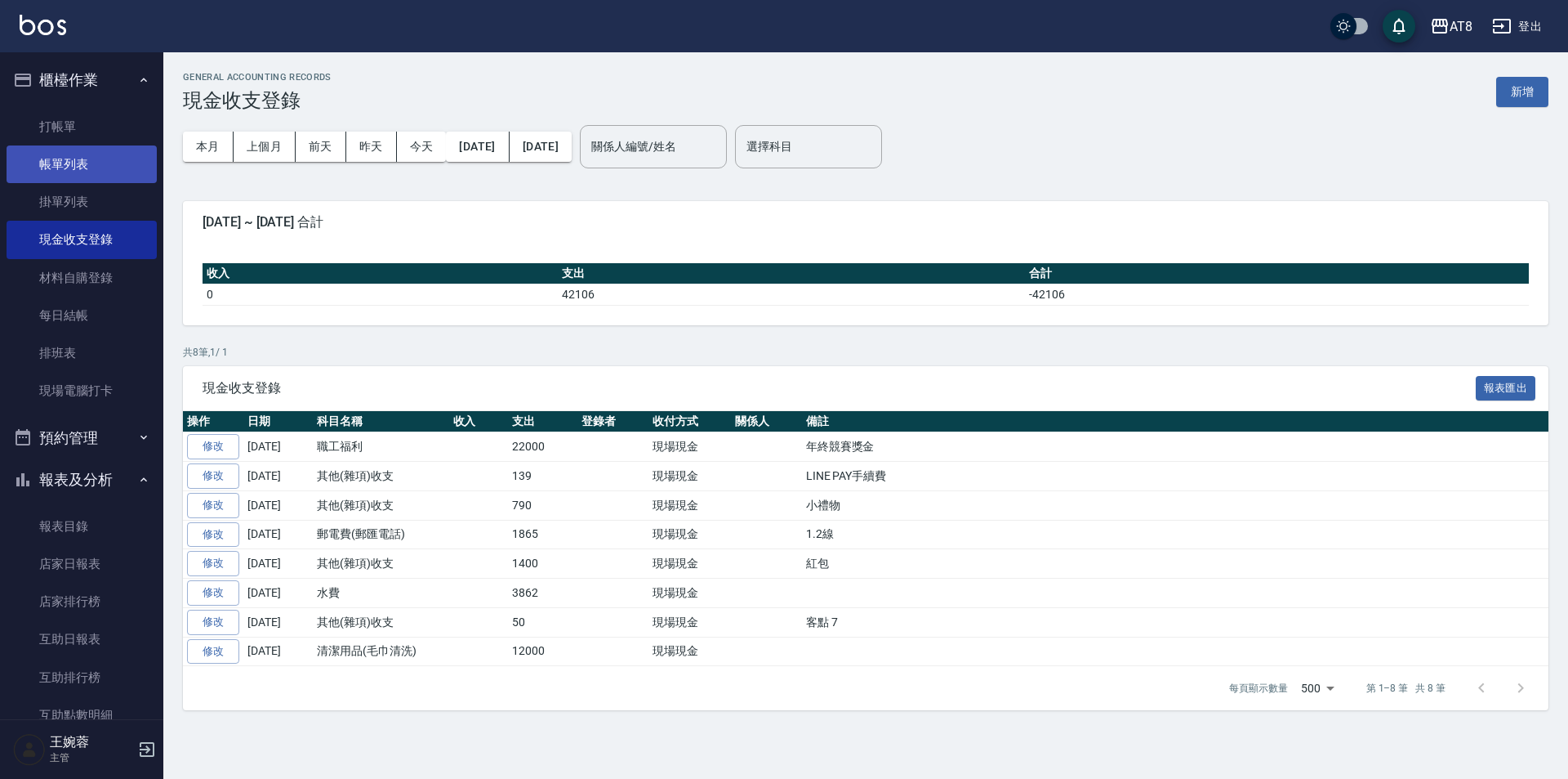
click at [76, 159] on link "帳單列表" at bounding box center [81, 164] width 150 height 37
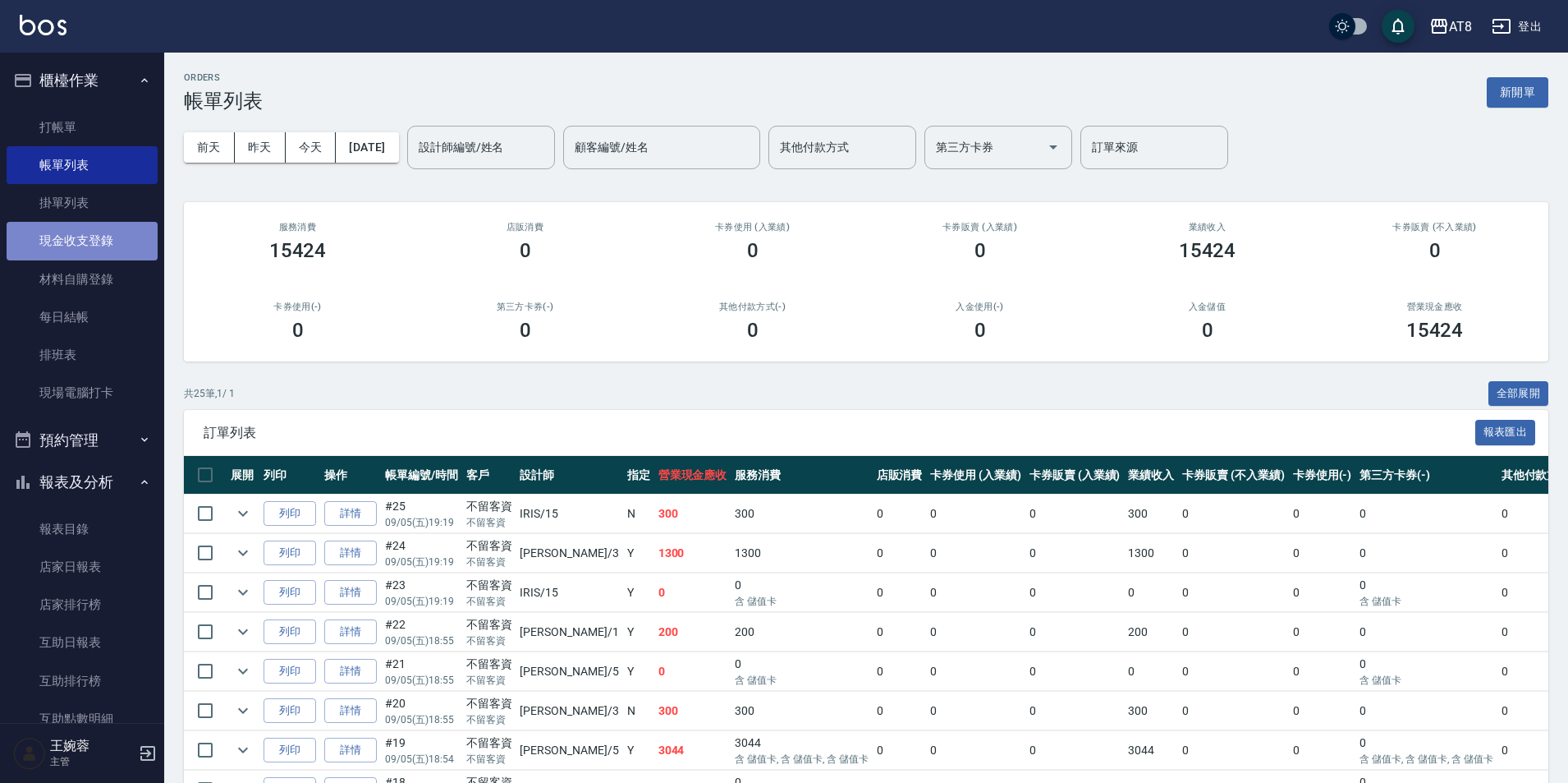
click at [84, 239] on link "現金收支登錄" at bounding box center [82, 241] width 151 height 38
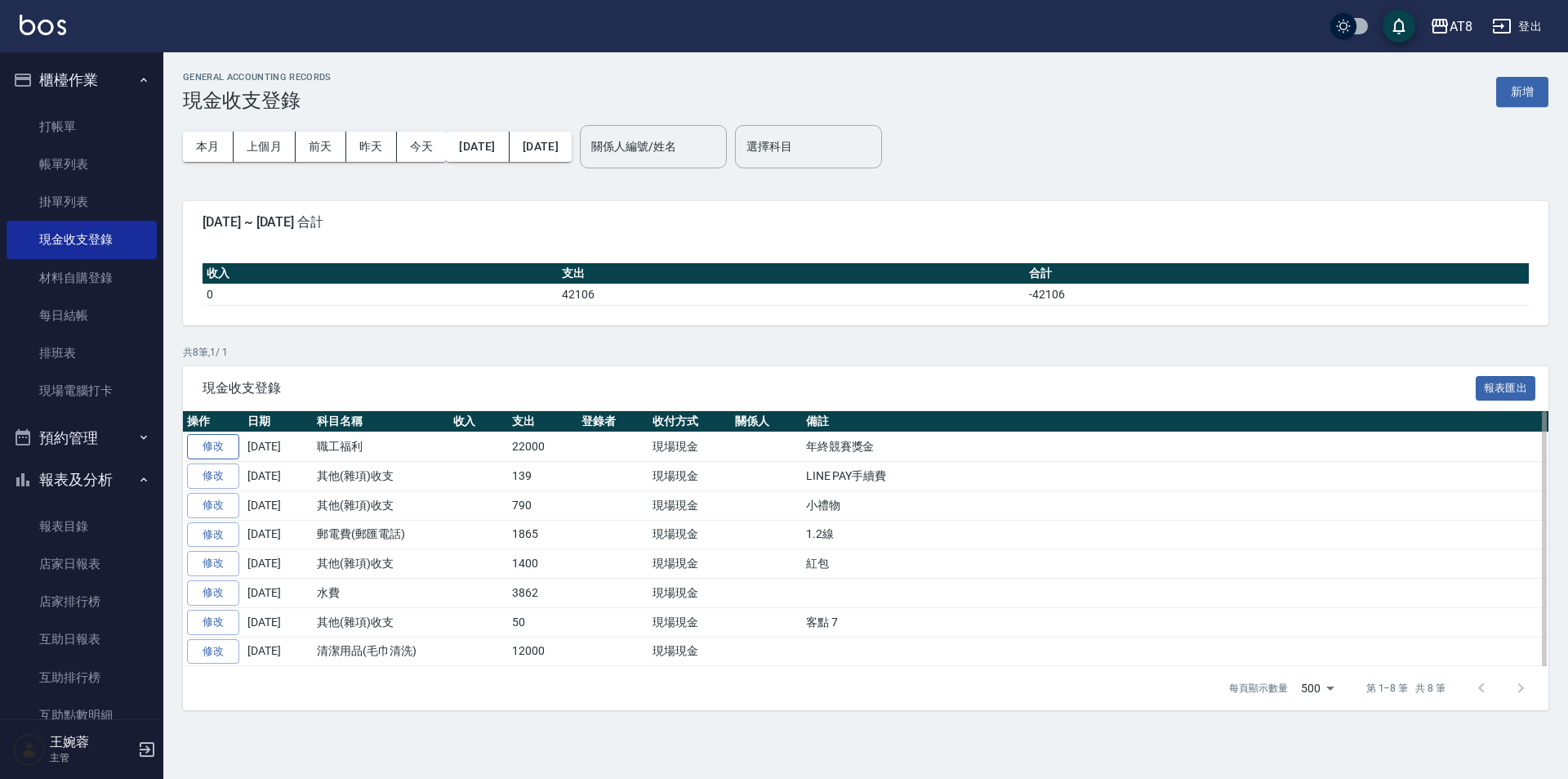
click at [219, 458] on link "修改" at bounding box center [212, 447] width 52 height 26
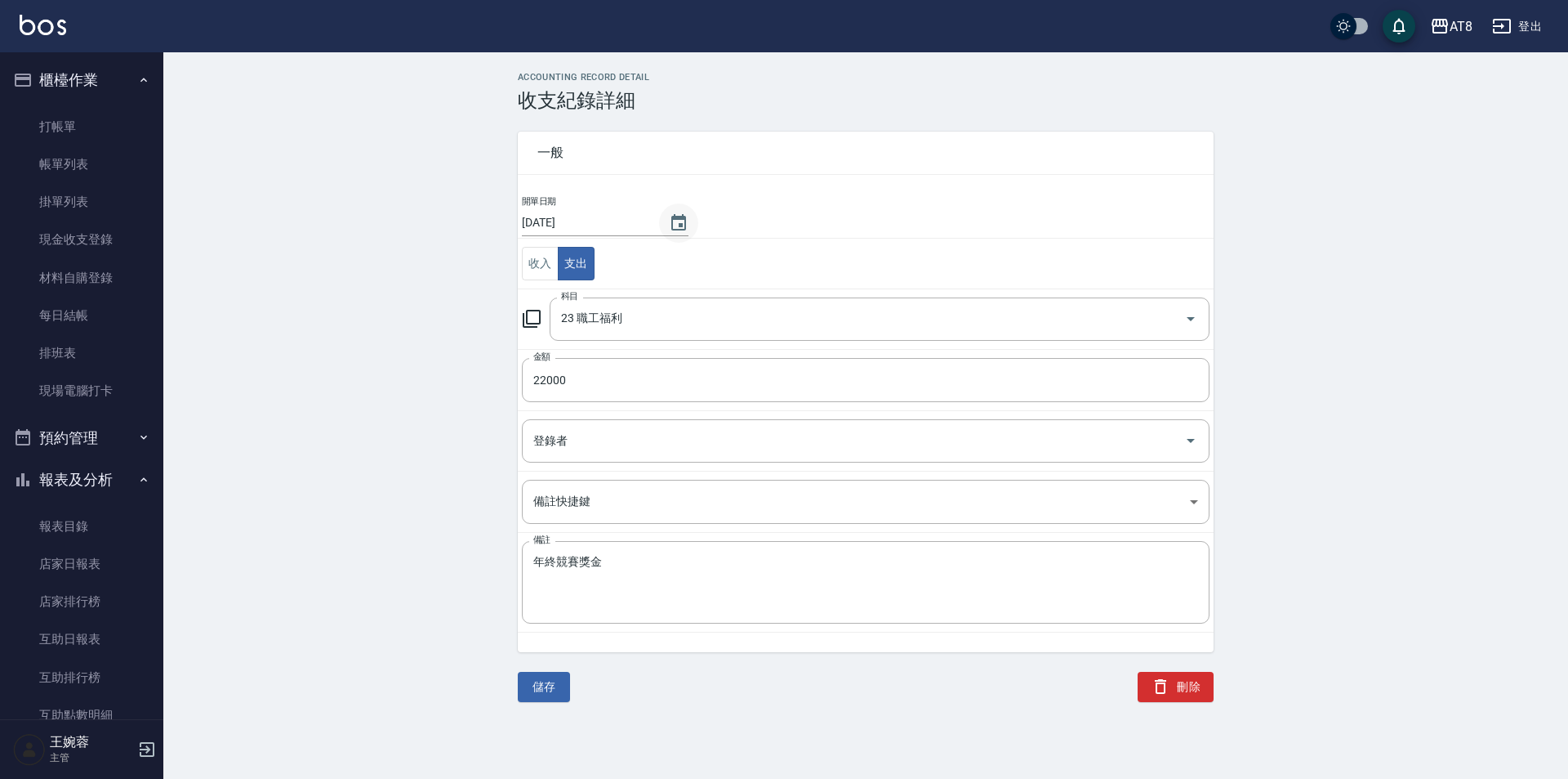
click at [675, 222] on icon "Choose date, selected date is 2025-09-05" at bounding box center [678, 223] width 20 height 20
click at [714, 336] on button "6" at bounding box center [718, 329] width 29 height 29
type input "[DATE]"
click at [546, 682] on button "儲存" at bounding box center [543, 687] width 52 height 30
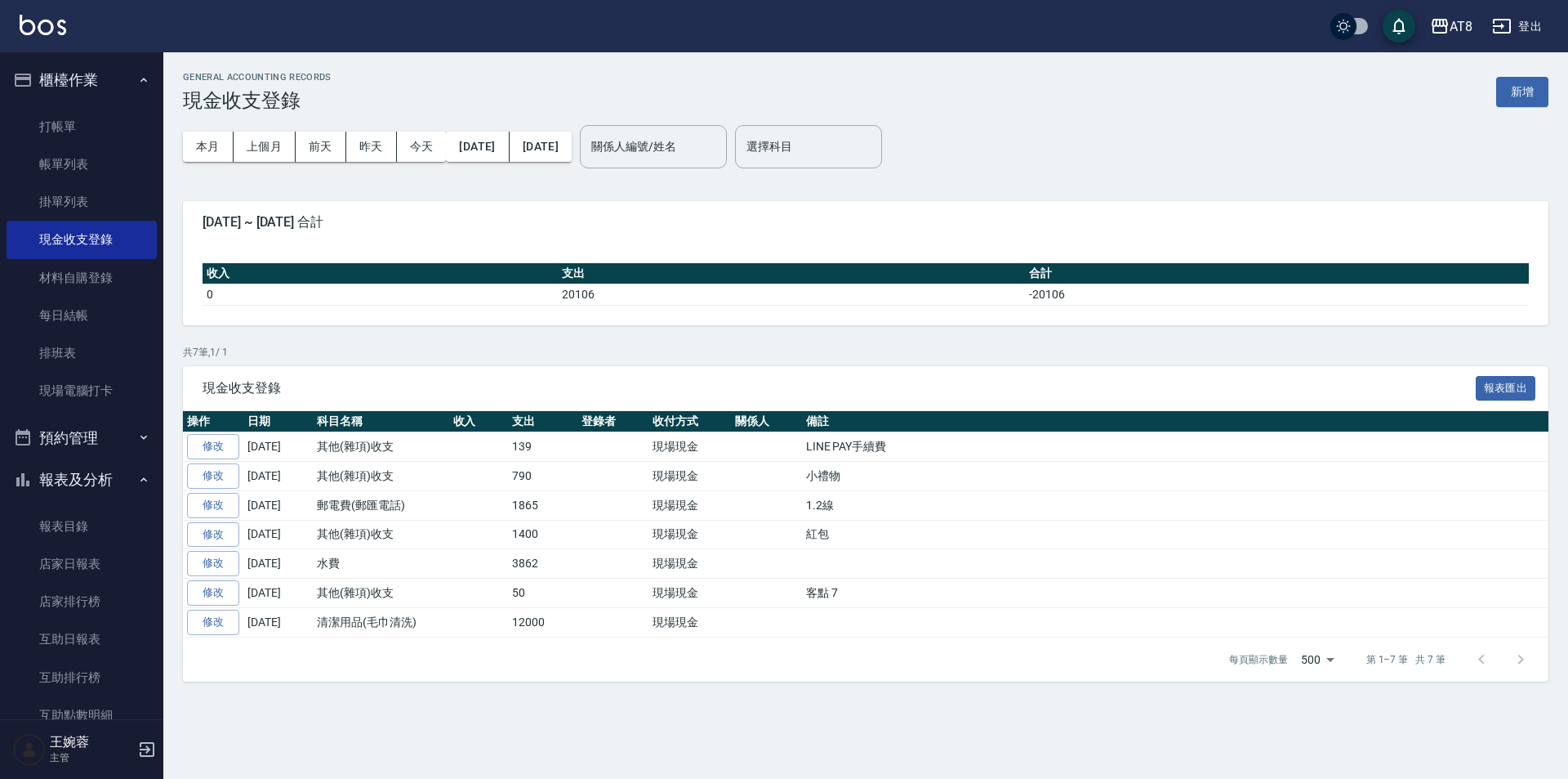
click at [45, 23] on img at bounding box center [42, 25] width 46 height 21
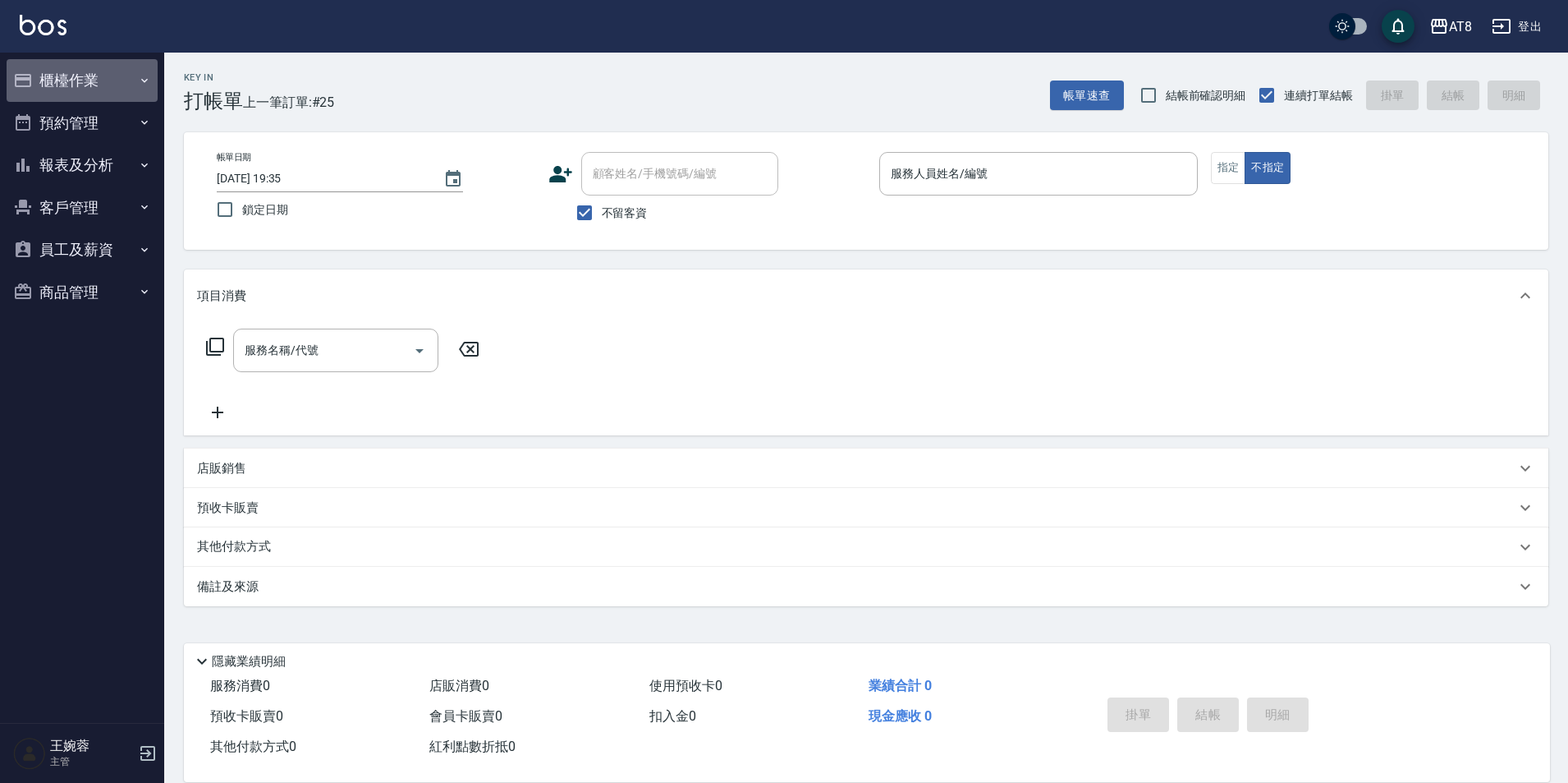
click at [95, 83] on button "櫃檯作業" at bounding box center [82, 80] width 151 height 42
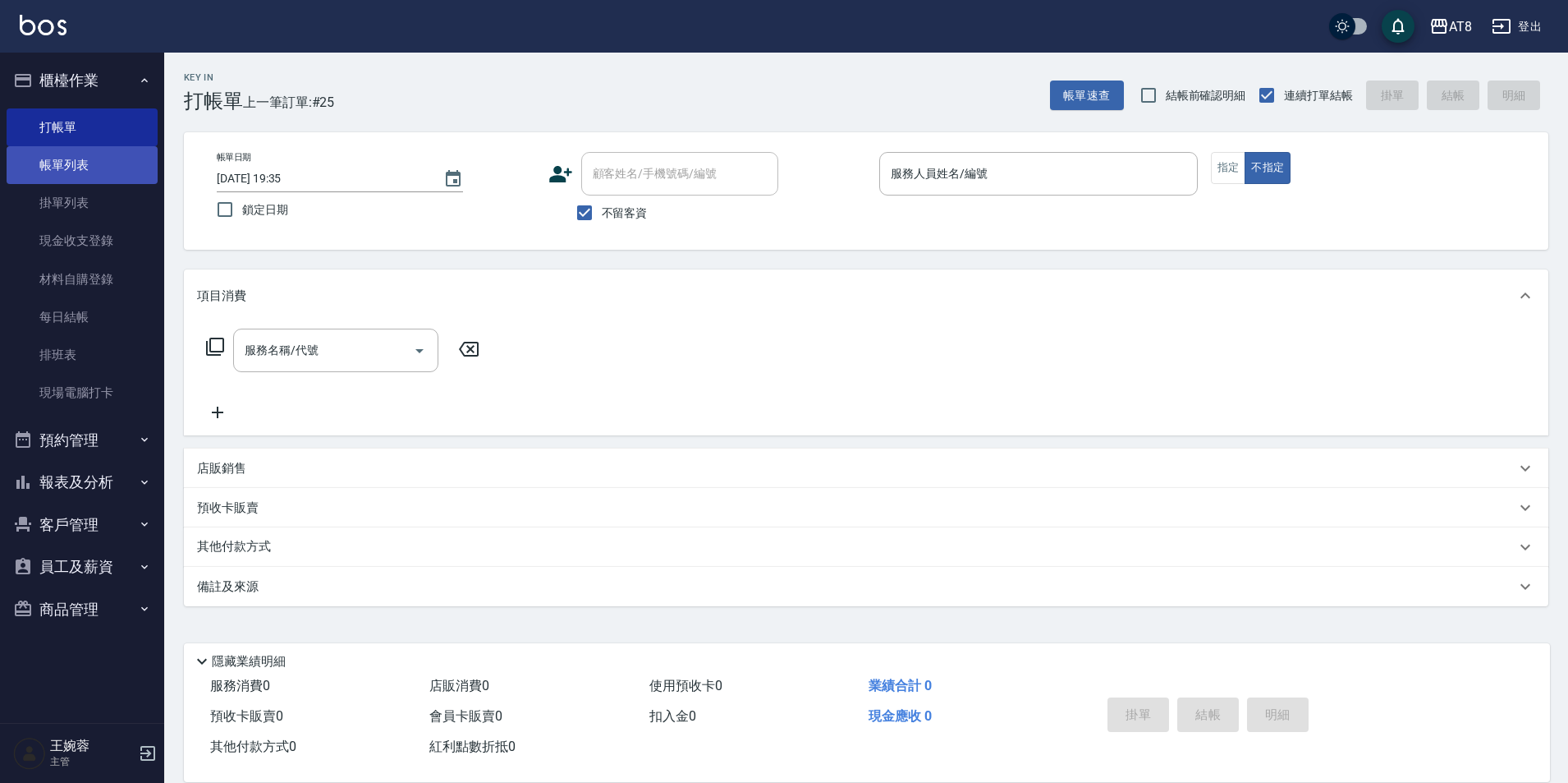
click at [52, 159] on link "帳單列表" at bounding box center [82, 165] width 151 height 38
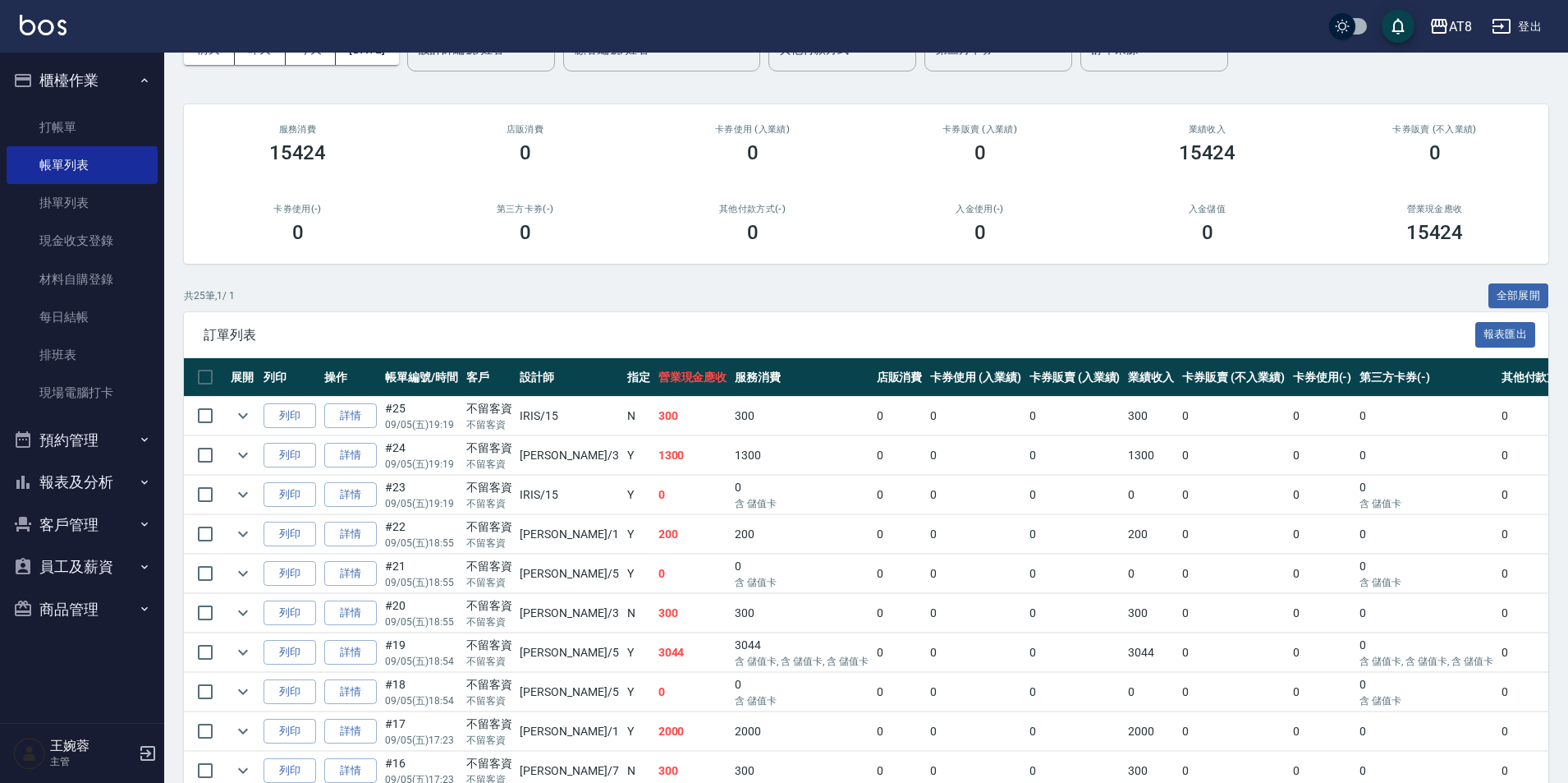
scroll to position [124, 0]
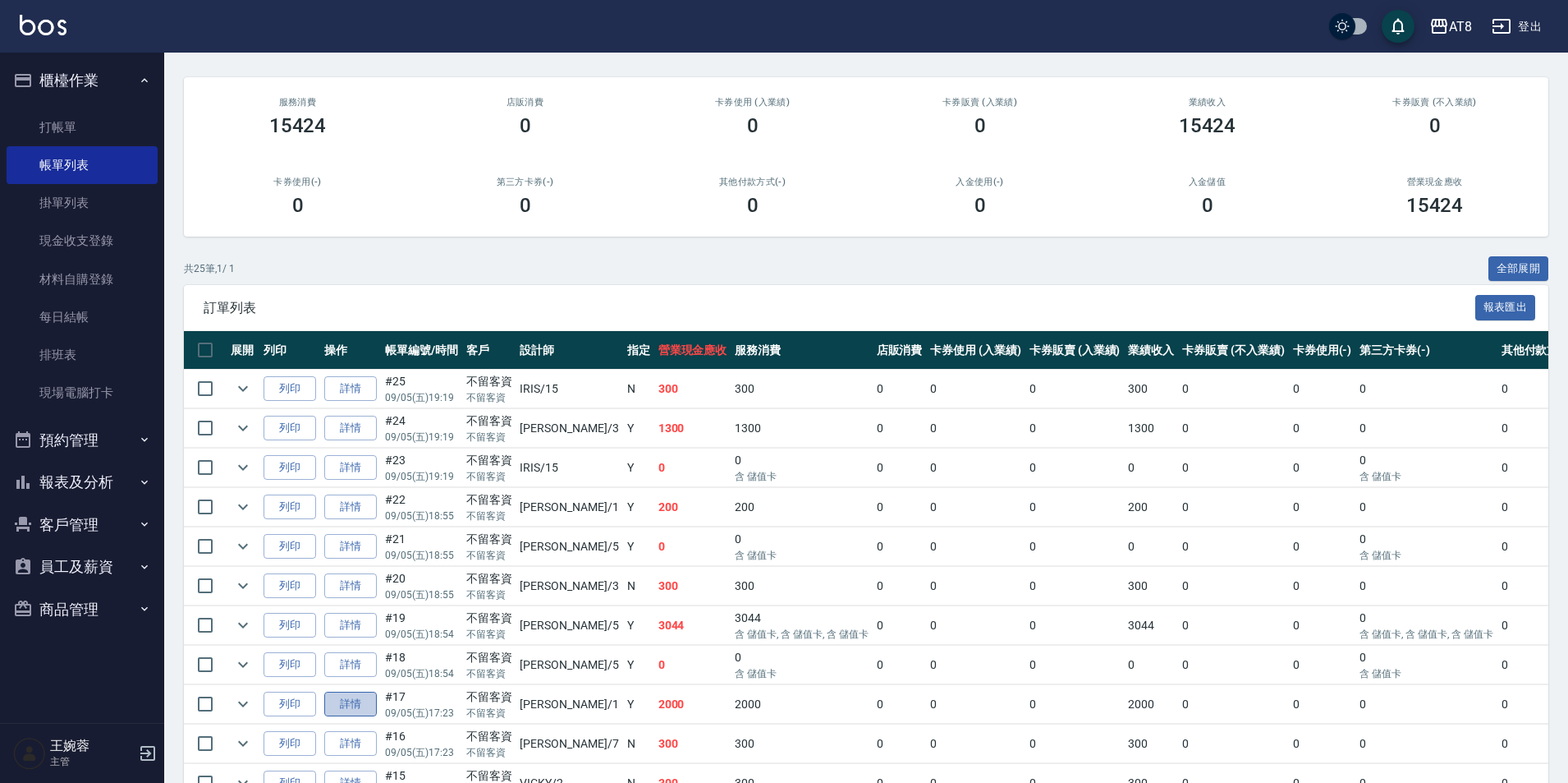
click at [373, 717] on link "詳情" at bounding box center [350, 704] width 52 height 26
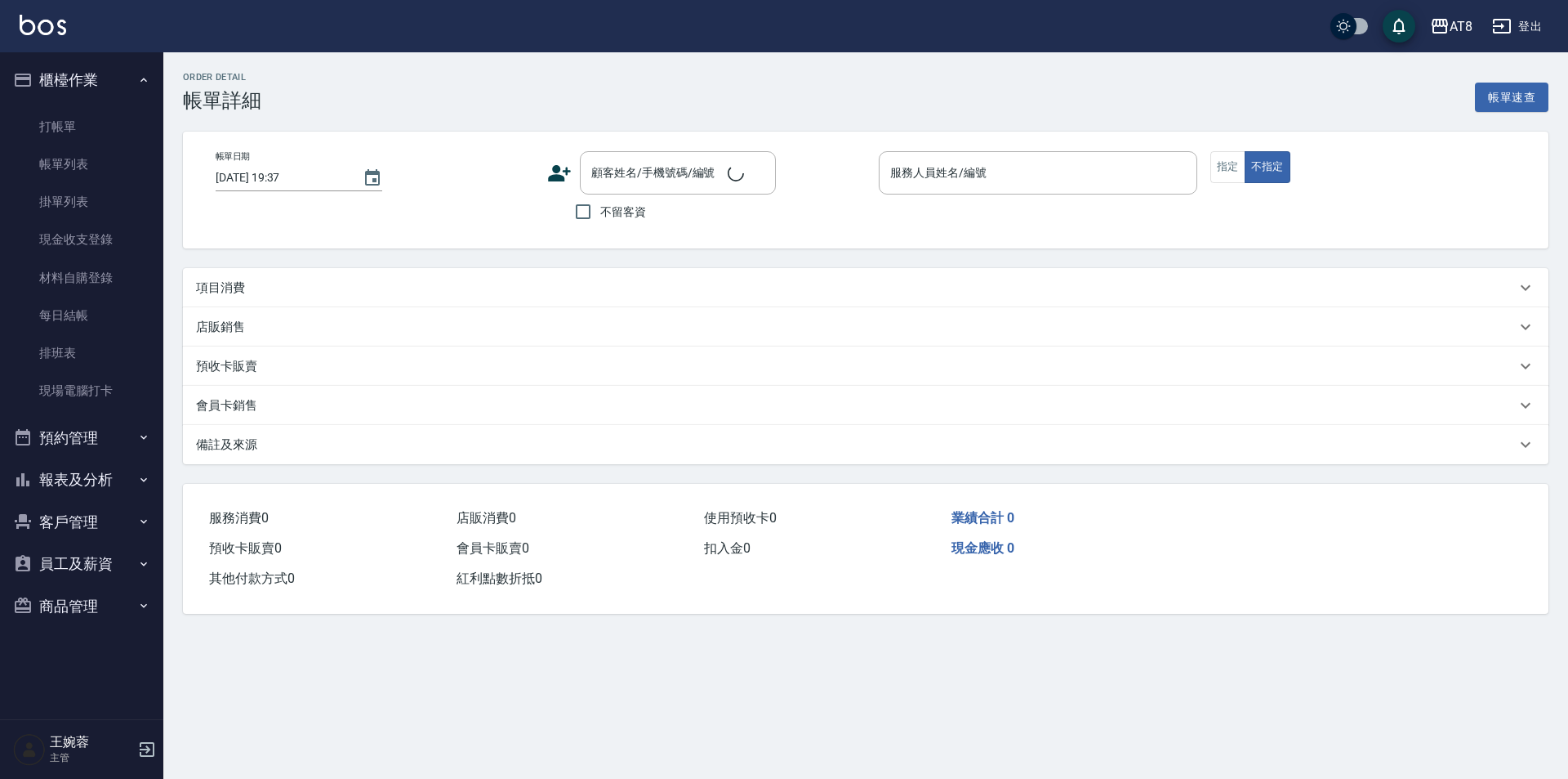
type input "[DATE] 17:23"
checkbox input "true"
type input "YUKI-1"
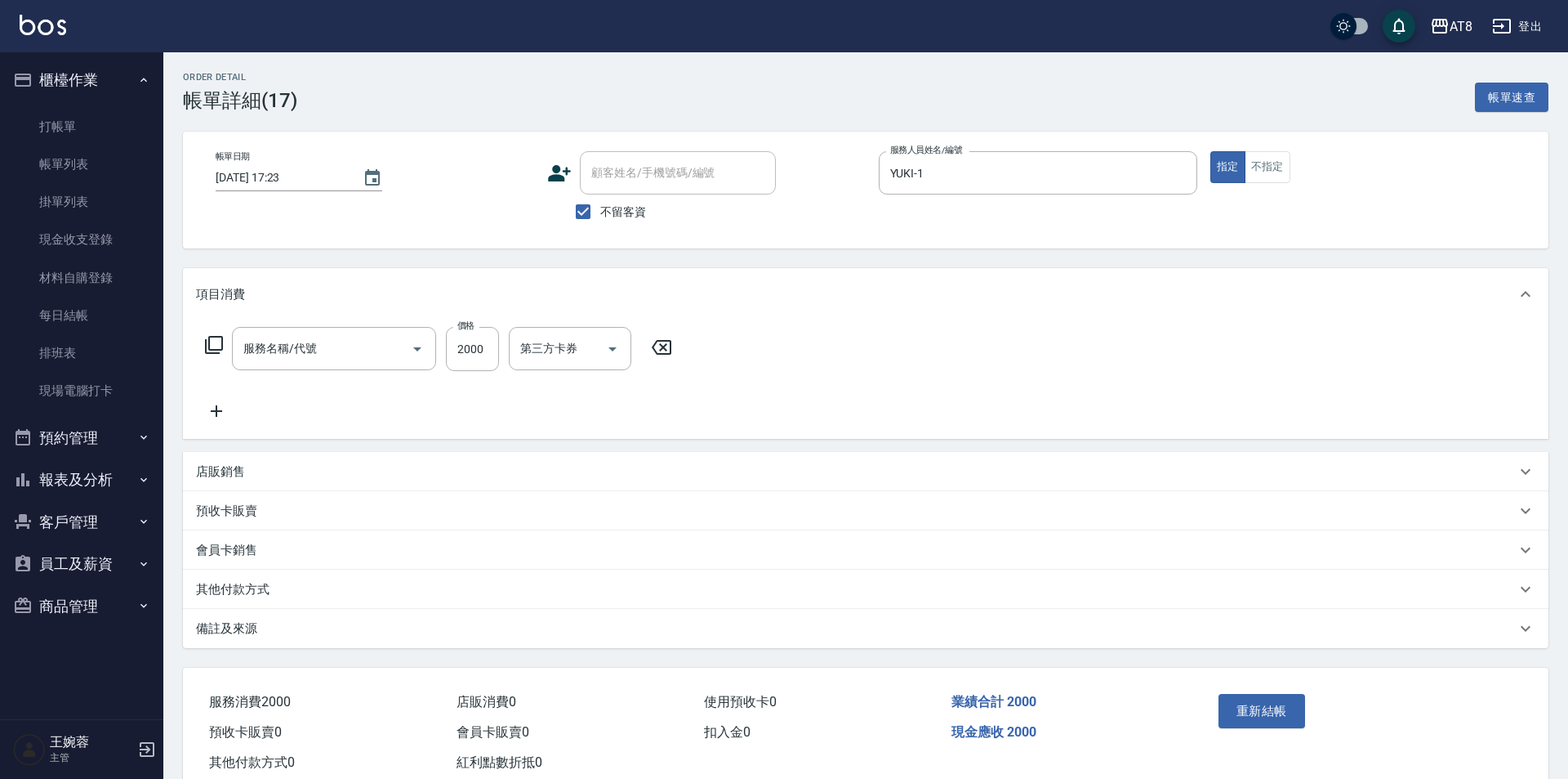
type input "燙髮(32000)"
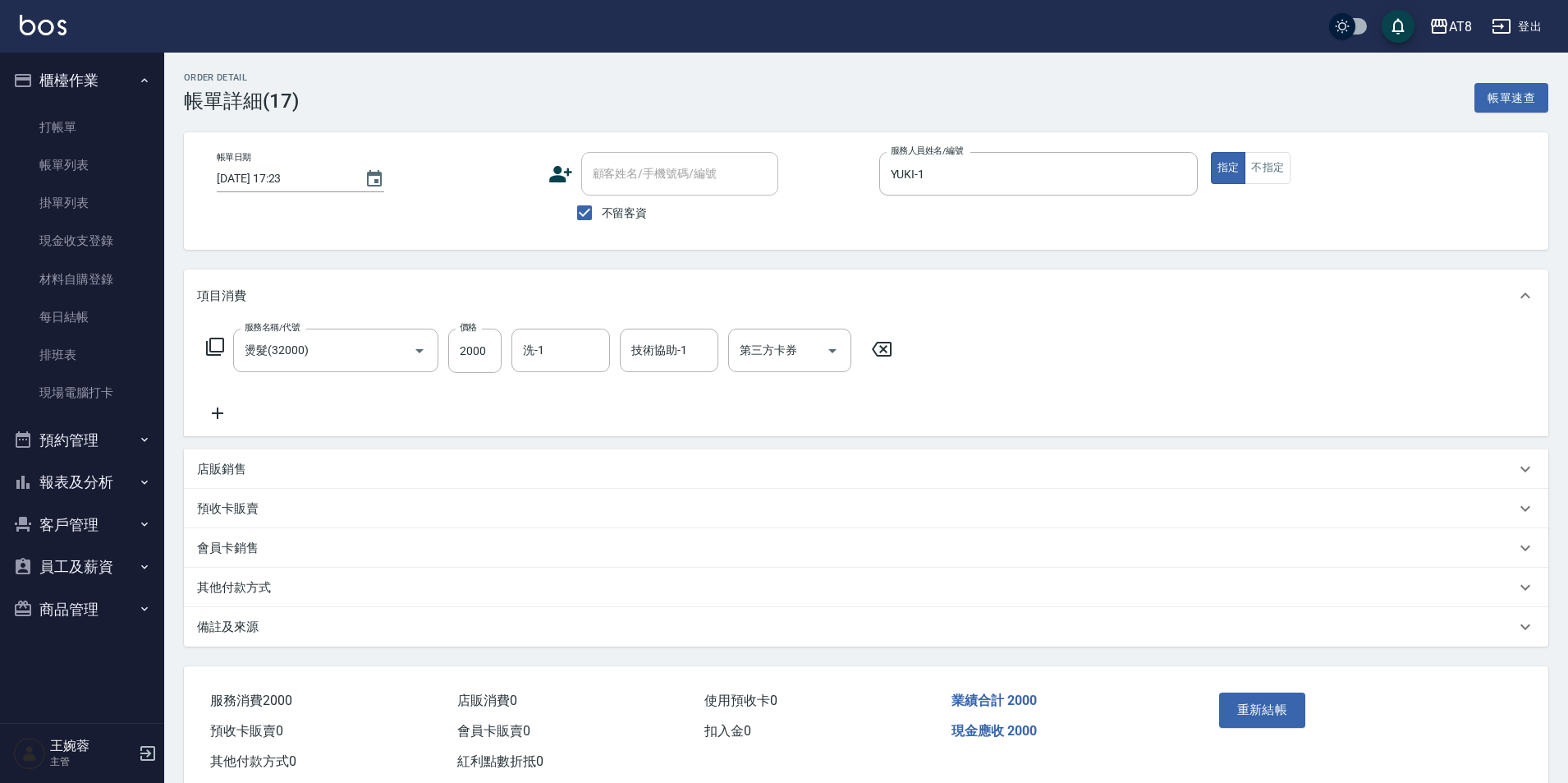
click at [887, 353] on icon at bounding box center [881, 349] width 41 height 20
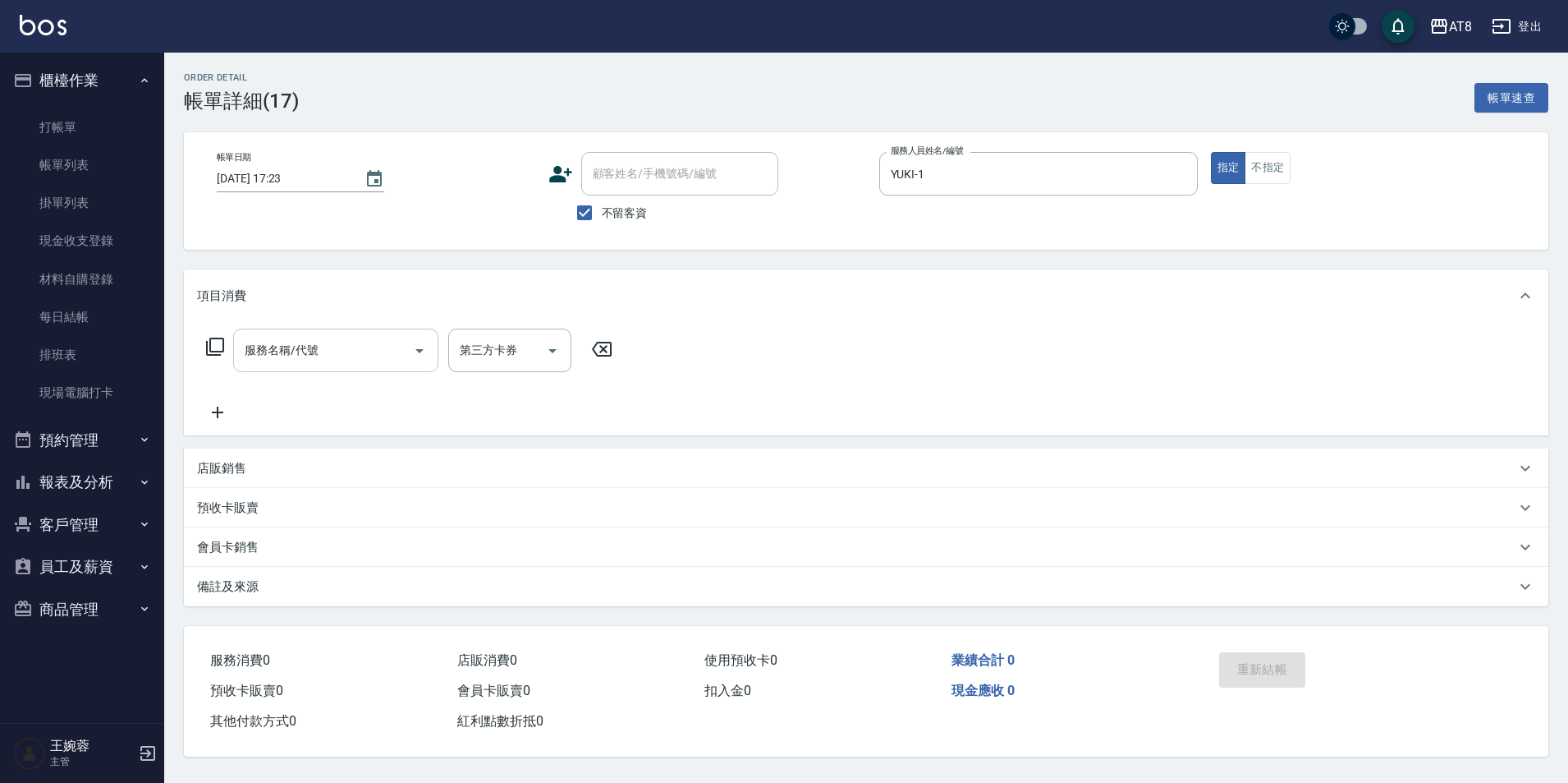
click at [342, 364] on input "服務名稱/代號" at bounding box center [324, 350] width 166 height 29
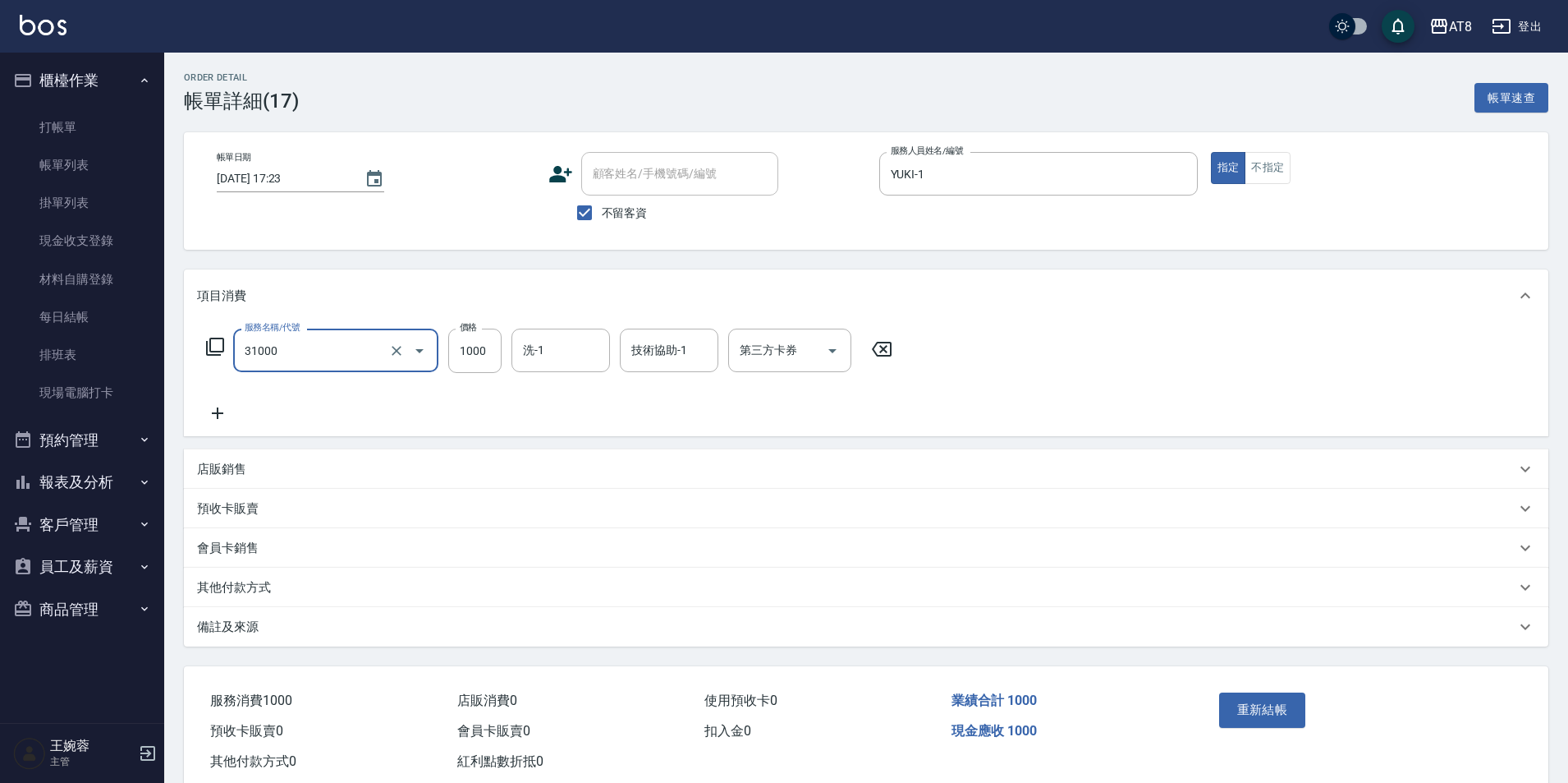
type input "燙髮(31000)"
type input "助理25-25"
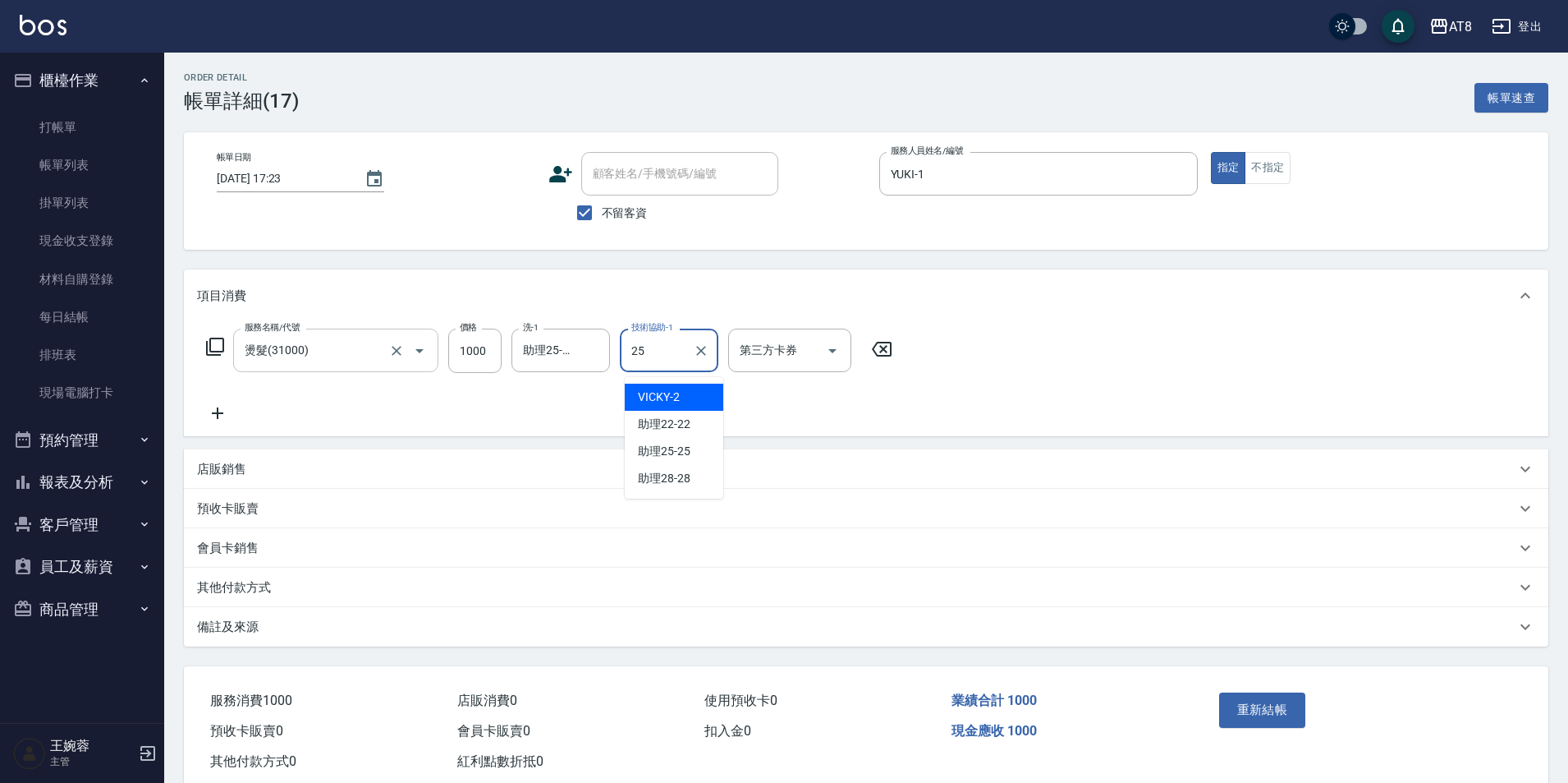
type input "助理25-25"
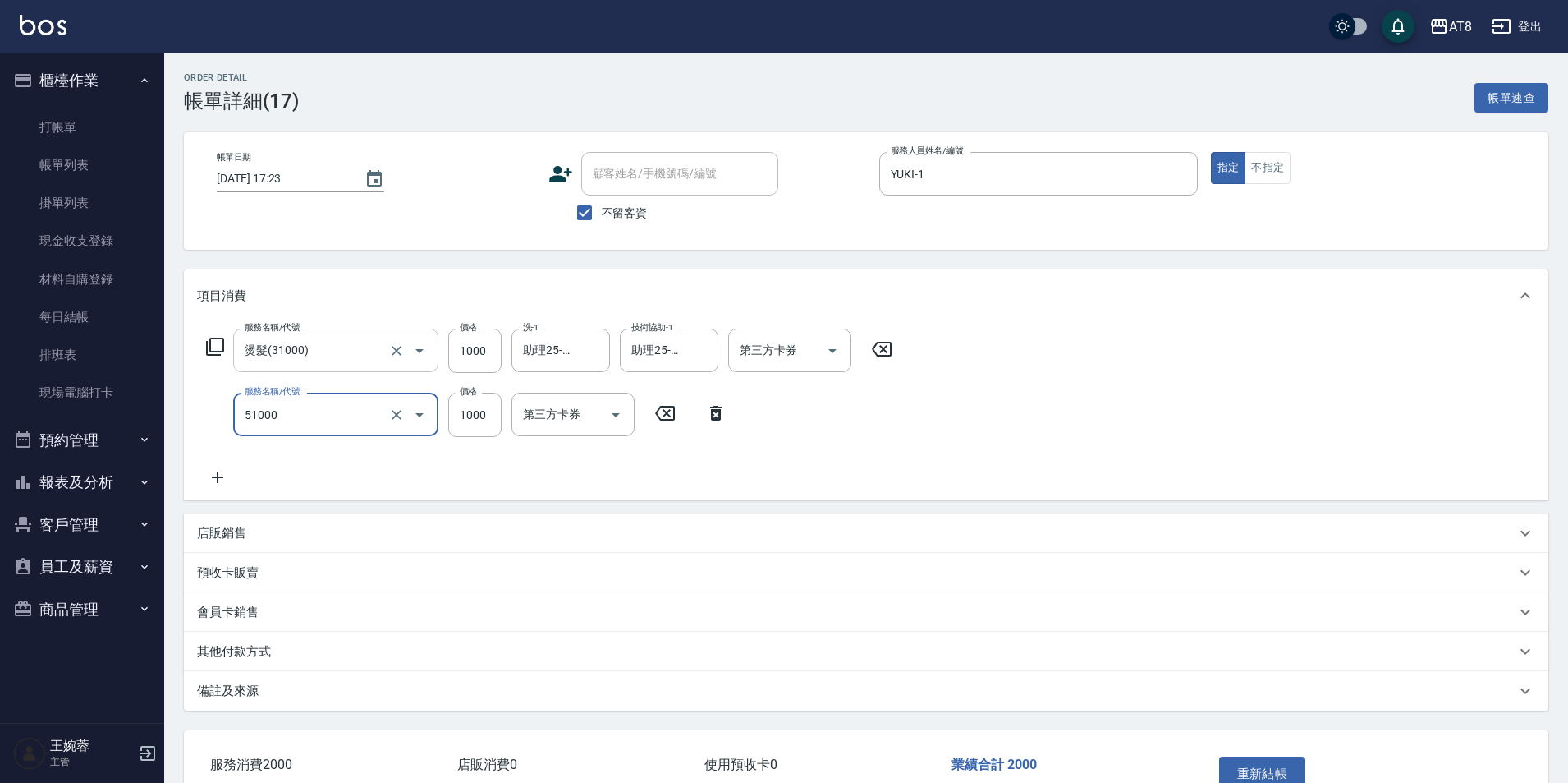
type input "酵素護髮(51000)"
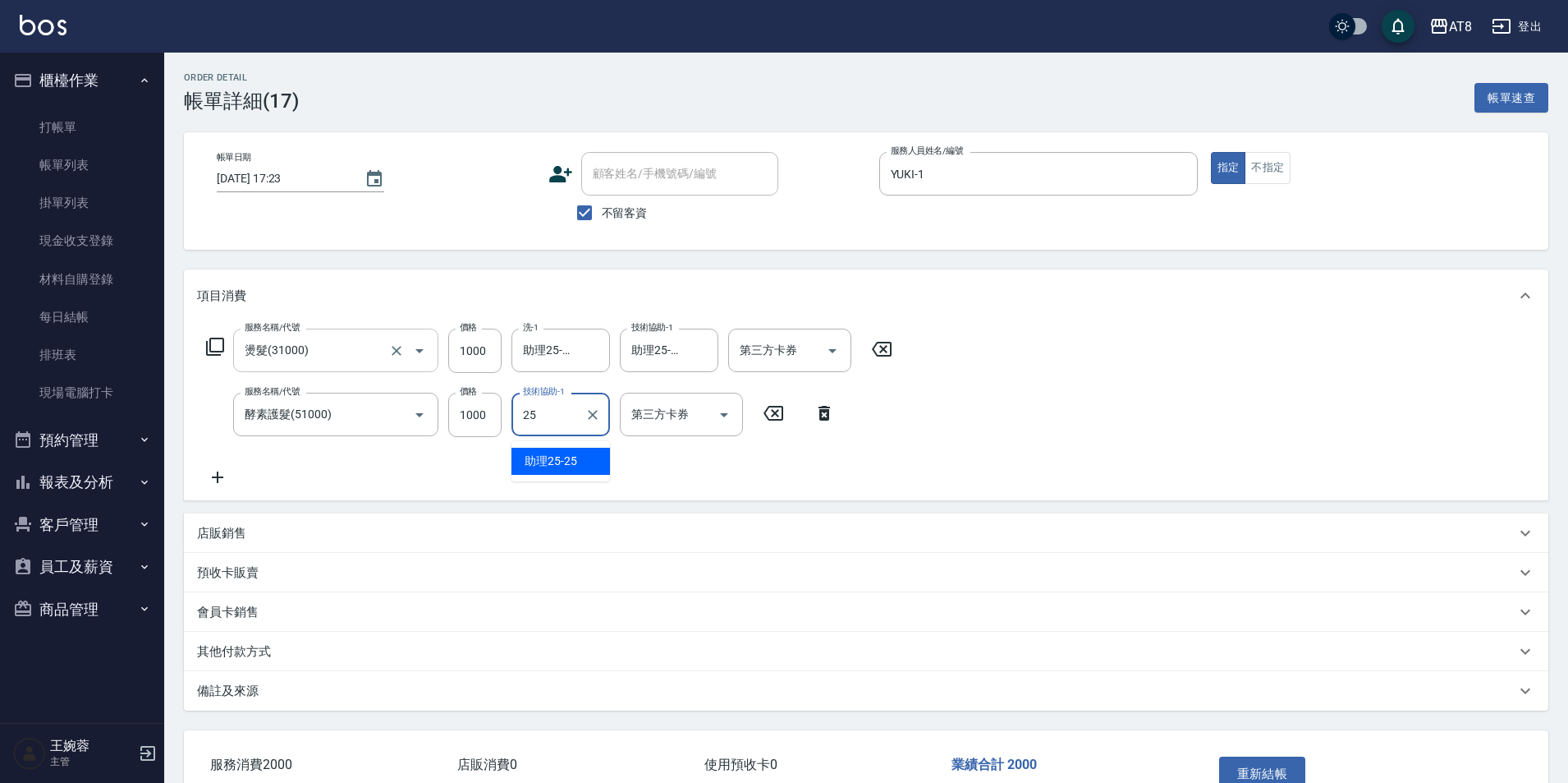
type input "助理25-25"
click at [1263, 770] on button "重新結帳" at bounding box center [1262, 773] width 87 height 35
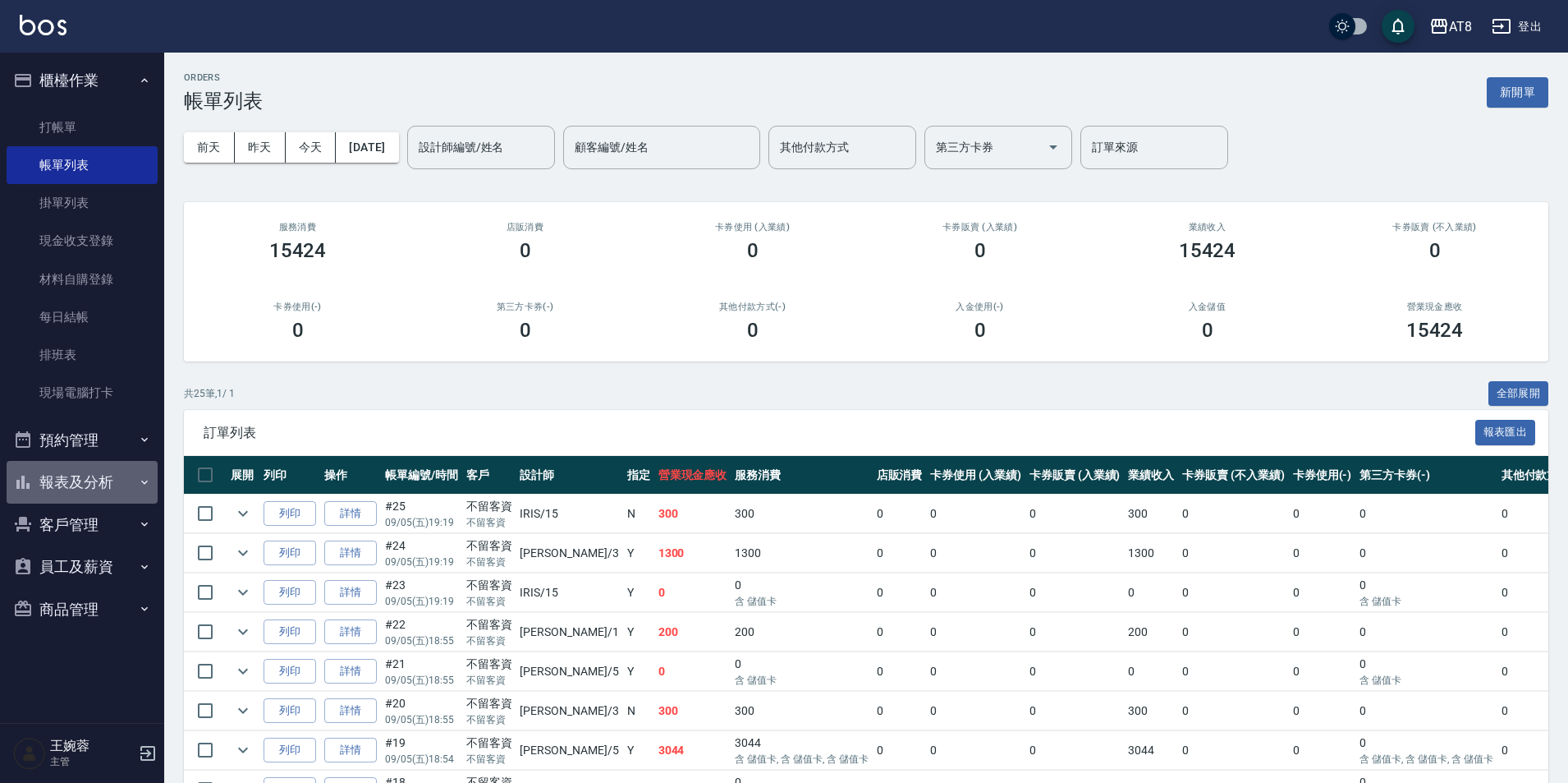
click at [107, 486] on button "報表及分析" at bounding box center [82, 482] width 151 height 42
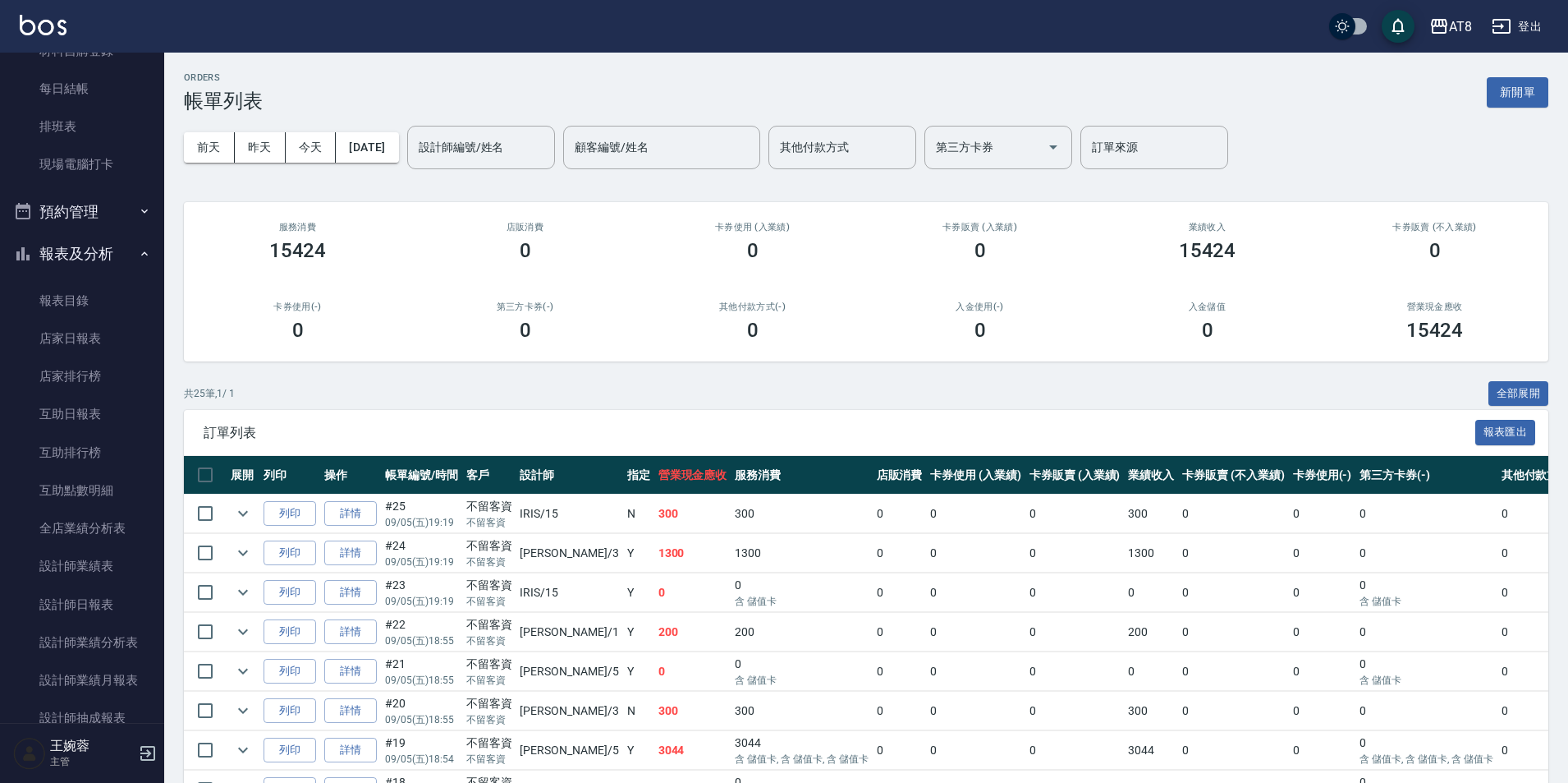
scroll to position [234, 0]
click at [112, 598] on link "設計師日報表" at bounding box center [82, 598] width 151 height 38
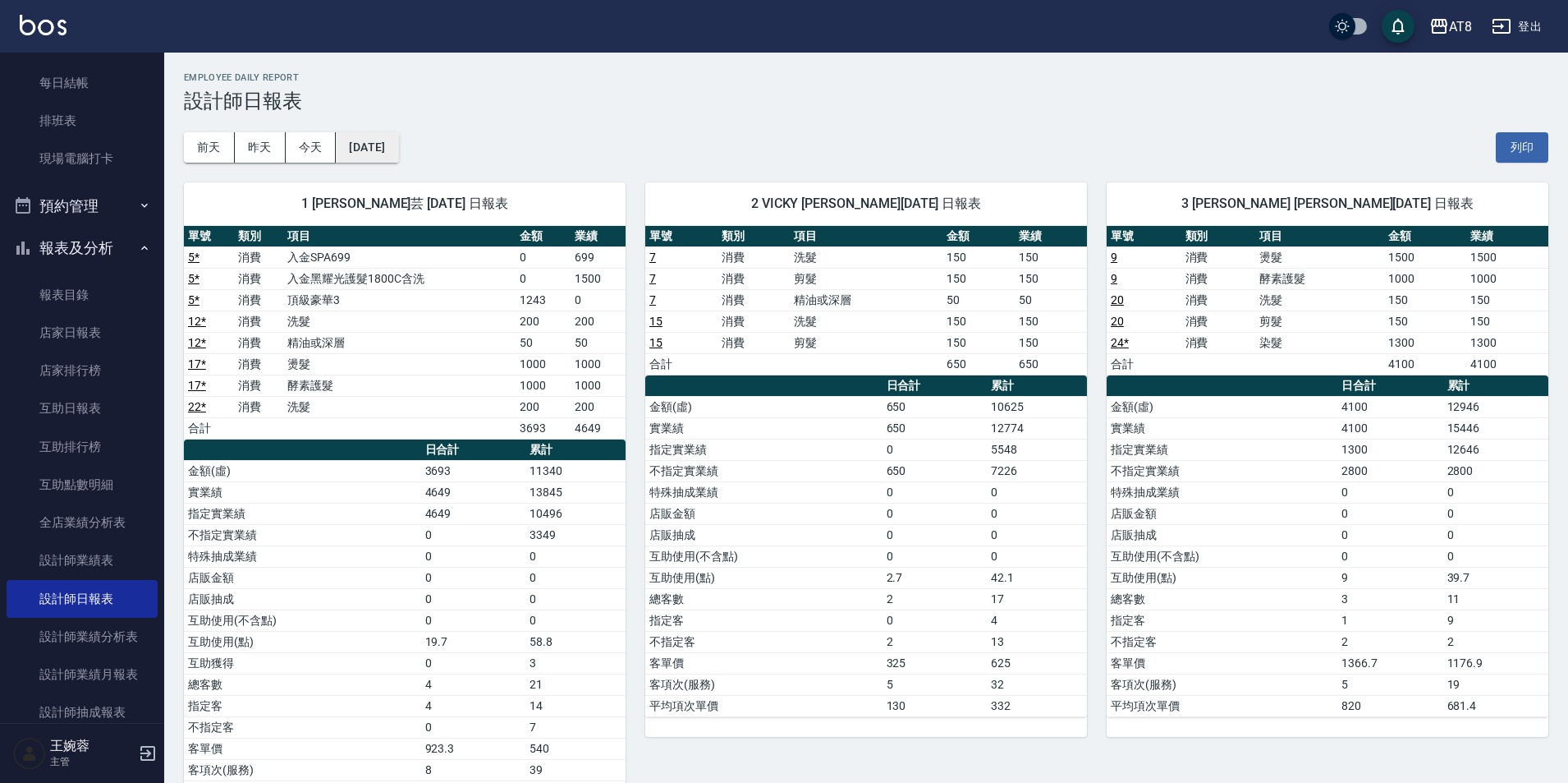
click at [373, 137] on button "[DATE]" at bounding box center [366, 147] width 62 height 31
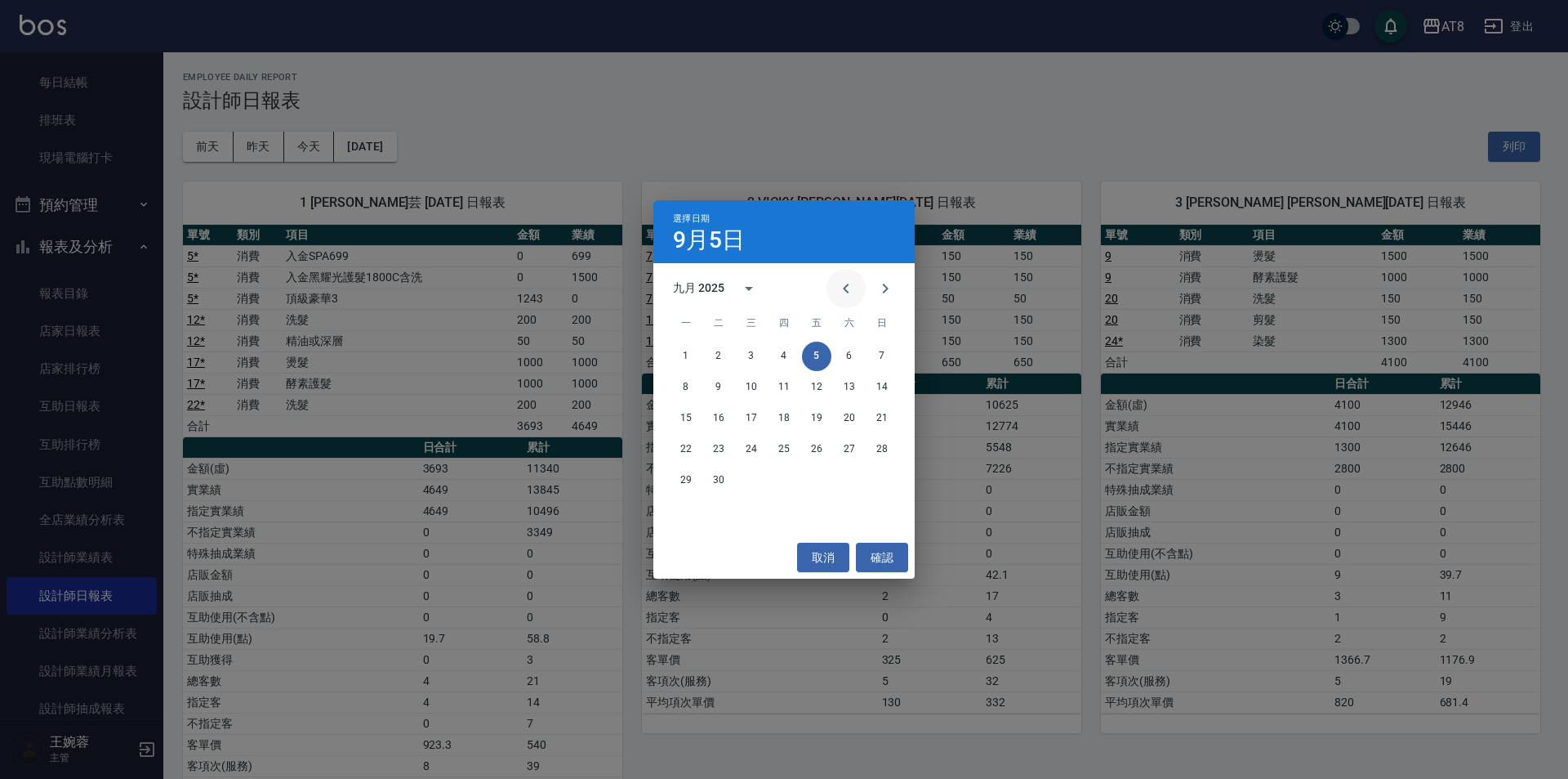
click at [837, 293] on icon "Previous month" at bounding box center [846, 289] width 20 height 20
click at [779, 483] on button "31" at bounding box center [784, 480] width 29 height 29
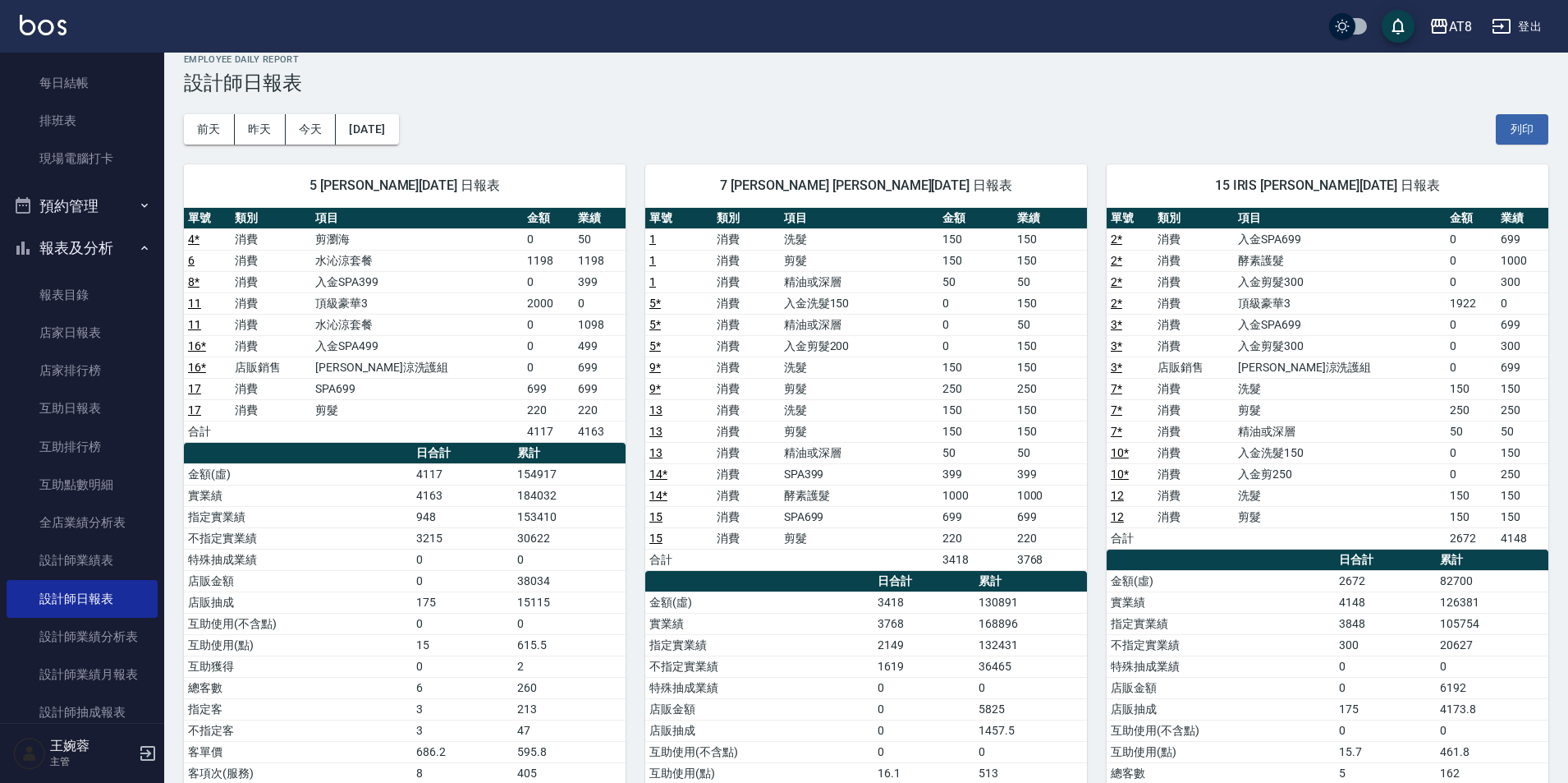
scroll to position [61, 0]
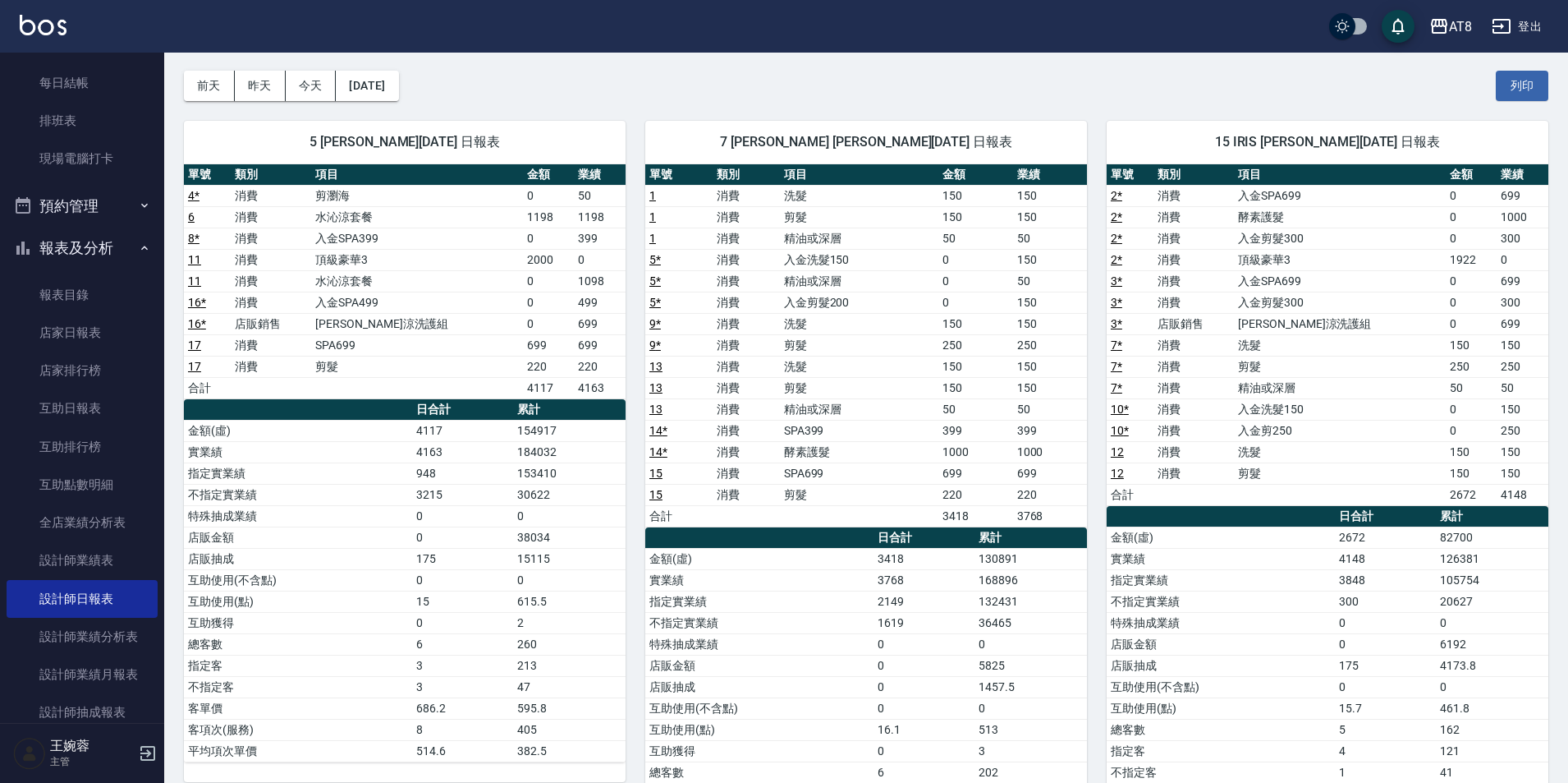
click at [41, 17] on img at bounding box center [42, 25] width 46 height 21
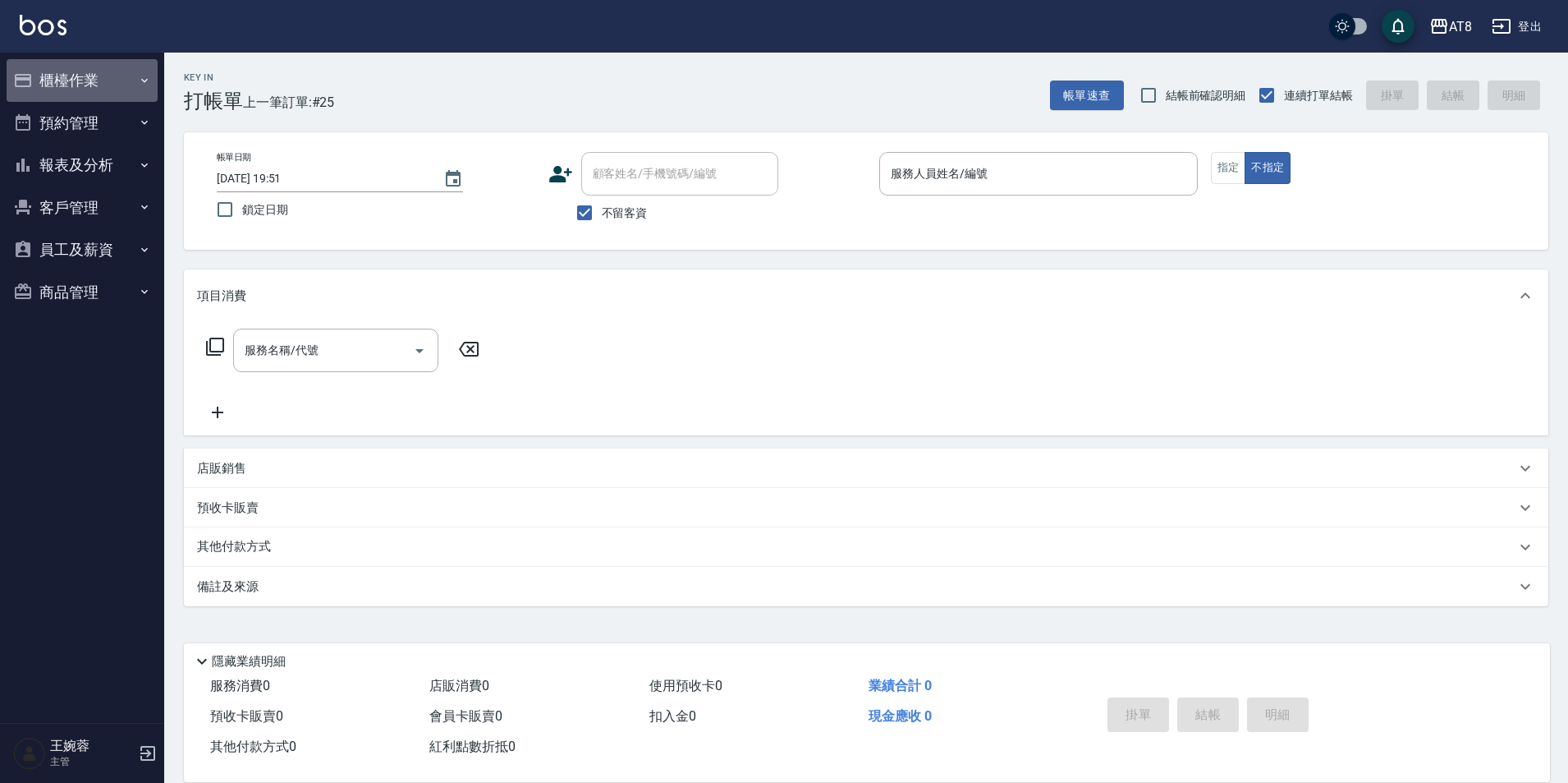
click at [76, 81] on button "櫃檯作業" at bounding box center [82, 80] width 151 height 42
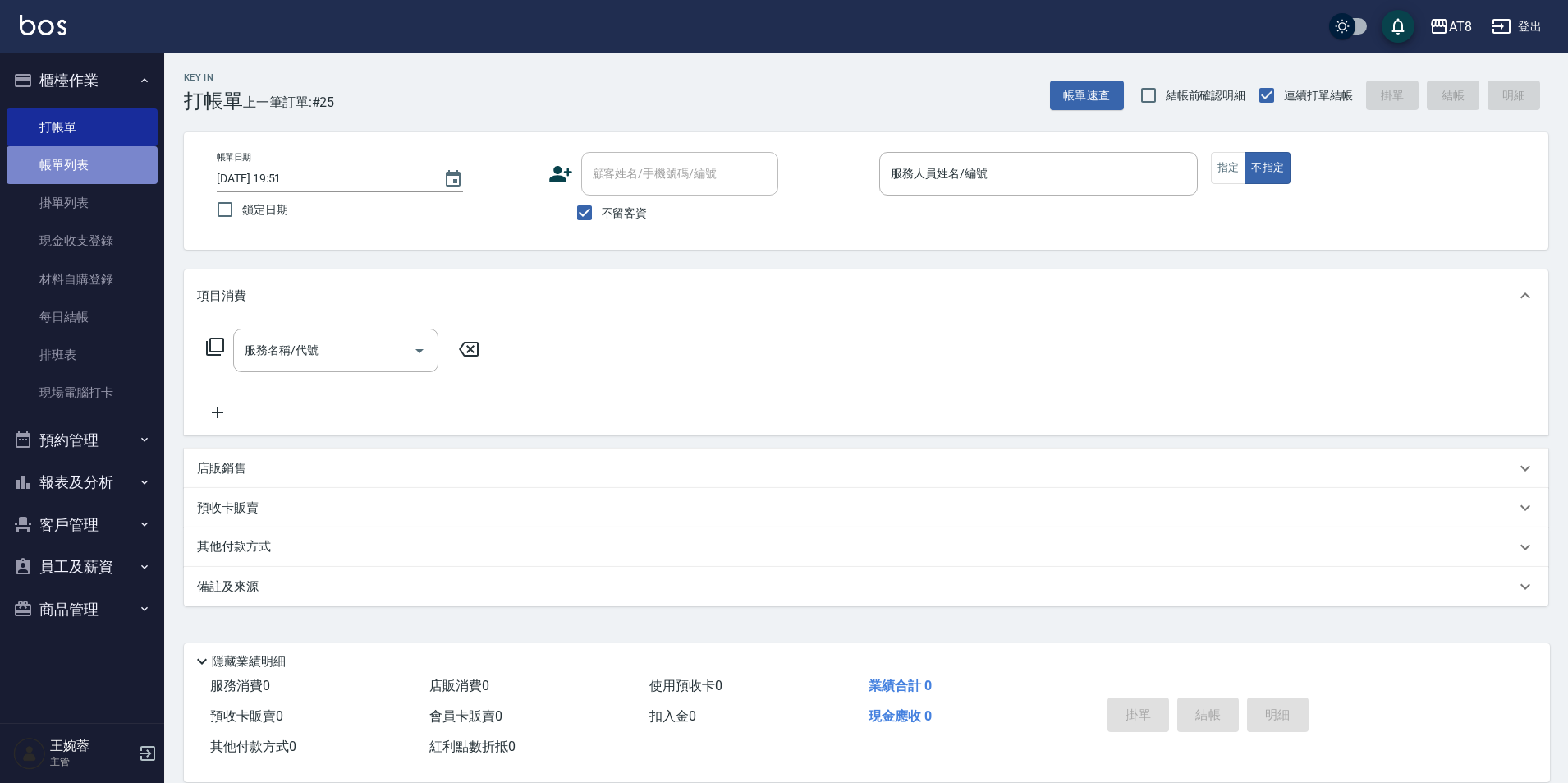
click at [71, 159] on link "帳單列表" at bounding box center [82, 165] width 151 height 38
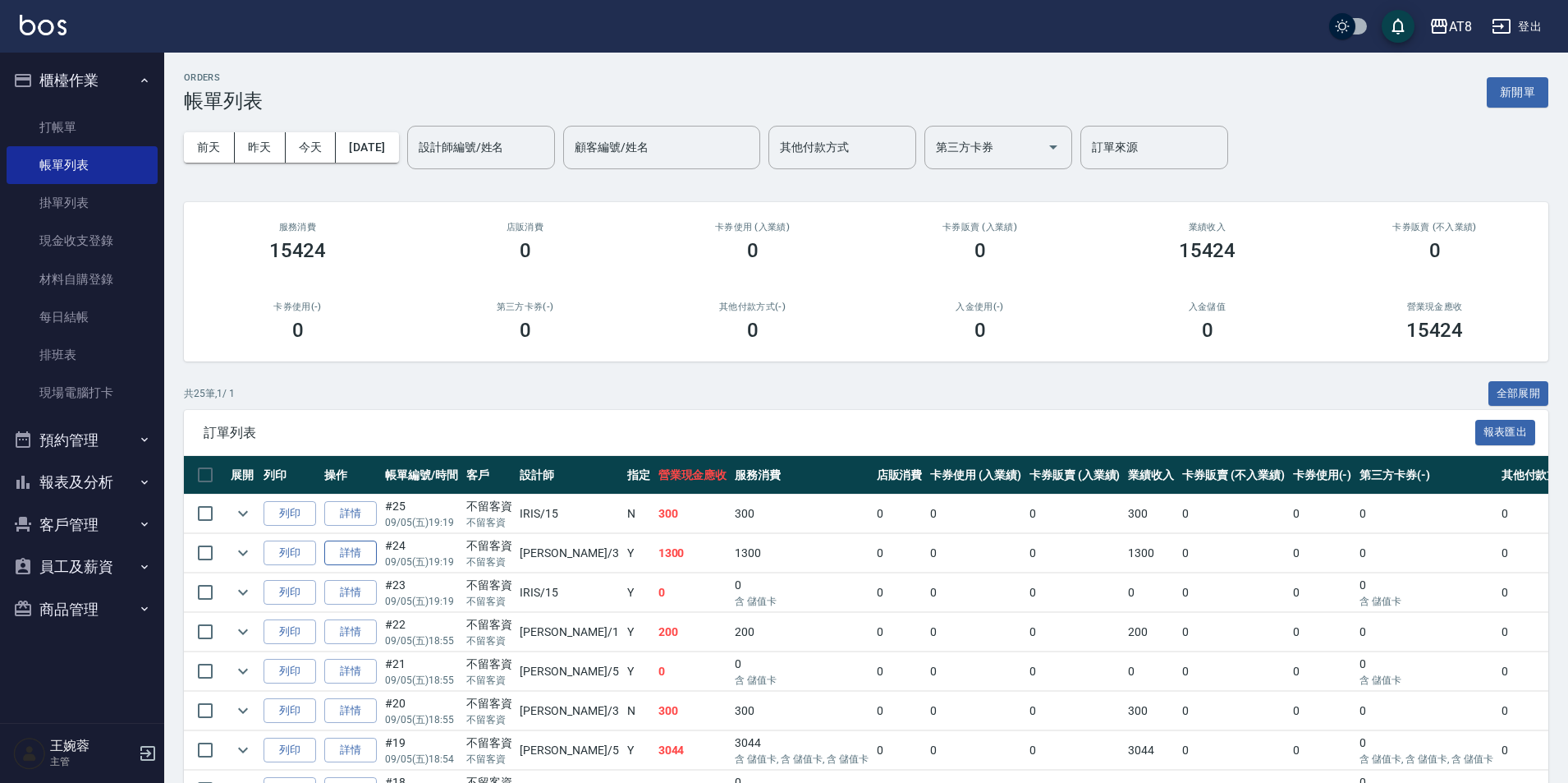
click at [349, 566] on link "詳情" at bounding box center [350, 553] width 52 height 26
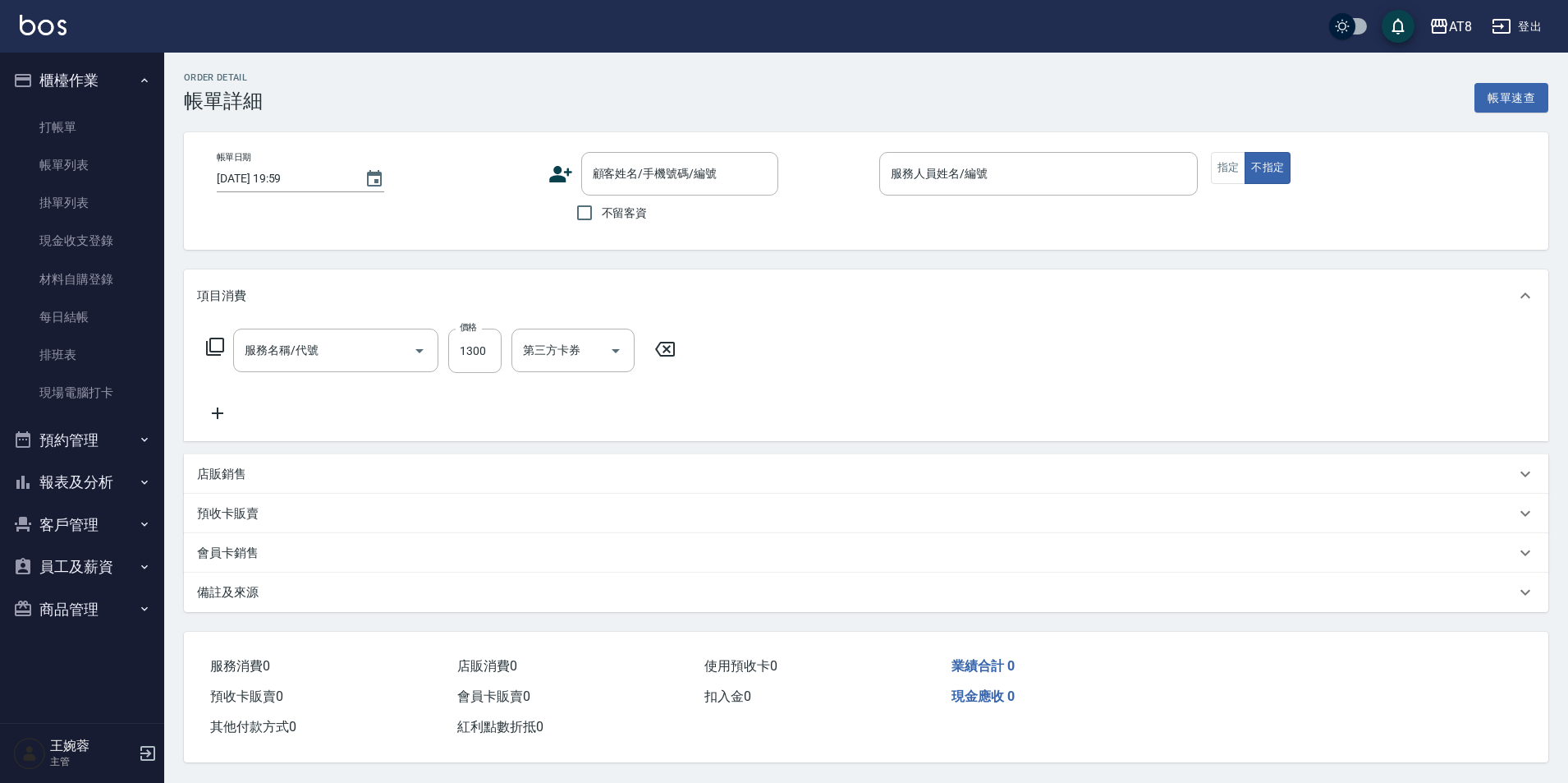
type input "染髮(41300)"
type input "[DATE] 19:19"
checkbox input "true"
type input "[PERSON_NAME]-3"
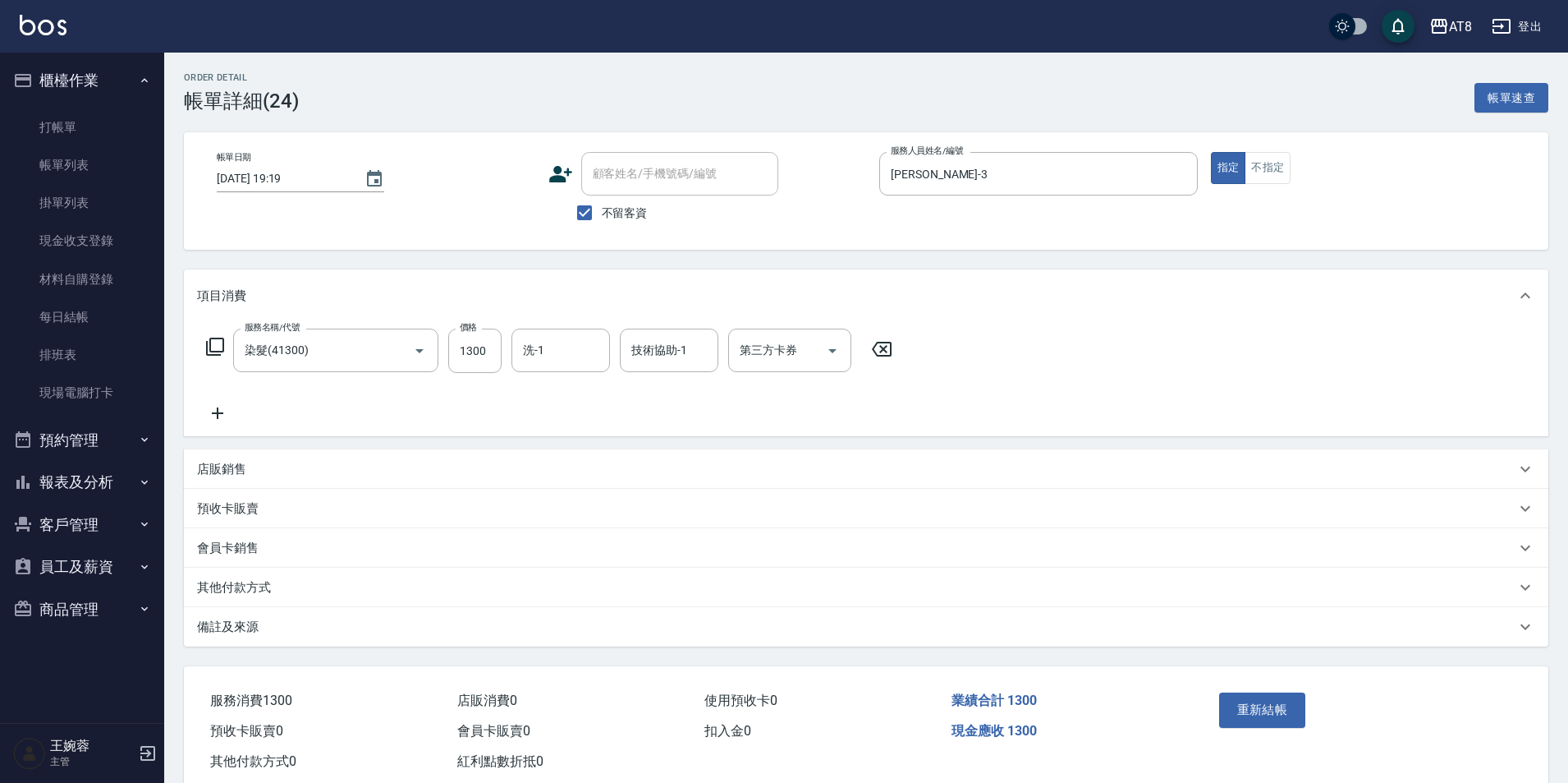
click at [884, 358] on icon at bounding box center [881, 349] width 41 height 20
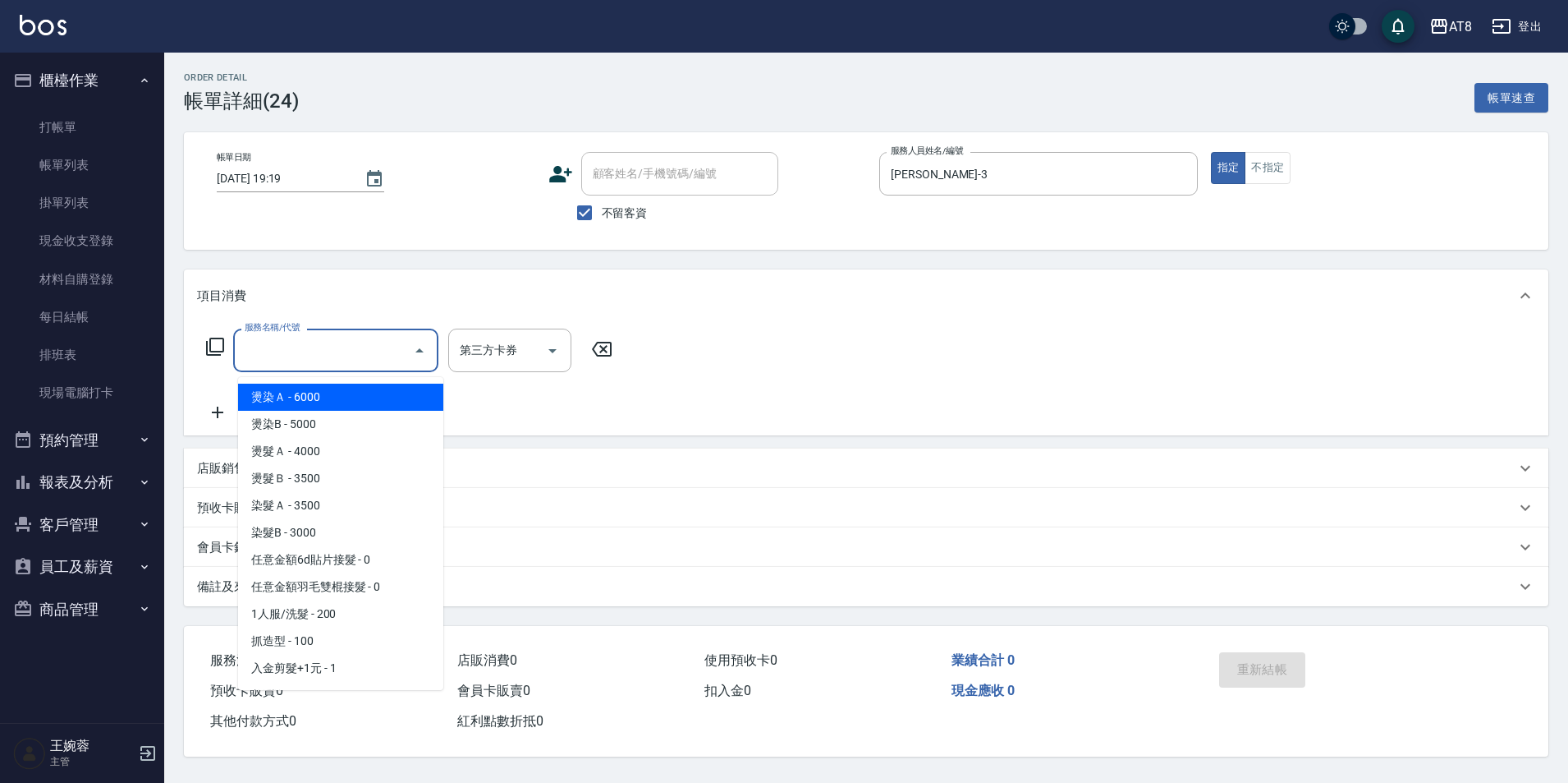
click at [392, 348] on input "服務名稱/代號" at bounding box center [324, 350] width 166 height 29
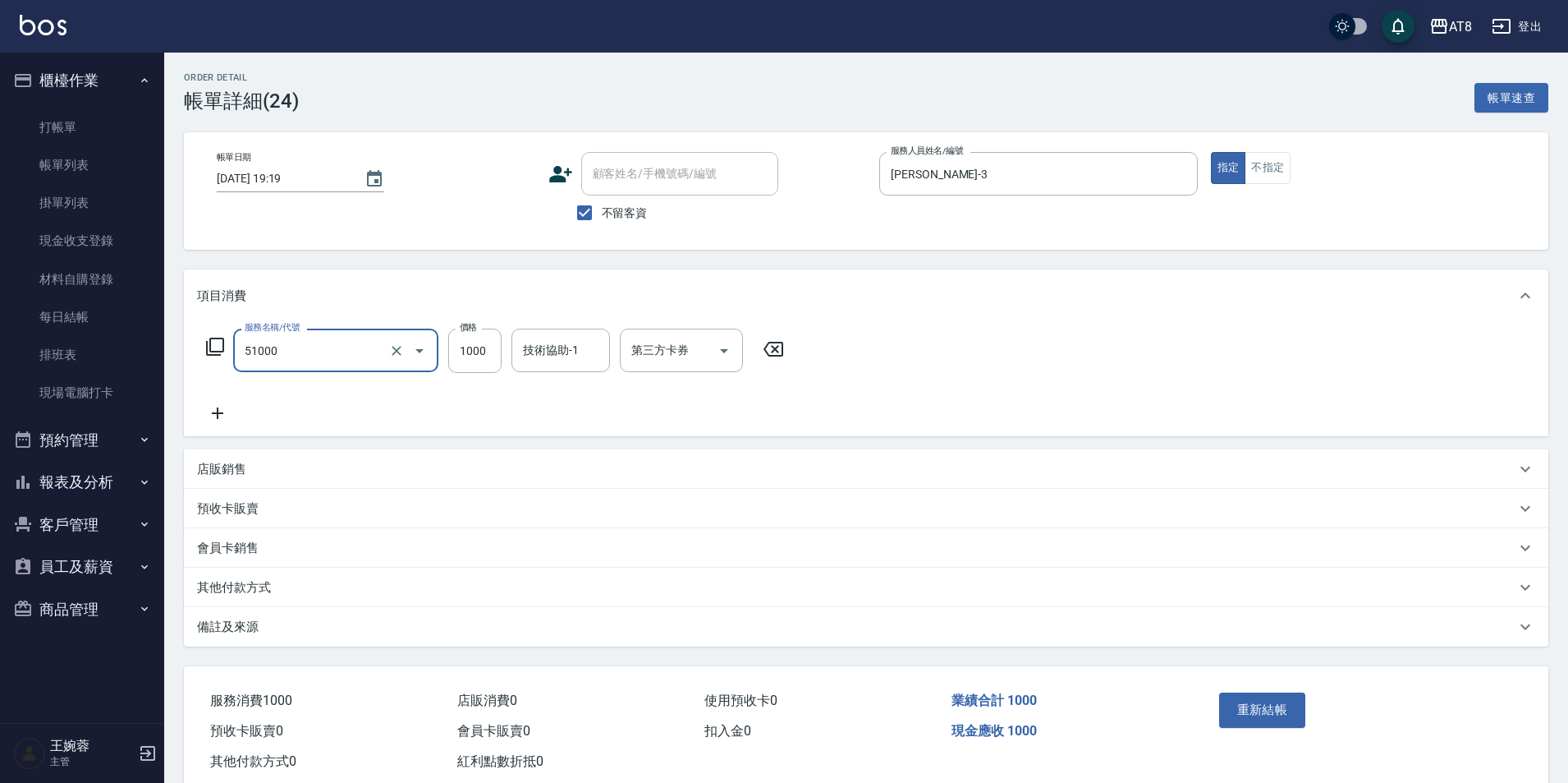
type input "酵素護髮(51000)"
type input "999"
click at [783, 352] on icon at bounding box center [773, 349] width 20 height 15
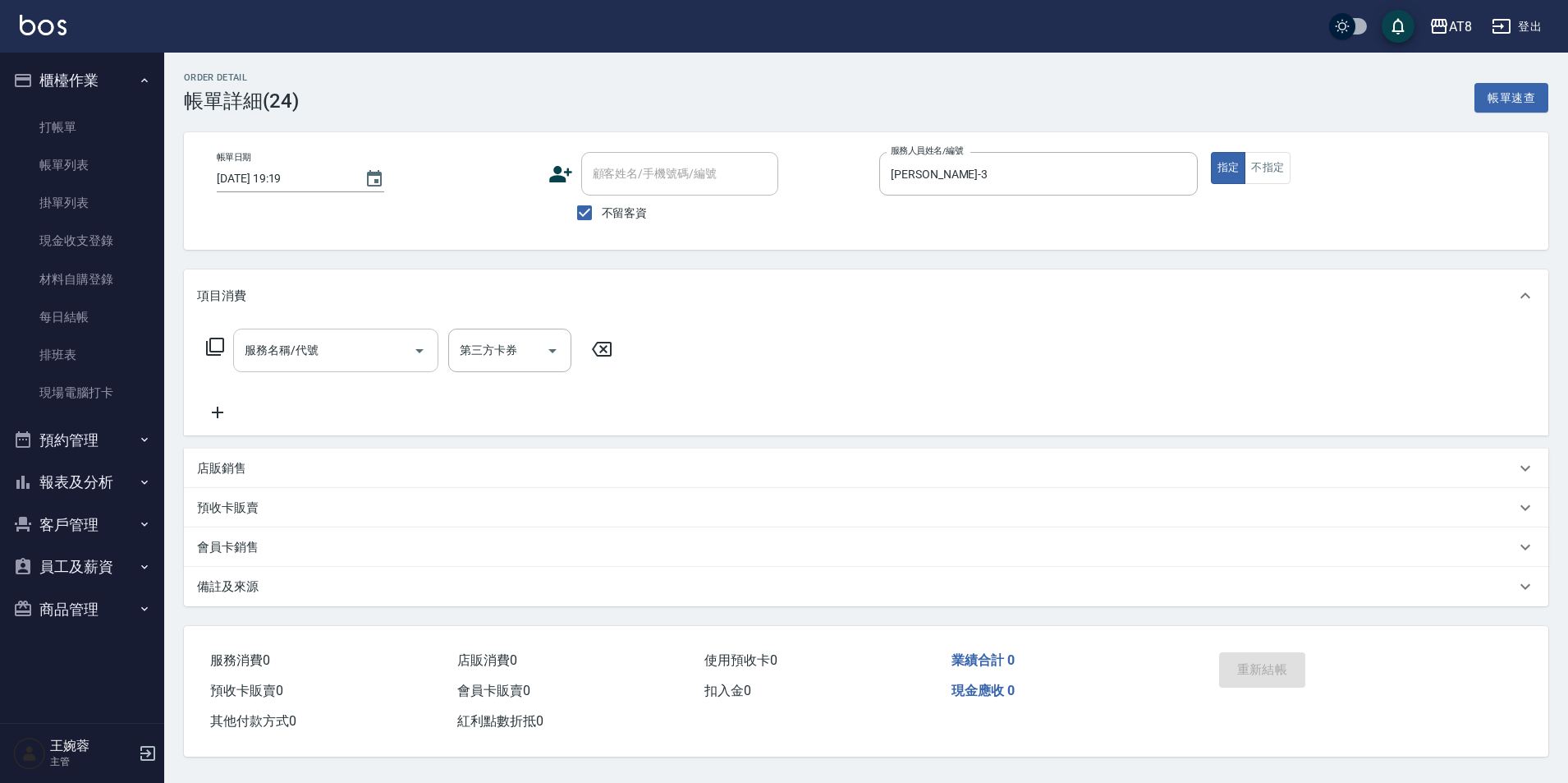
click at [368, 353] on input "服務名稱/代號" at bounding box center [324, 350] width 166 height 29
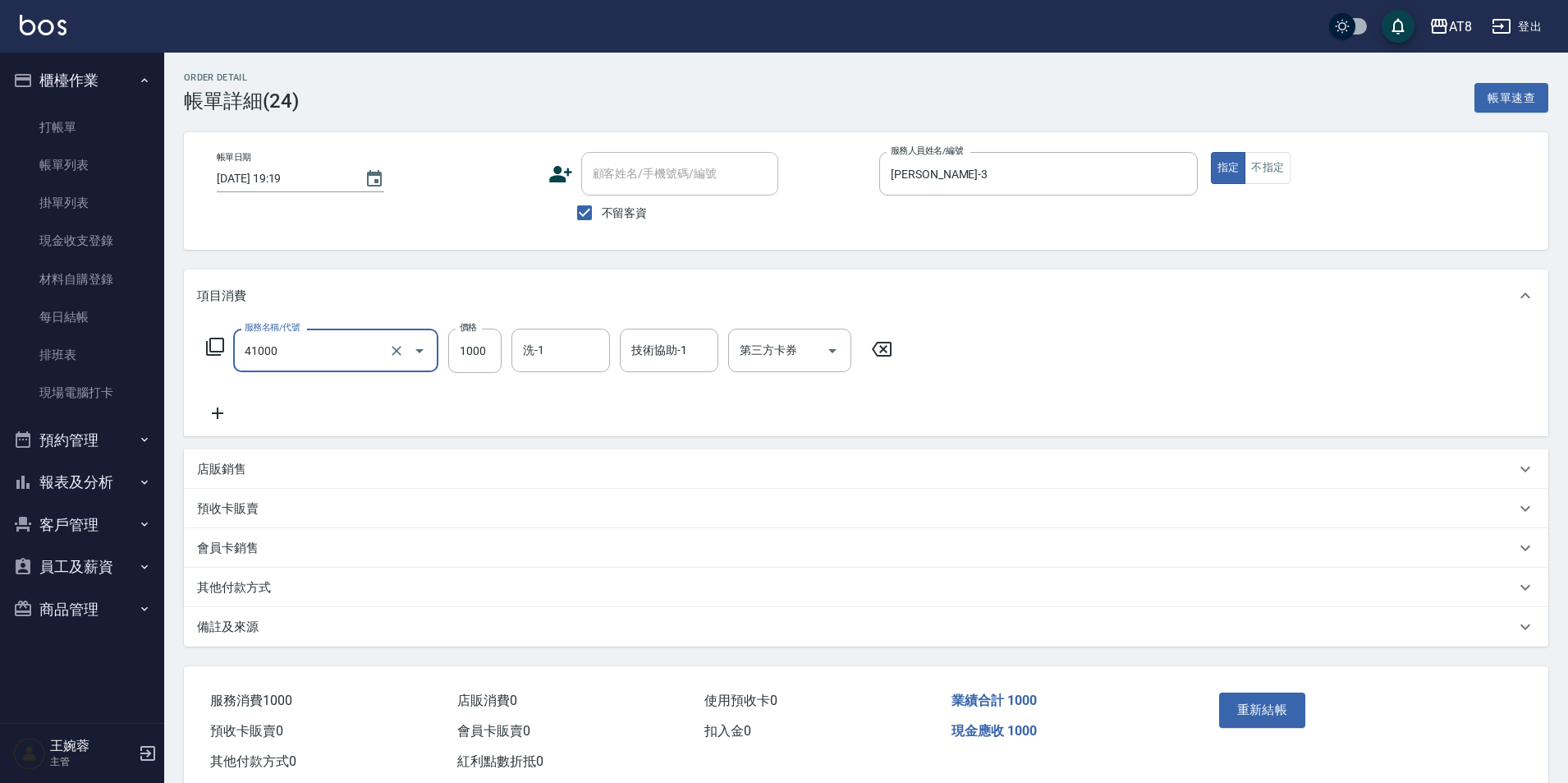
type input "染髮(41000)"
type input "999"
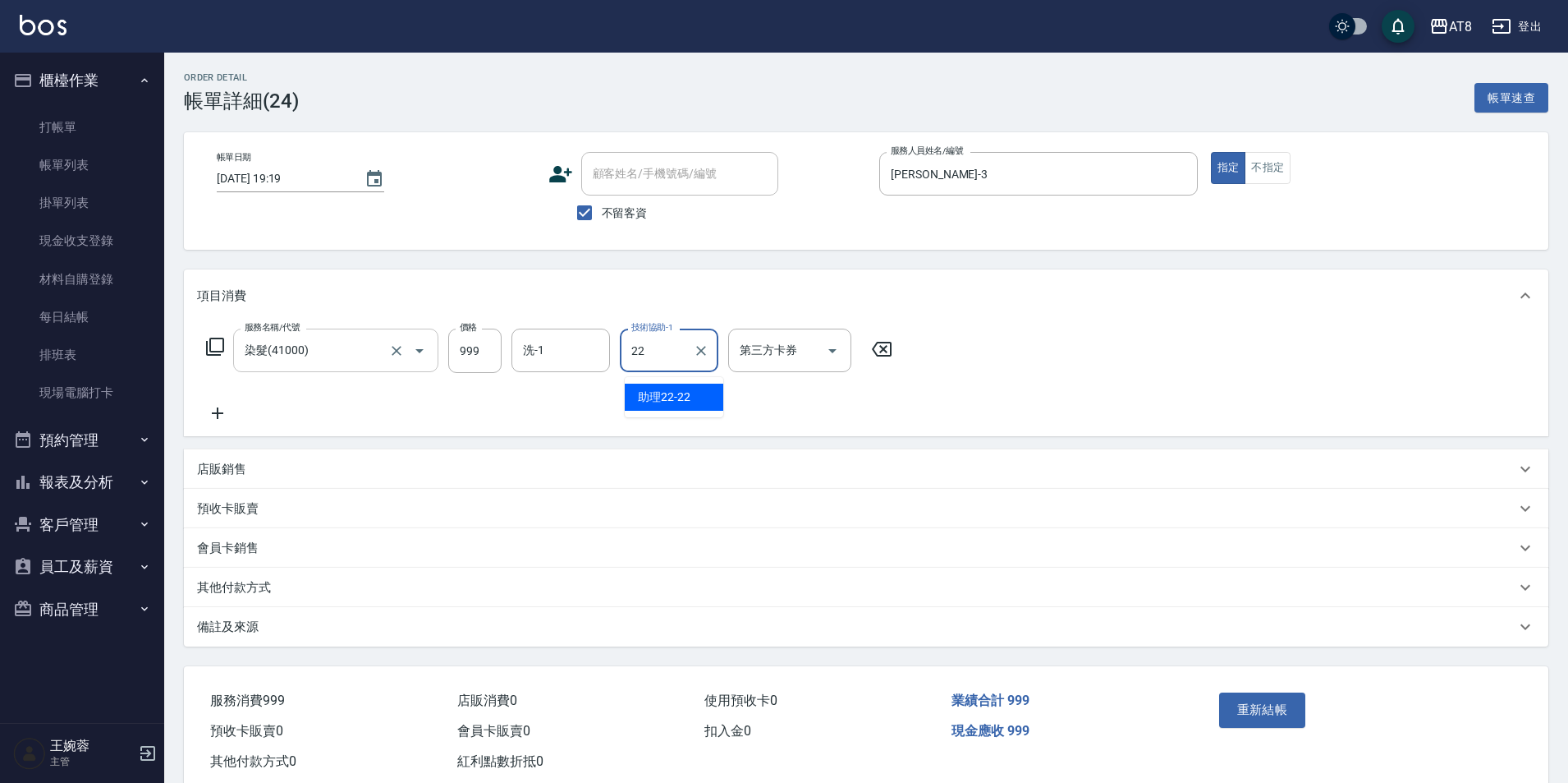
type input "助理22-22"
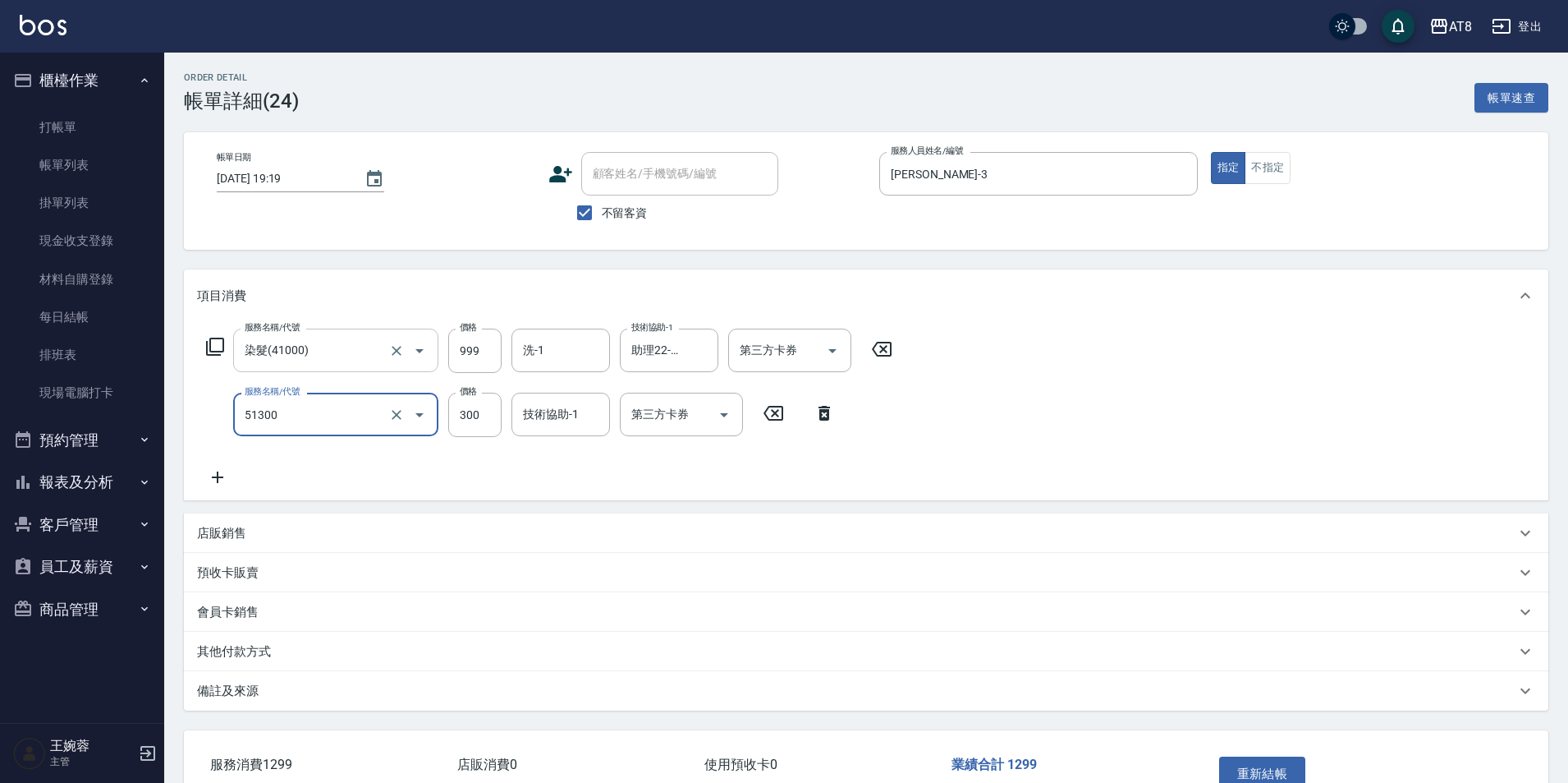
type input "頭皮隔離(51300)"
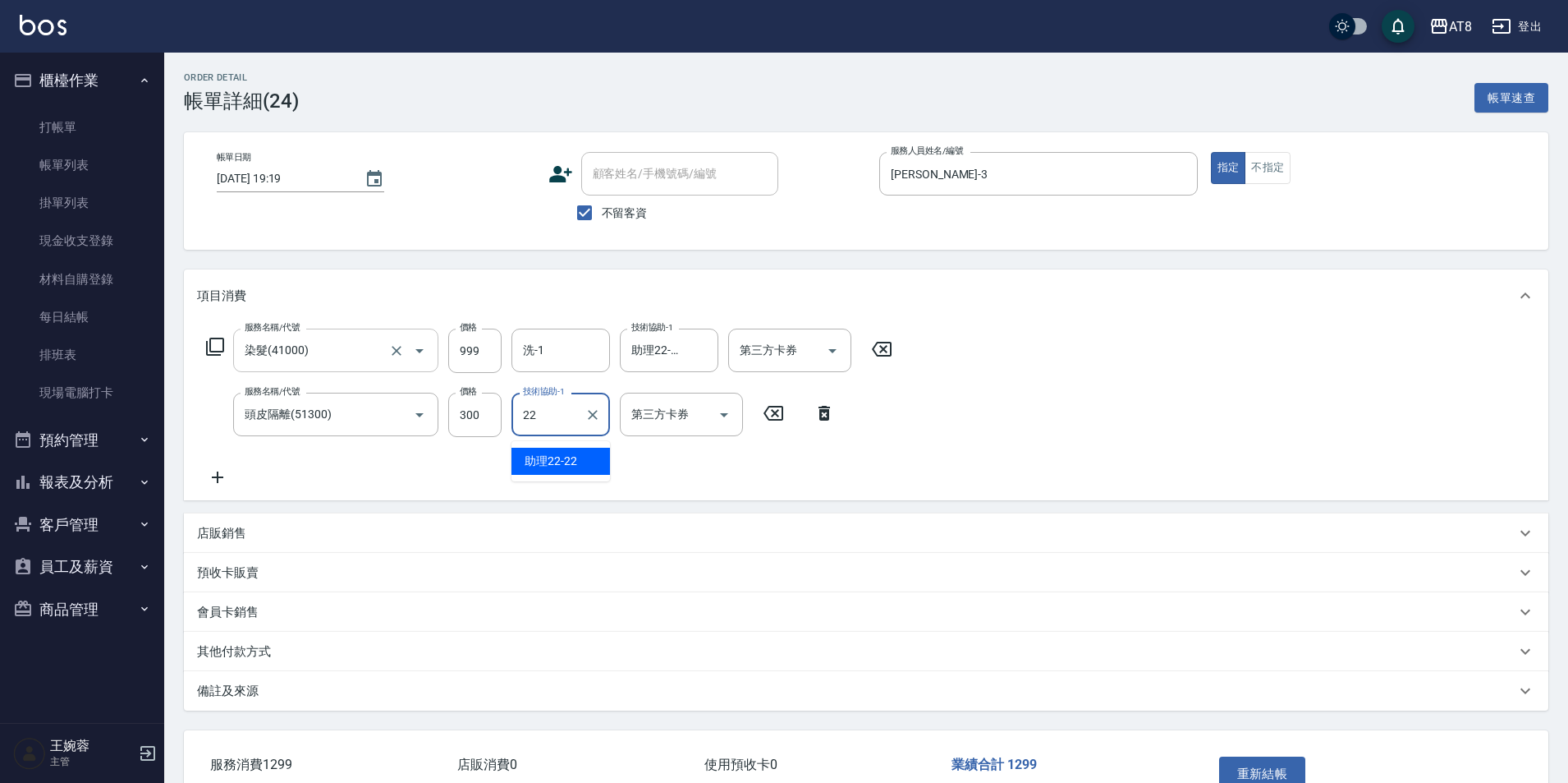
type input "助理22-22"
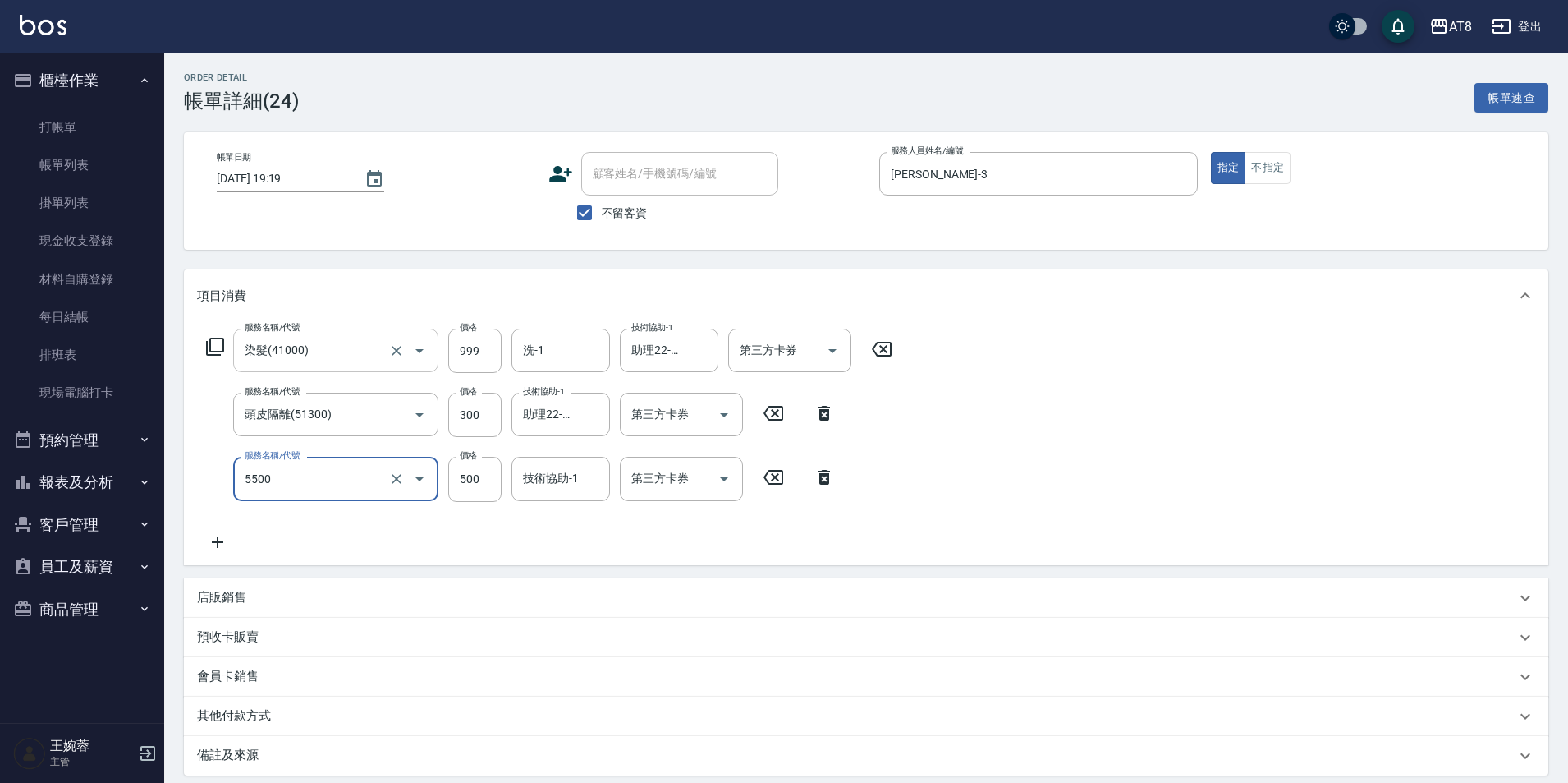
type input "還原酸護髮(5500)"
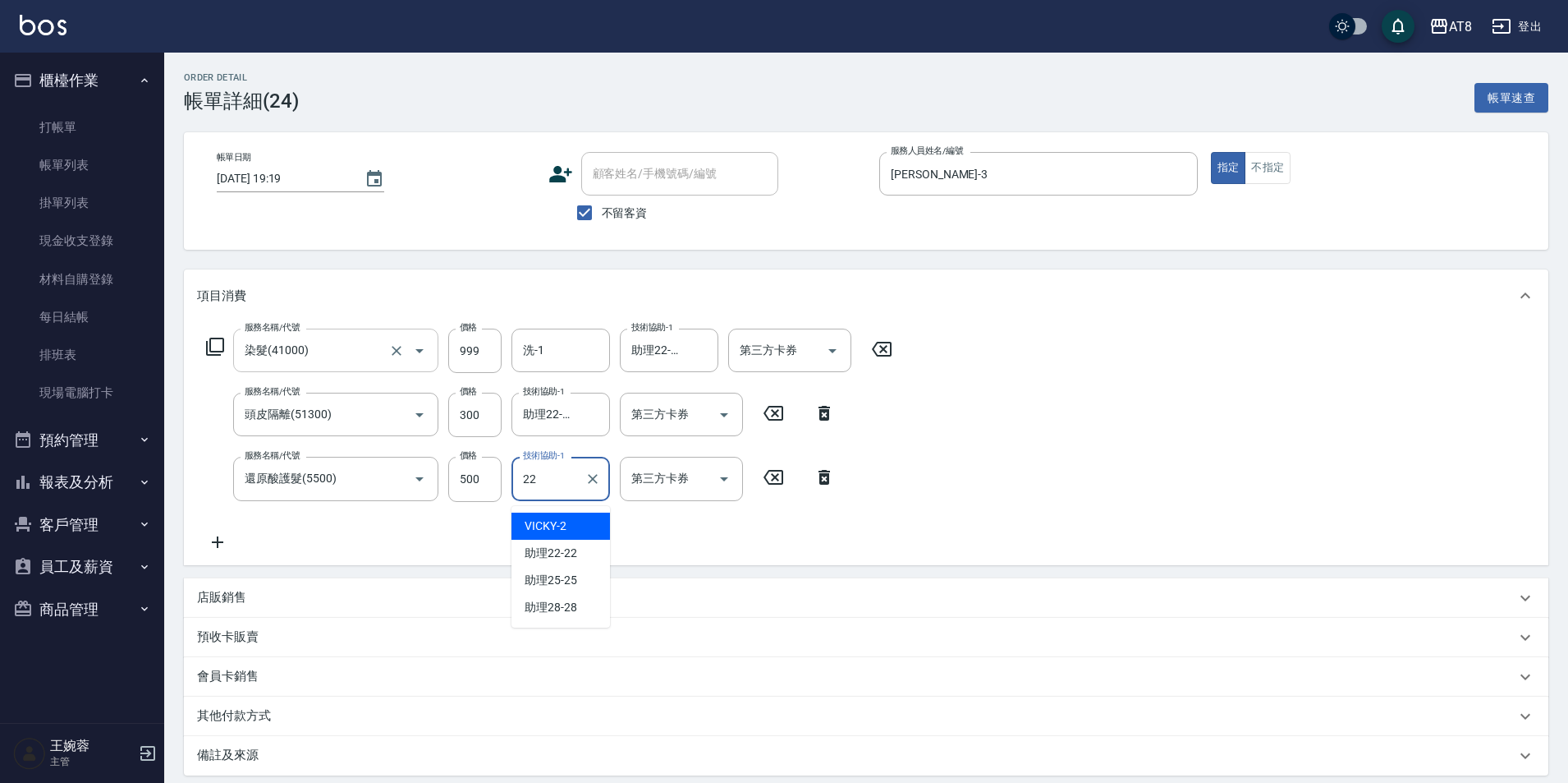
type input "助理22-22"
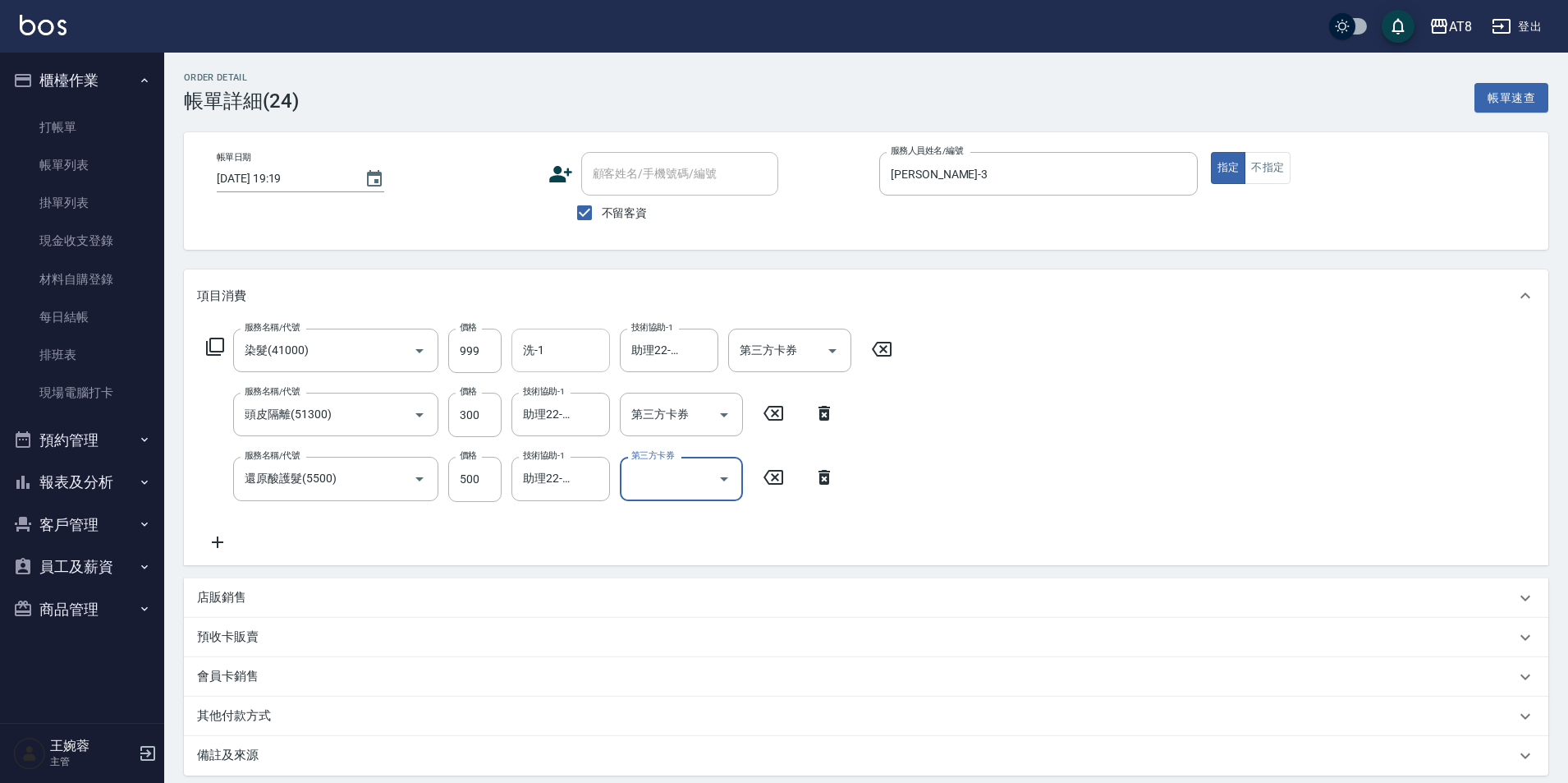
click at [559, 372] on div "洗-1" at bounding box center [560, 351] width 99 height 43
type input "助理22-22"
click at [1058, 342] on div "服務名稱/代號 染髮(41000) 服務名稱/代號 價格 999 價格 洗-1 助理22-22 洗-1 技術協助-1 助理22-22 技術協助-1 第三方卡券…" at bounding box center [865, 442] width 1364 height 242
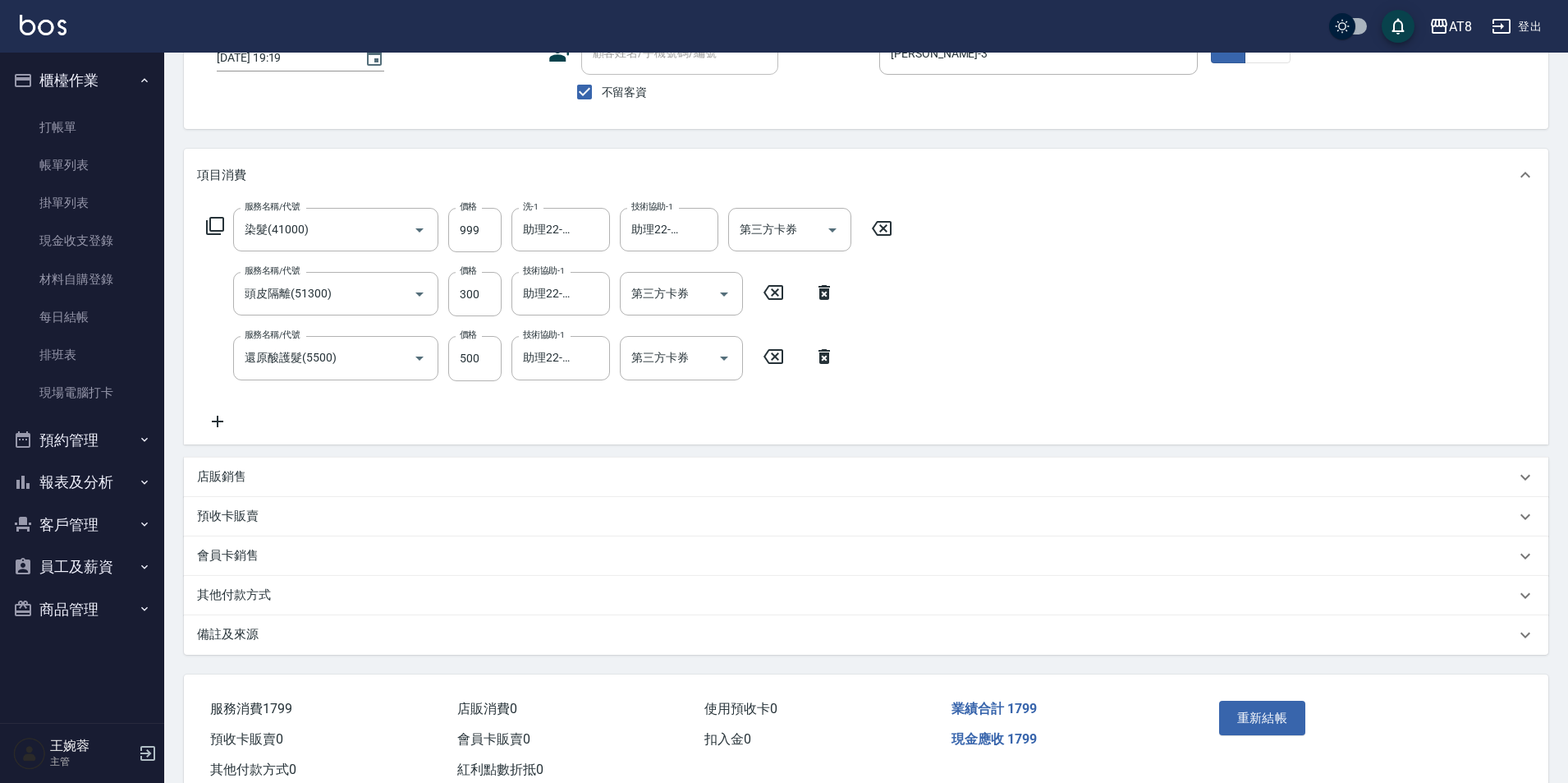
scroll to position [193, 0]
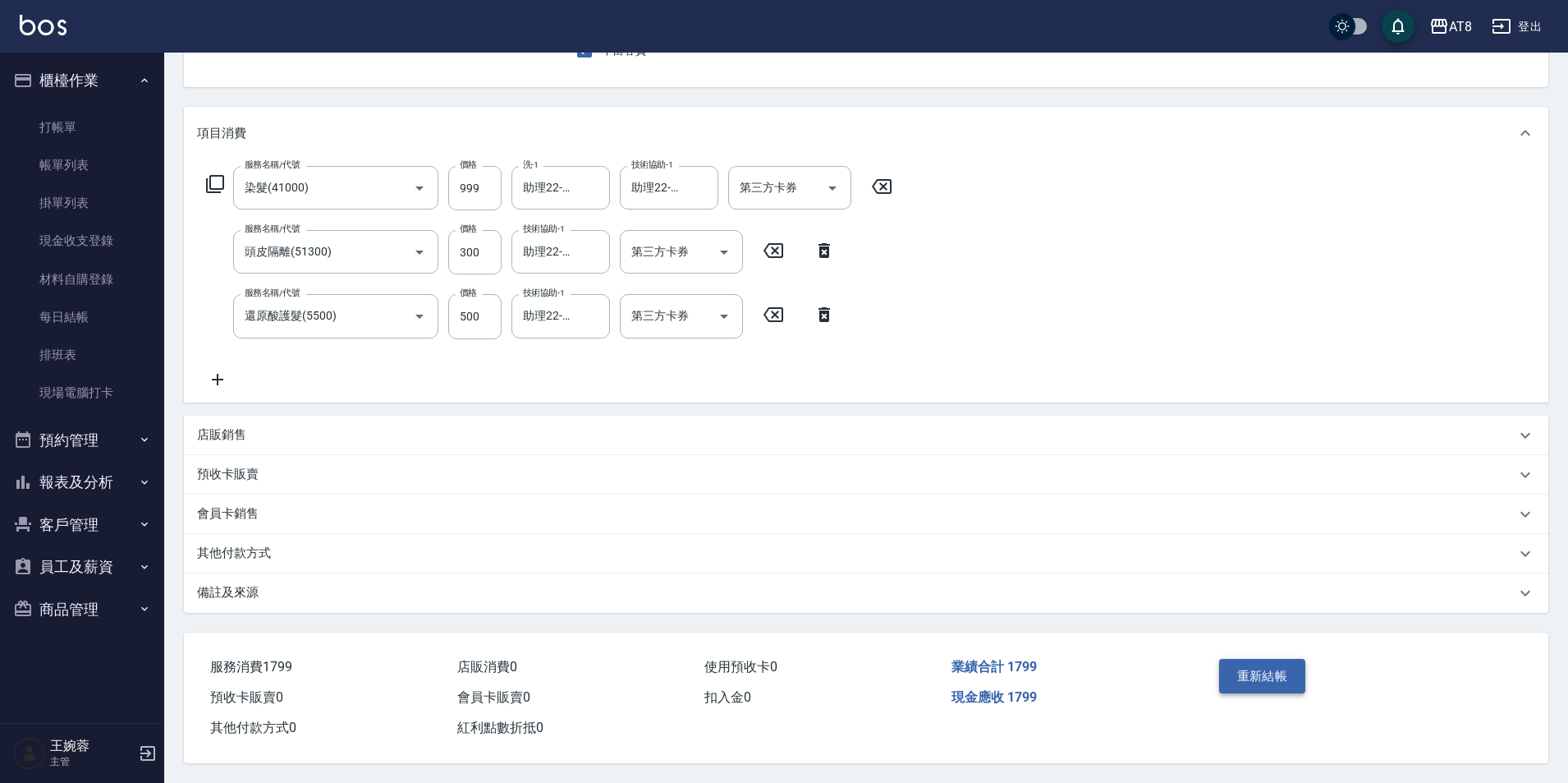
click at [1232, 661] on button "重新結帳" at bounding box center [1262, 675] width 87 height 35
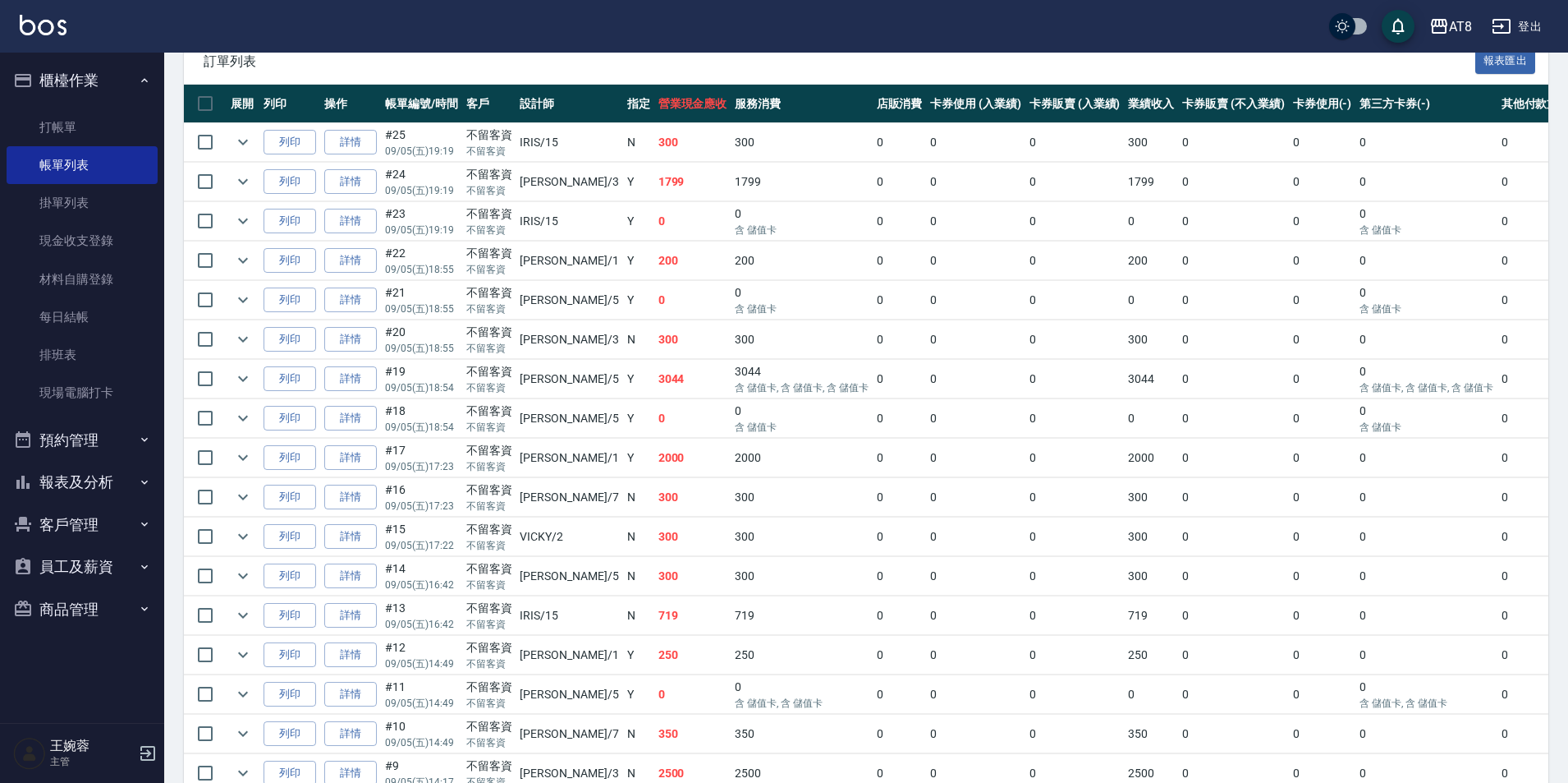
scroll to position [373, 0]
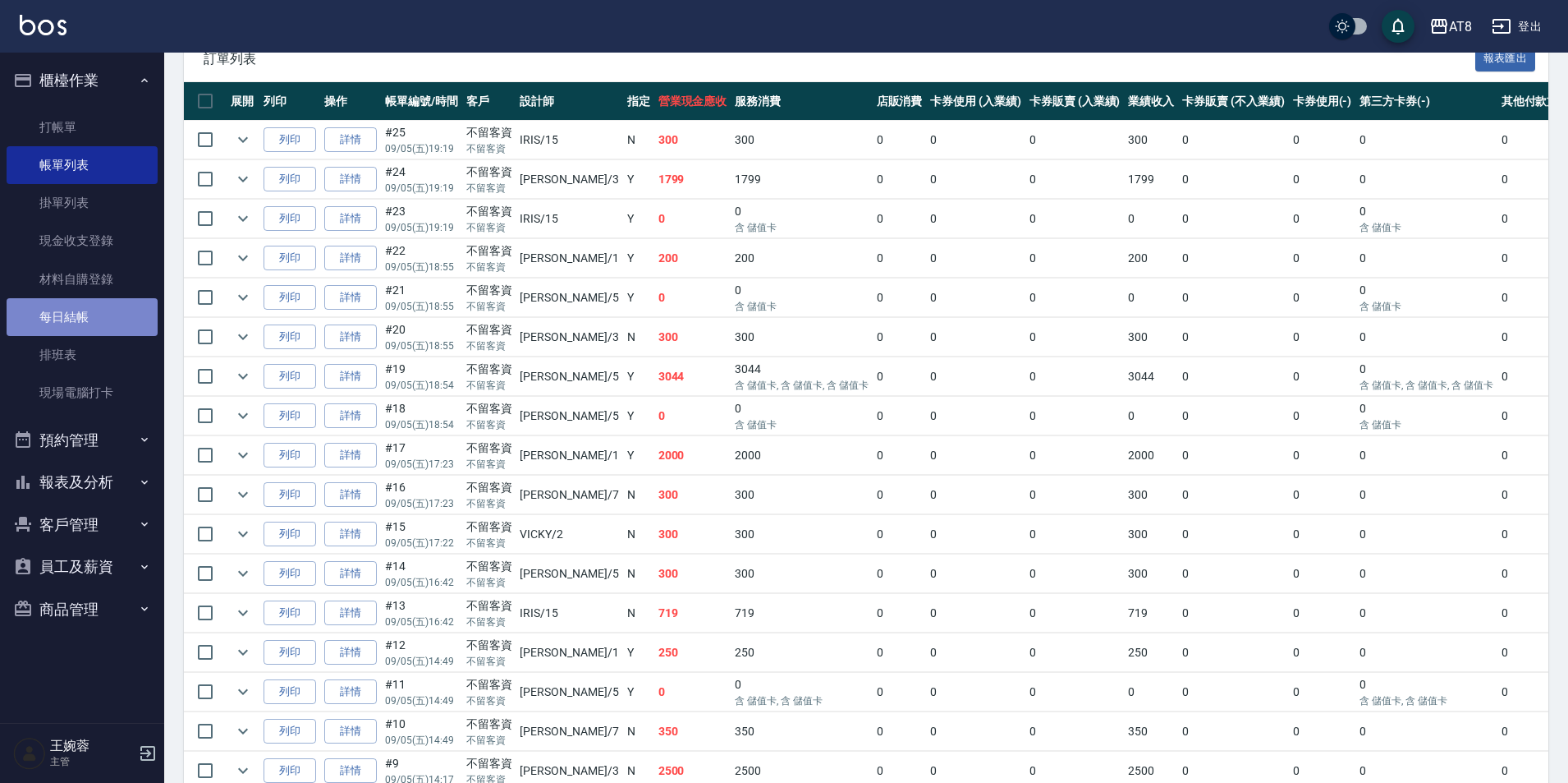
click at [95, 305] on link "每日結帳" at bounding box center [82, 317] width 151 height 38
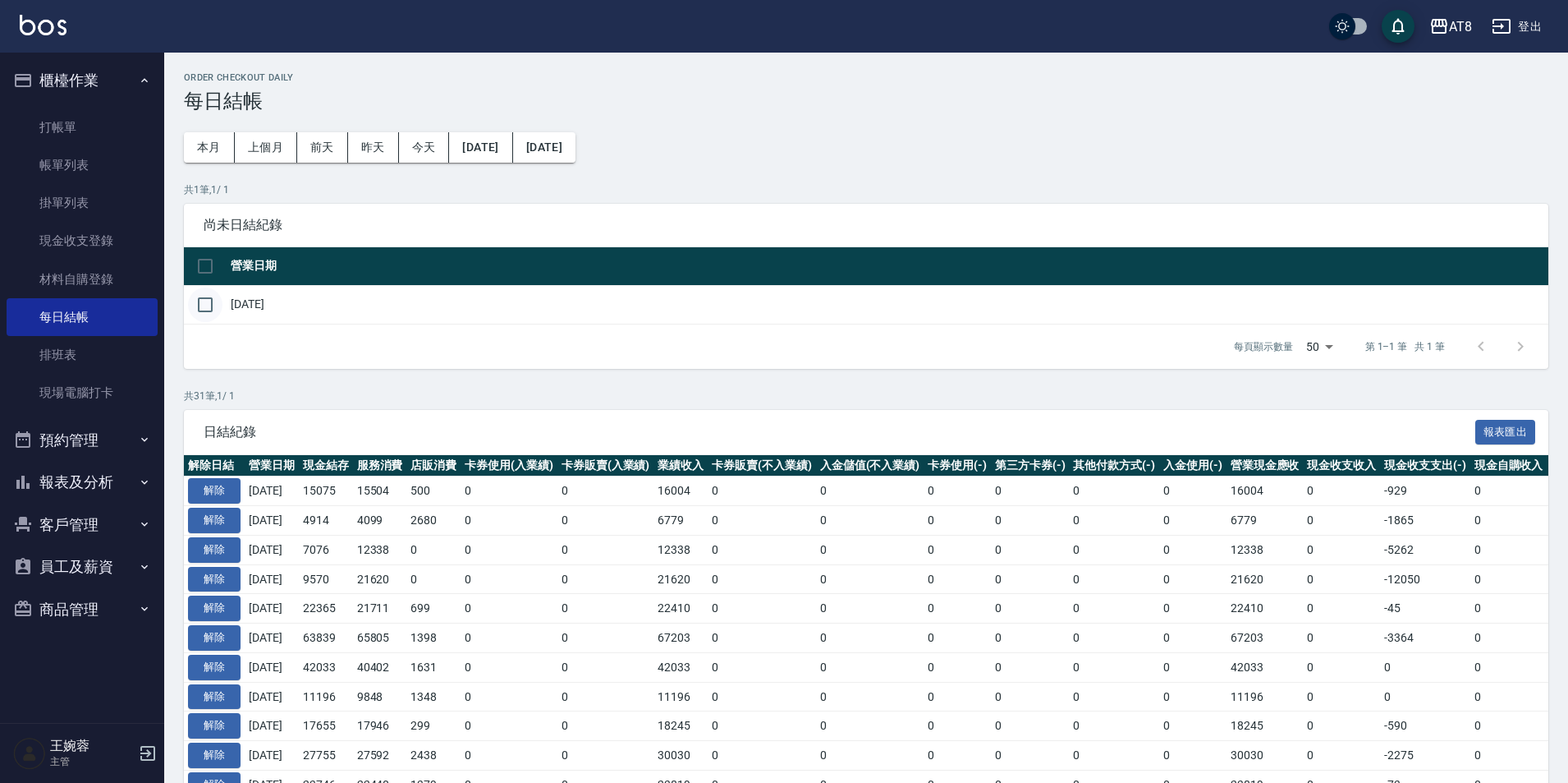
click at [220, 307] on input "checkbox" at bounding box center [204, 304] width 35 height 35
checkbox input "true"
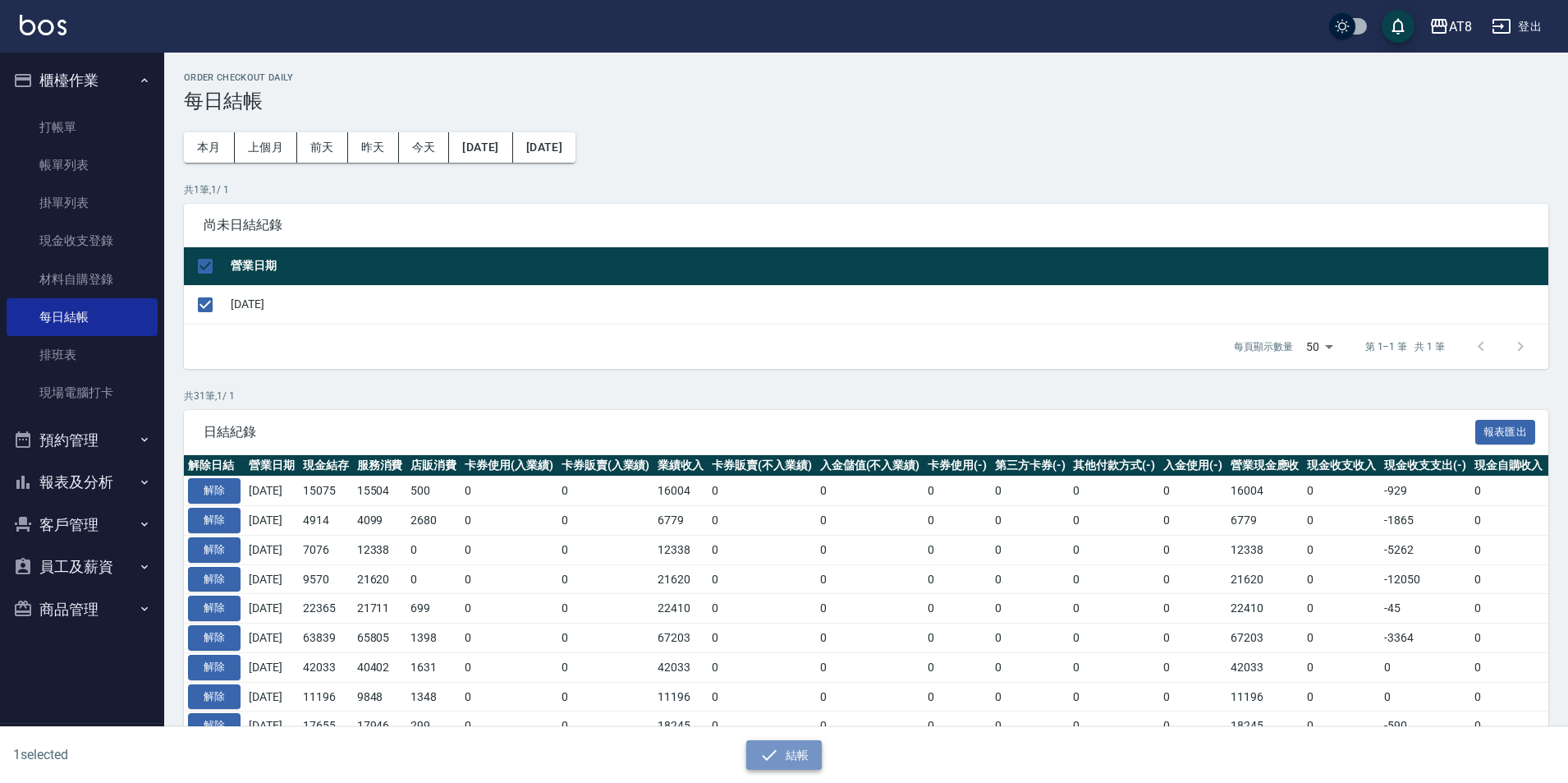
click at [806, 763] on button "結帳" at bounding box center [784, 754] width 76 height 31
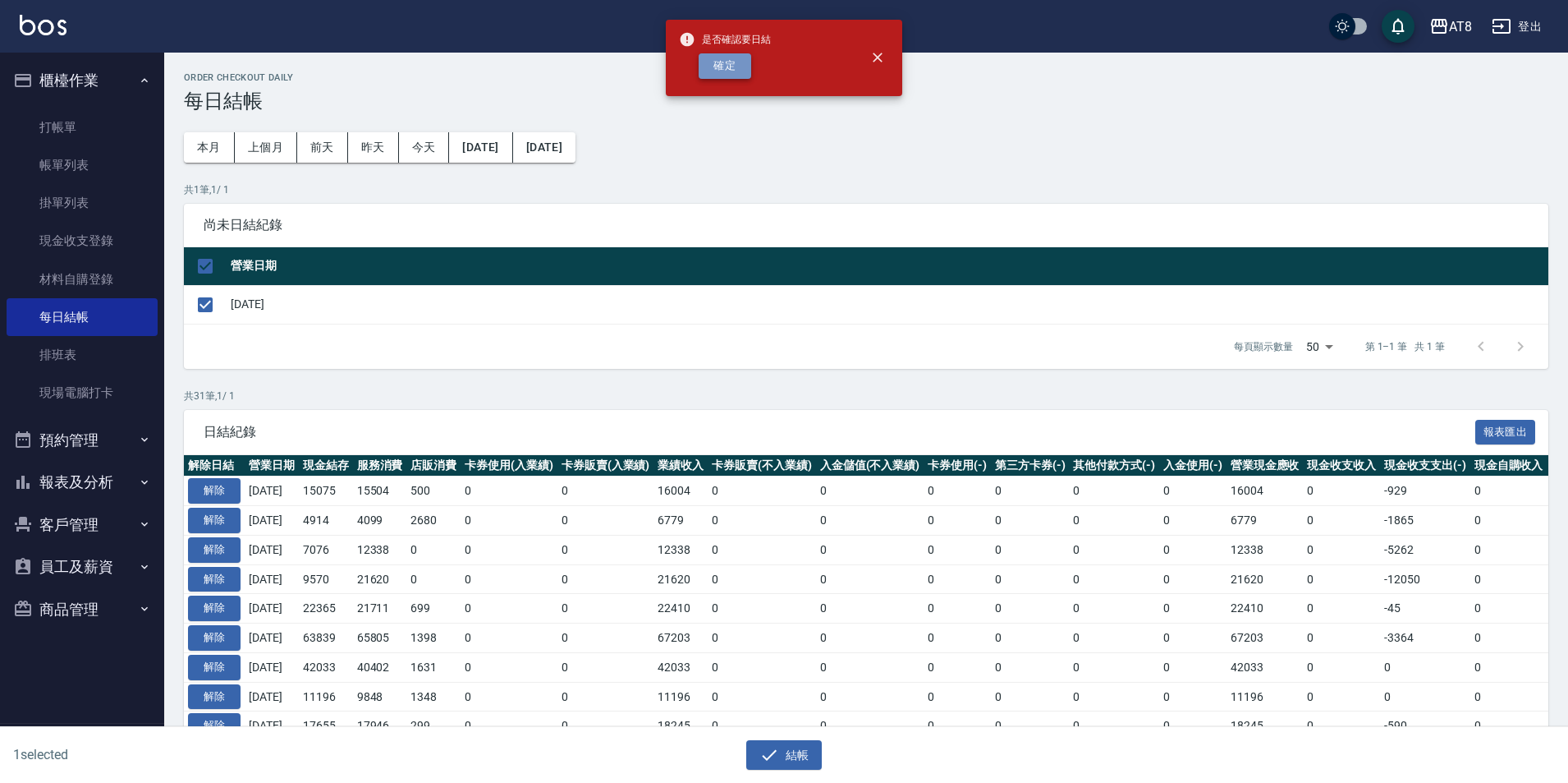
click at [729, 69] on button "確定" at bounding box center [724, 66] width 52 height 26
checkbox input "false"
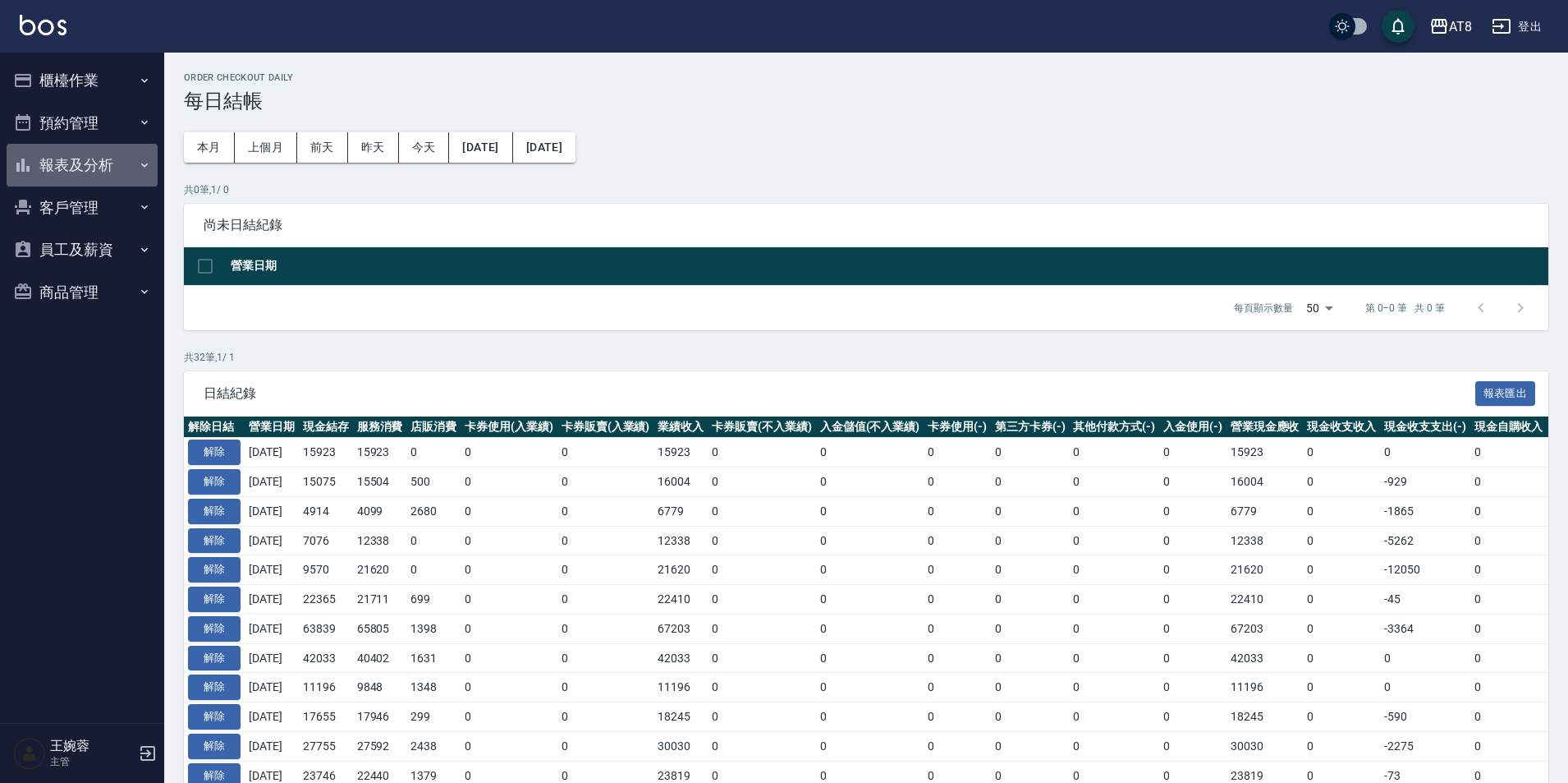
click at [108, 151] on button "報表及分析" at bounding box center [82, 165] width 151 height 42
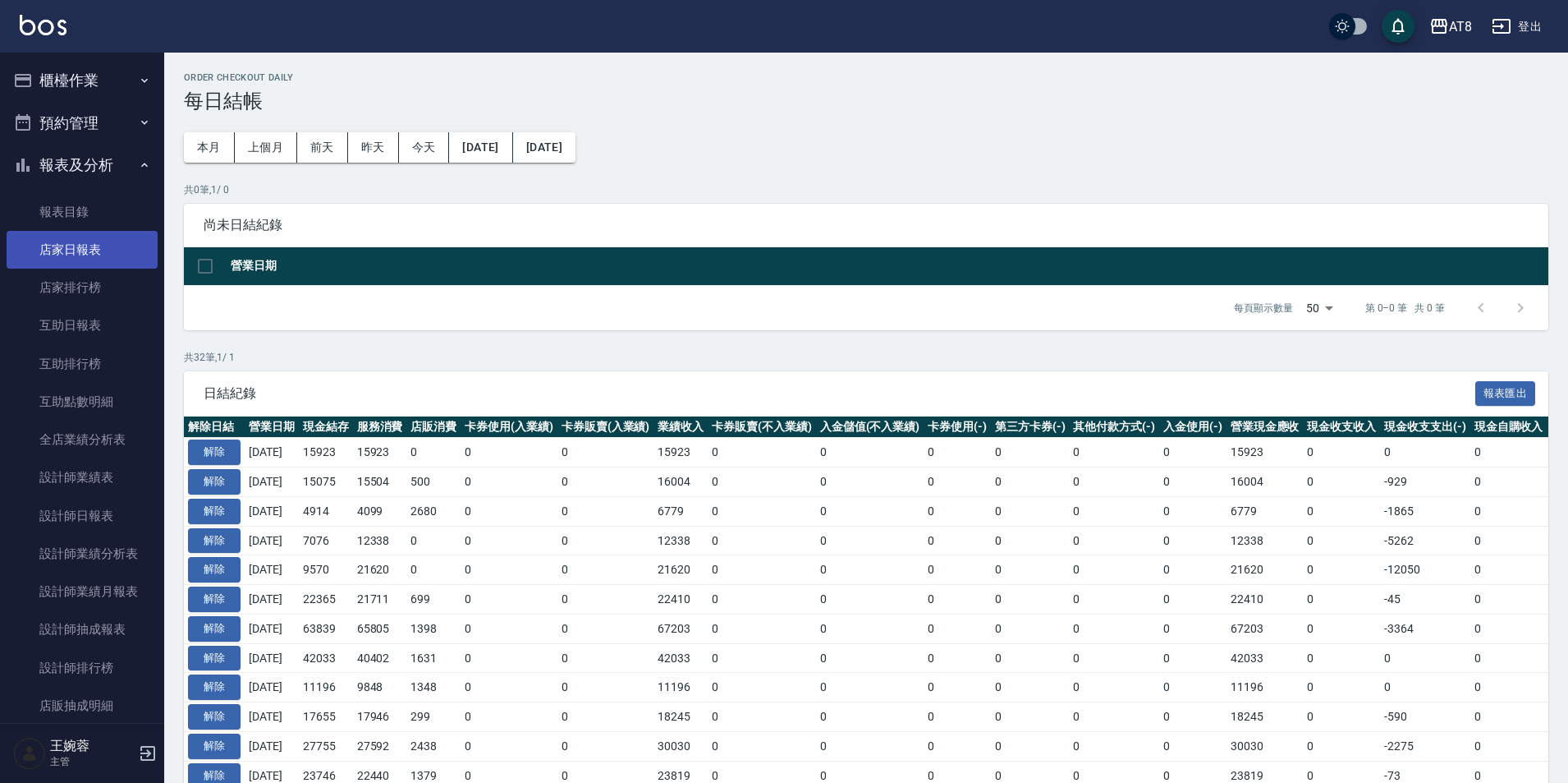
click at [101, 242] on link "店家日報表" at bounding box center [82, 250] width 151 height 38
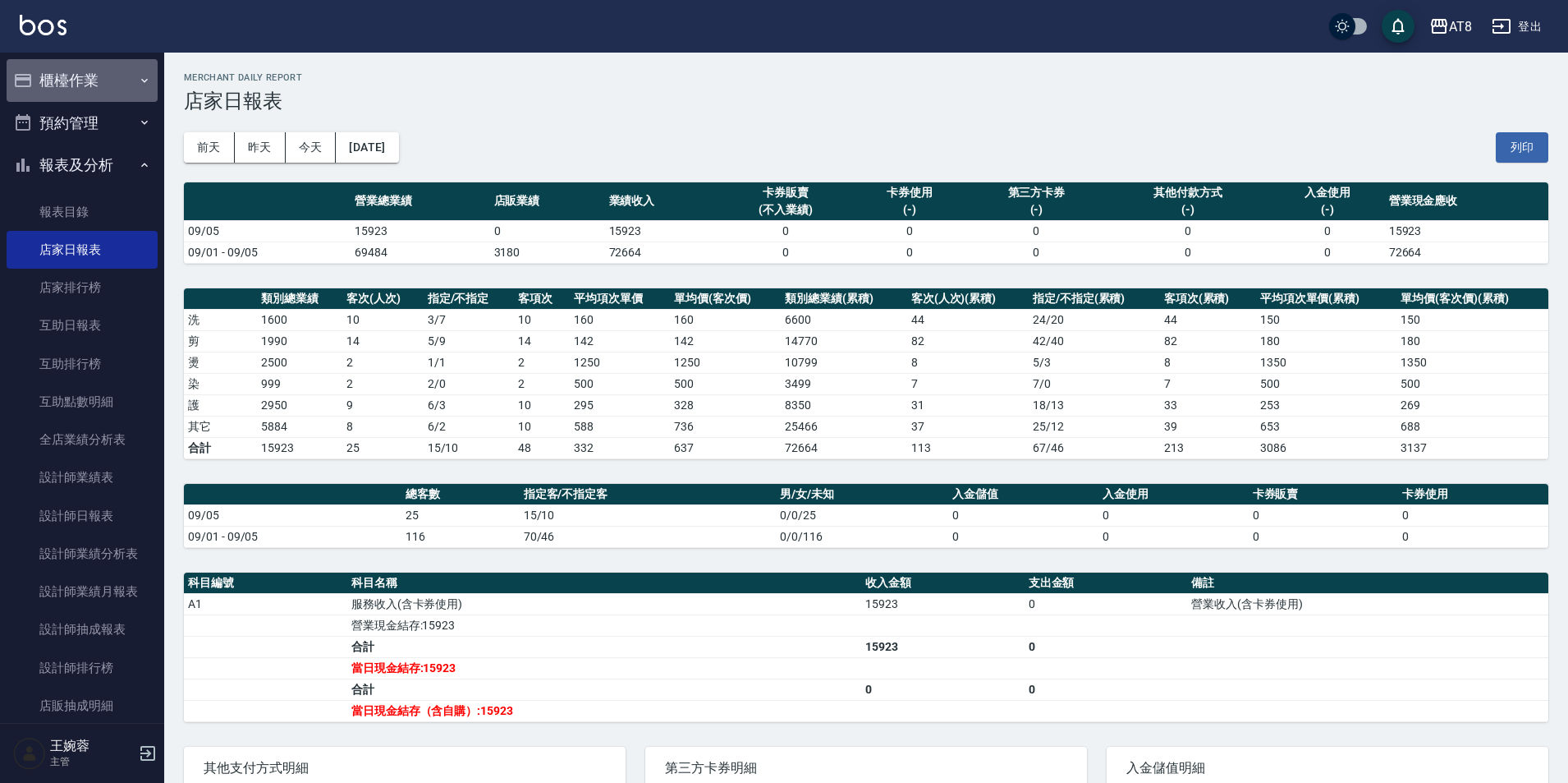
click at [123, 85] on button "櫃檯作業" at bounding box center [82, 80] width 151 height 42
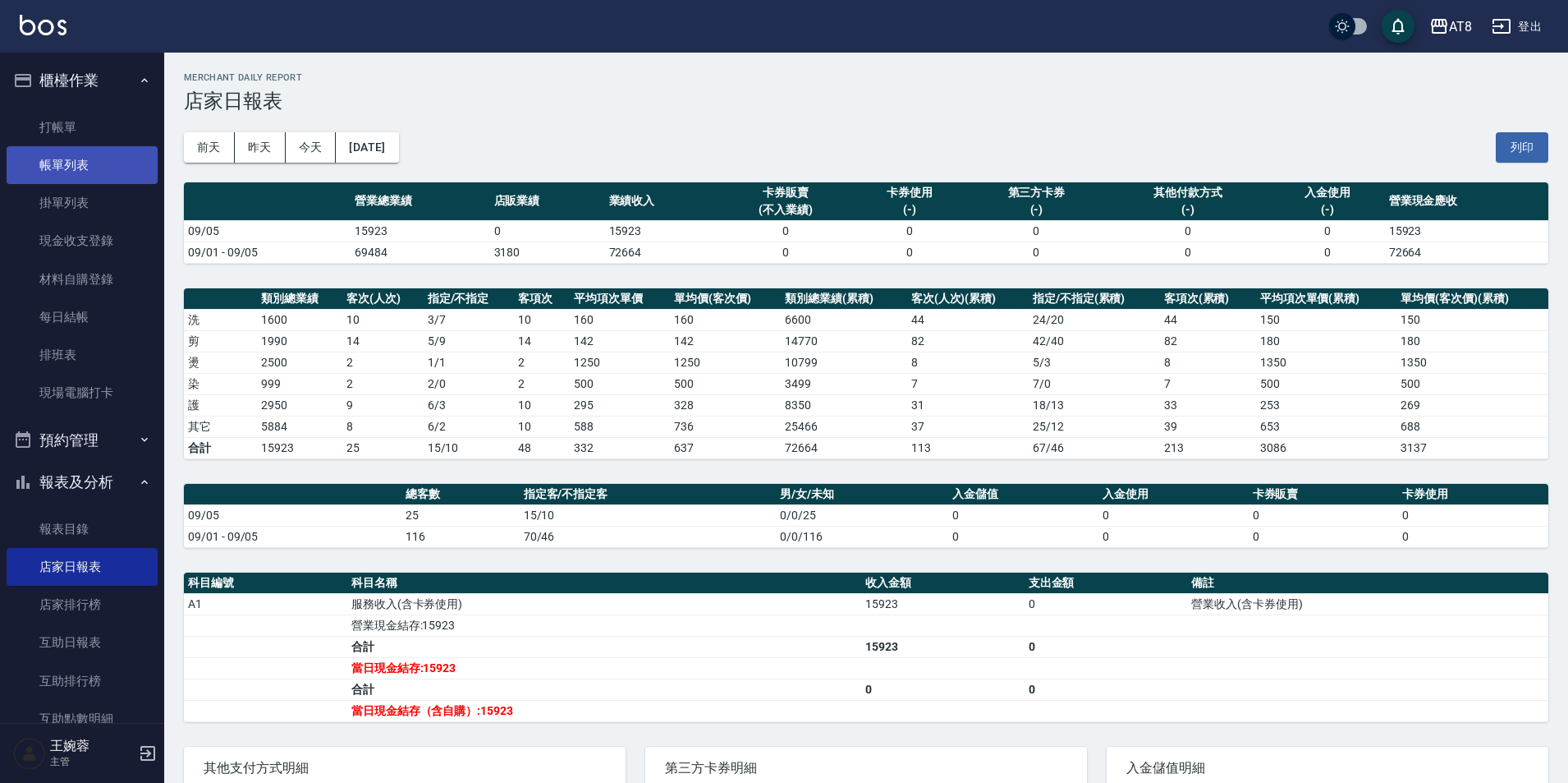
click at [105, 183] on link "帳單列表" at bounding box center [82, 165] width 151 height 38
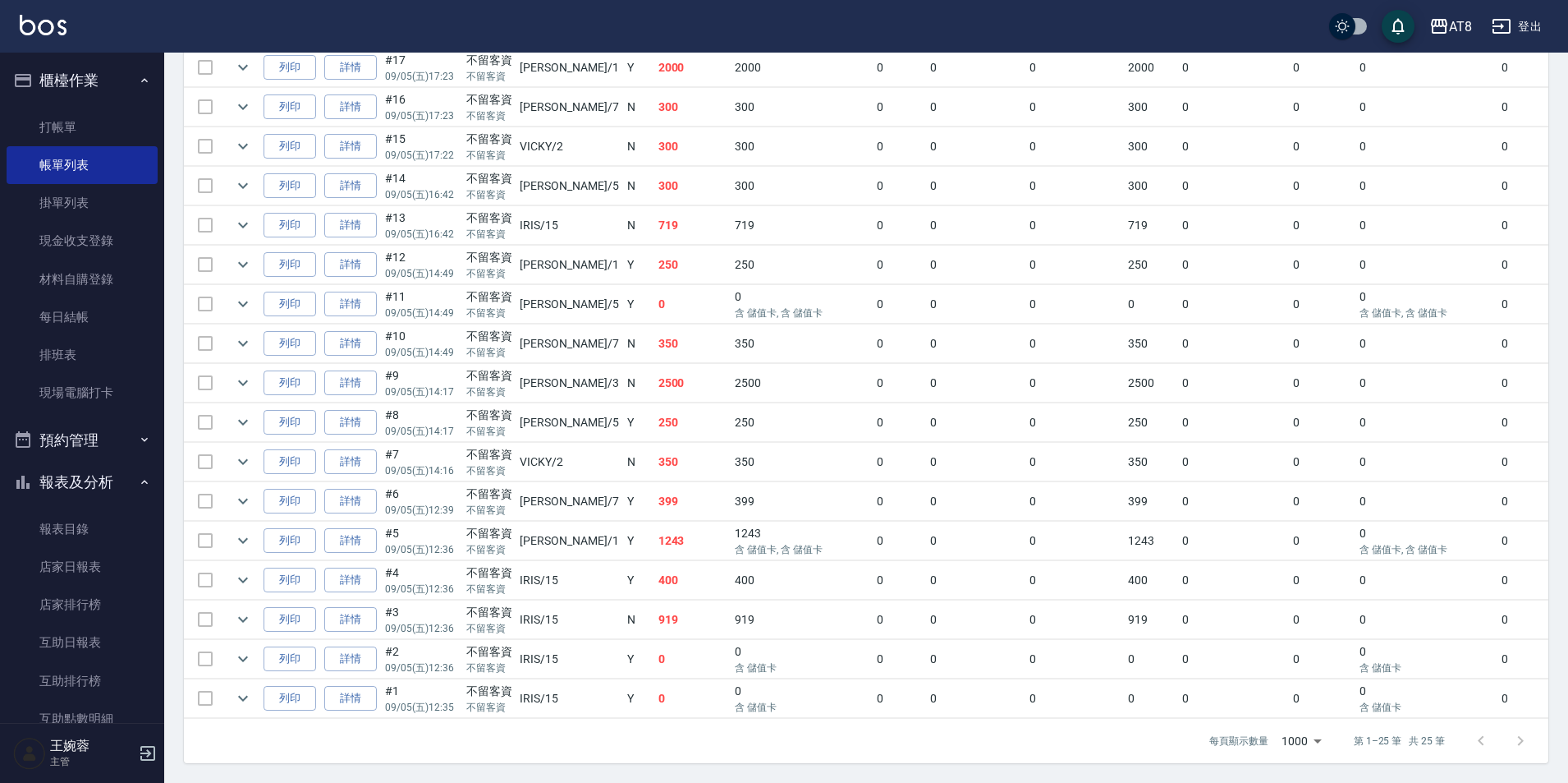
scroll to position [861, 0]
